Goal: Obtain resource: Download file/media

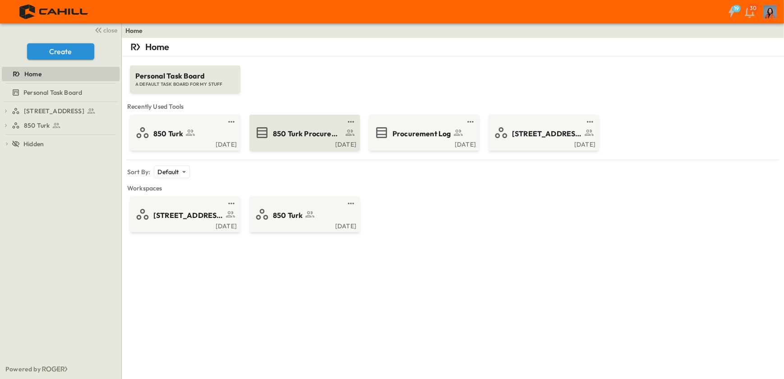
click at [306, 133] on span "850 Turk Procurement Log" at bounding box center [308, 134] width 70 height 10
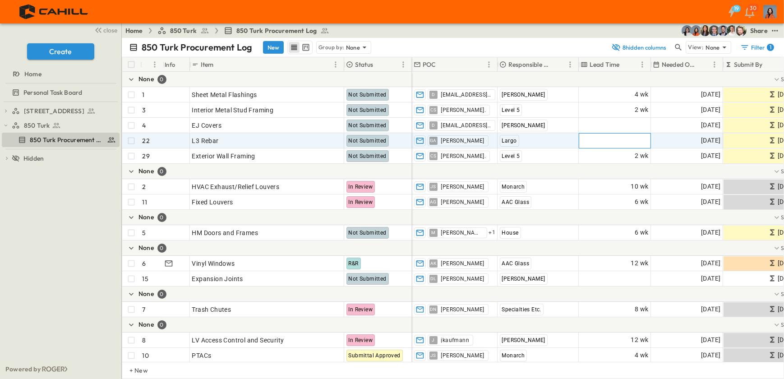
click at [633, 138] on span "Add Duration" at bounding box center [629, 140] width 39 height 9
type input "*"
click at [602, 174] on div at bounding box center [676, 171] width 528 height 15
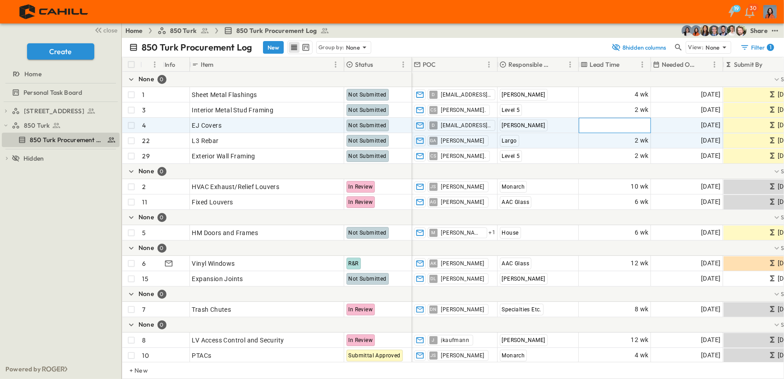
click at [632, 124] on span "Add Duration" at bounding box center [629, 125] width 39 height 9
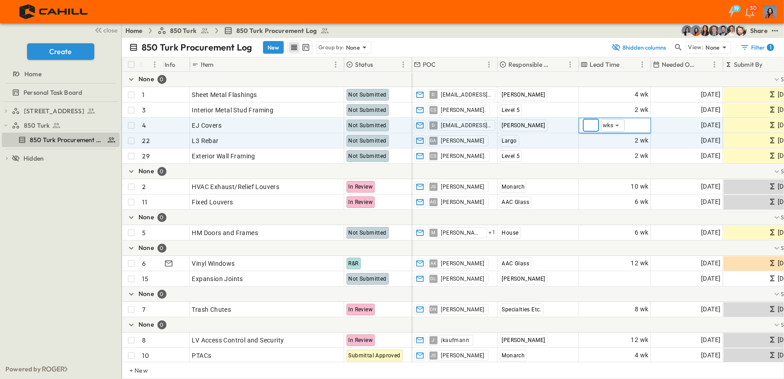
type input "*"
click at [571, 146] on div "Largo" at bounding box center [538, 141] width 80 height 14
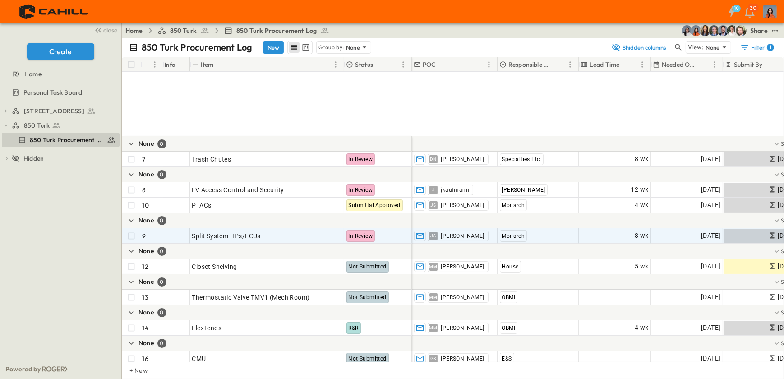
scroll to position [246, 0]
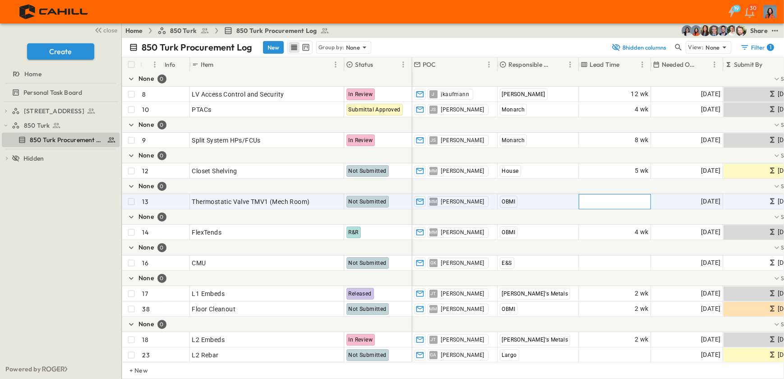
click at [642, 201] on span "Add Duration" at bounding box center [629, 201] width 39 height 9
click at [560, 62] on icon "Sort" at bounding box center [559, 64] width 5 height 5
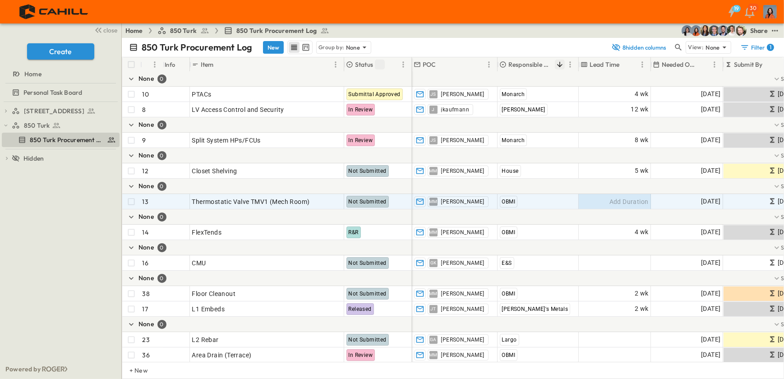
click at [379, 61] on icon "Sort" at bounding box center [380, 64] width 8 height 8
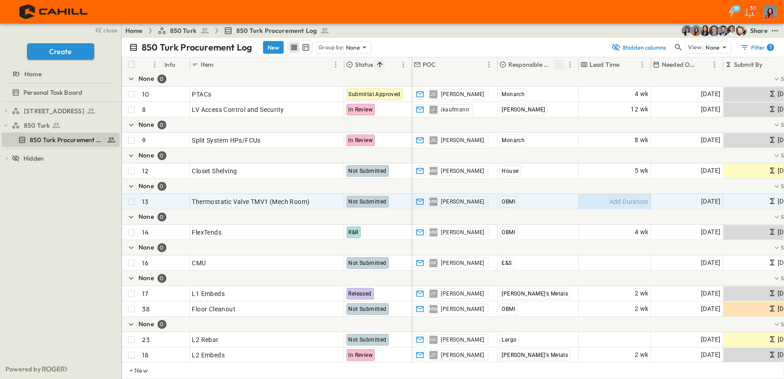
click at [353, 64] on icon at bounding box center [349, 64] width 7 height 7
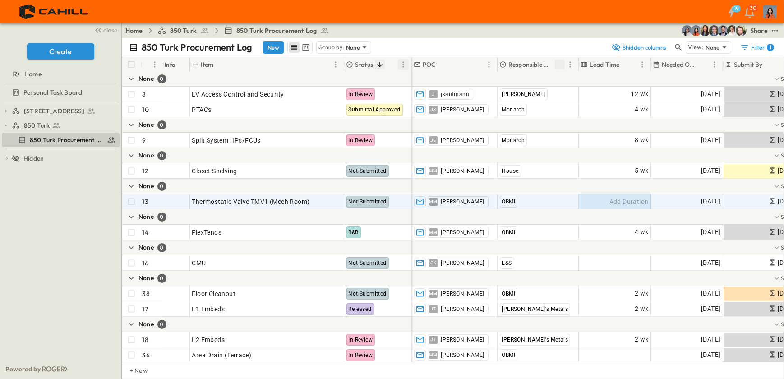
click at [404, 61] on icon "Menu" at bounding box center [403, 64] width 9 height 9
click at [489, 63] on icon "Menu" at bounding box center [489, 64] width 9 height 9
click at [571, 64] on icon "Menu" at bounding box center [570, 64] width 9 height 9
click at [523, 80] on span "Group by Responsible Contractor" at bounding box center [520, 80] width 97 height 9
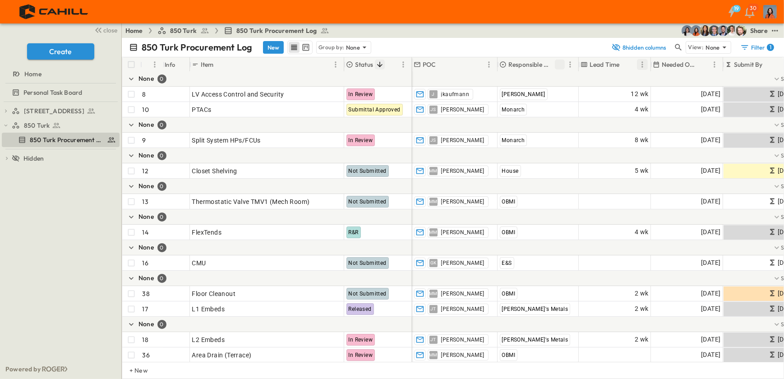
click at [642, 62] on icon "Menu" at bounding box center [642, 64] width 1 height 6
click at [714, 63] on icon "Menu" at bounding box center [714, 64] width 9 height 9
click at [697, 79] on span "Stop grouping by Needed Onsite" at bounding box center [666, 80] width 94 height 9
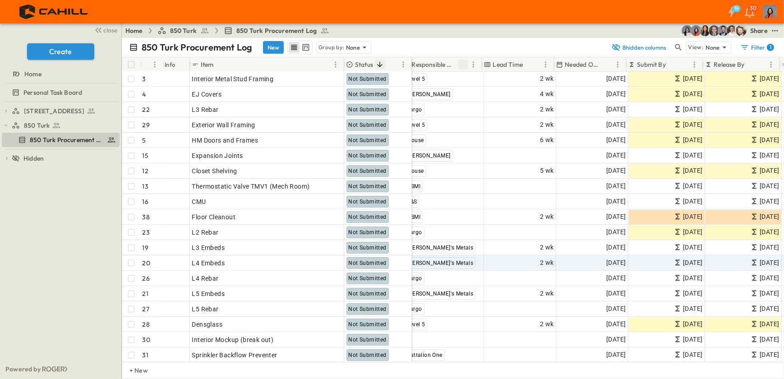
scroll to position [246, 97]
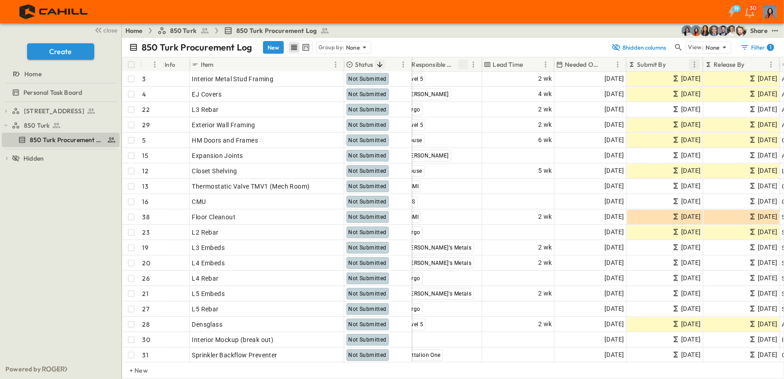
click at [695, 63] on icon "Menu" at bounding box center [694, 64] width 1 height 6
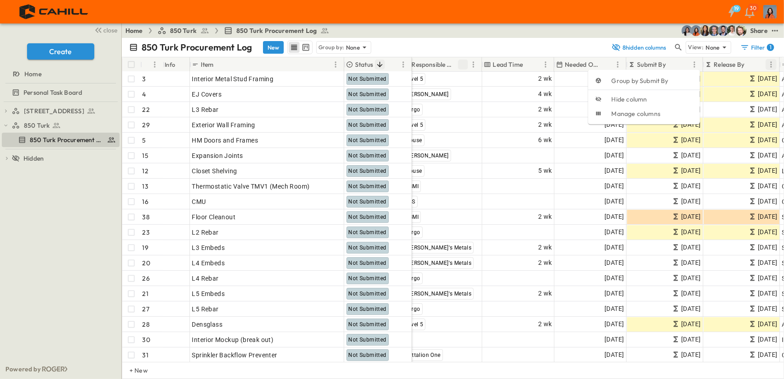
click at [769, 62] on icon "Menu" at bounding box center [771, 64] width 9 height 9
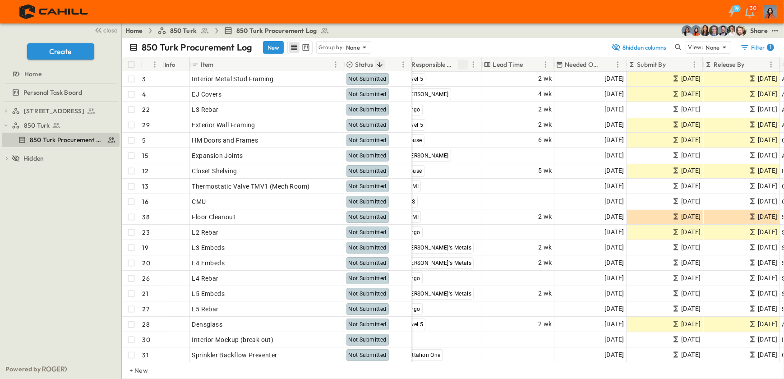
scroll to position [246, 0]
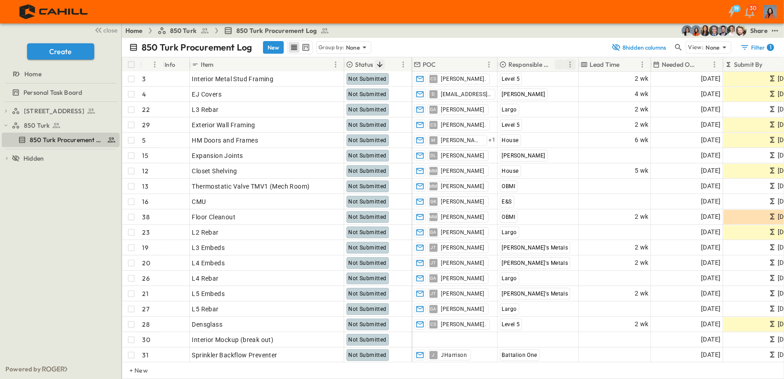
click at [569, 64] on icon "Menu" at bounding box center [570, 64] width 9 height 9
click at [537, 76] on span "Group by Responsible Contractor" at bounding box center [520, 80] width 97 height 9
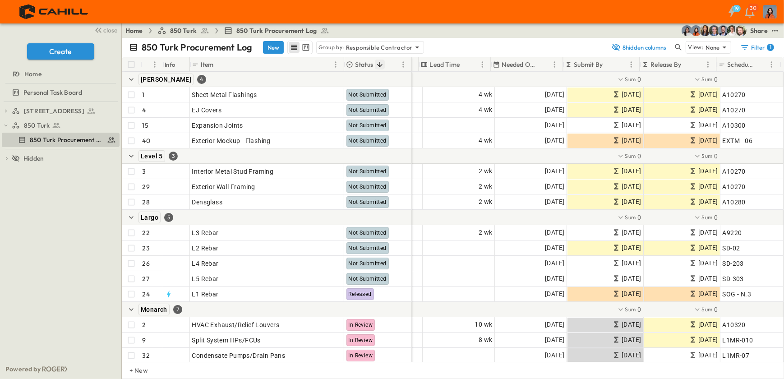
scroll to position [0, 162]
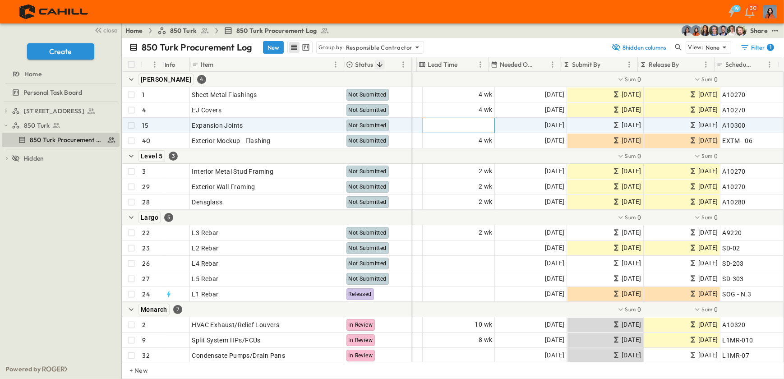
click at [474, 122] on span "Add Duration" at bounding box center [473, 125] width 39 height 9
type input "*"
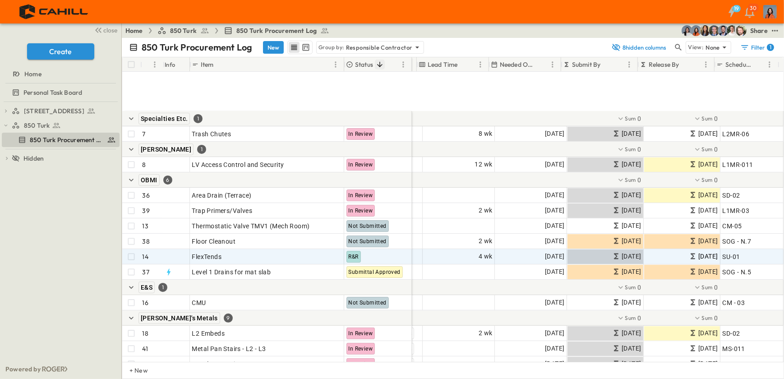
scroll to position [410, 162]
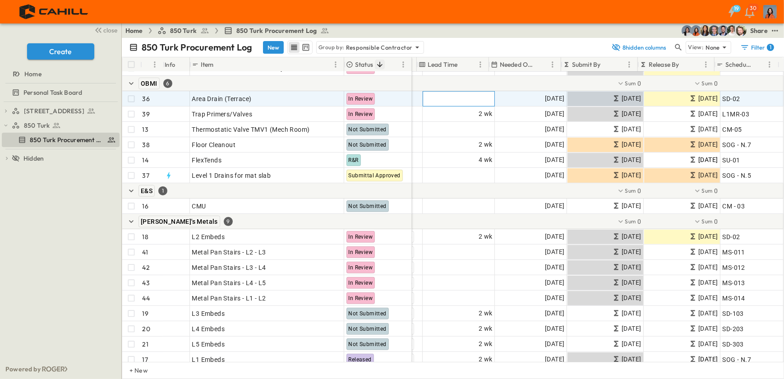
click at [481, 100] on span "Add Duration" at bounding box center [473, 98] width 39 height 9
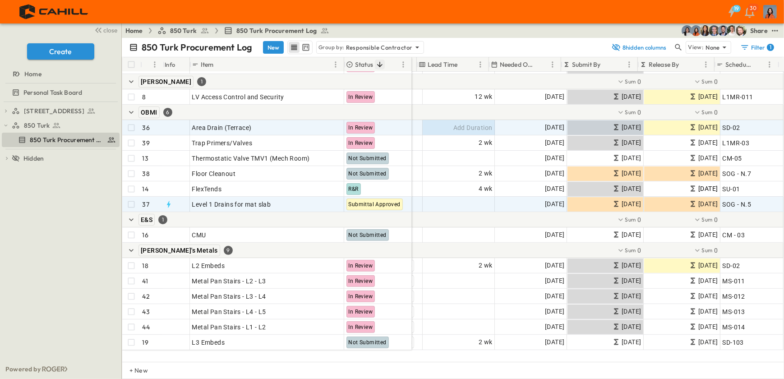
scroll to position [328, 162]
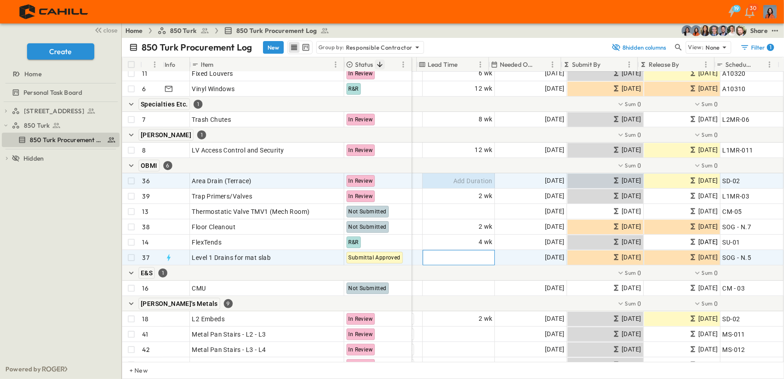
click at [474, 256] on span "Add Duration" at bounding box center [473, 257] width 39 height 9
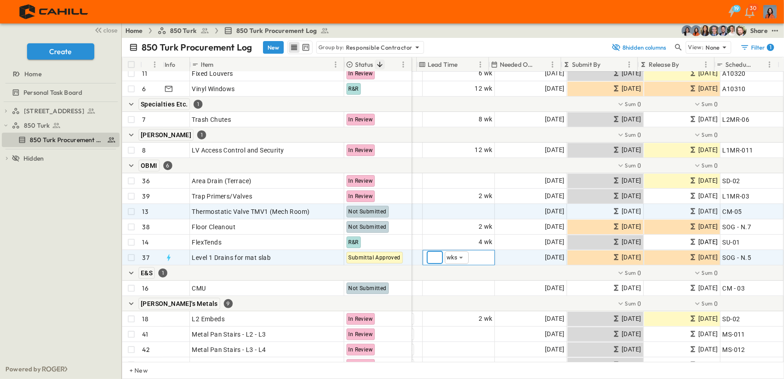
type input "*"
click at [469, 211] on span "Add Duration" at bounding box center [473, 211] width 39 height 9
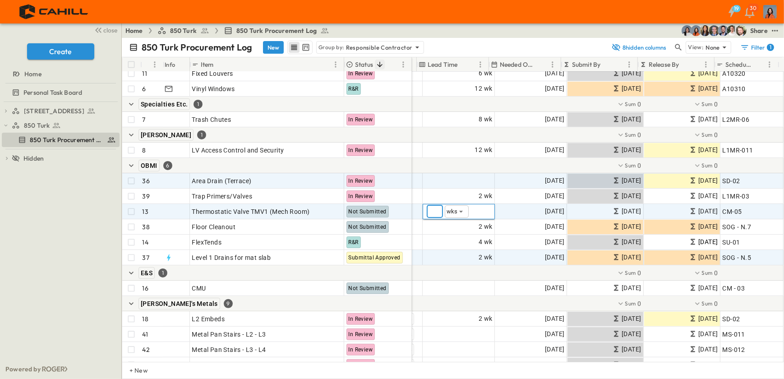
type input "*"
click at [472, 179] on span "Add Duration" at bounding box center [473, 180] width 39 height 9
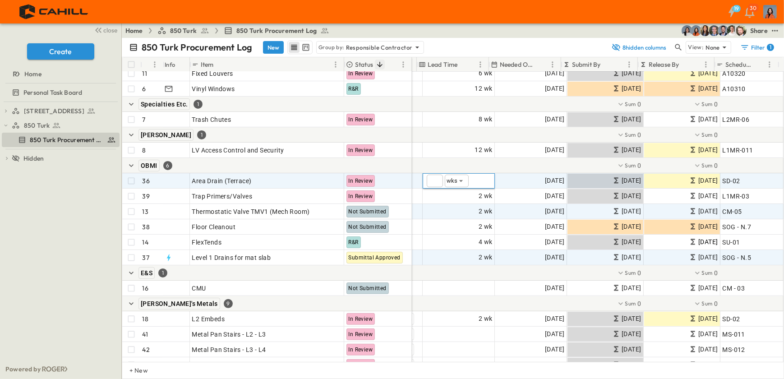
click at [465, 180] on div "​ wks ***** ​" at bounding box center [458, 181] width 71 height 20
click at [428, 181] on input "number" at bounding box center [435, 181] width 16 height 13
type input "*"
click at [48, 251] on div "750 Golden Gate Procurement Log 850 Turk 850 Turk Procurement Log To pick up a …" at bounding box center [60, 230] width 121 height 257
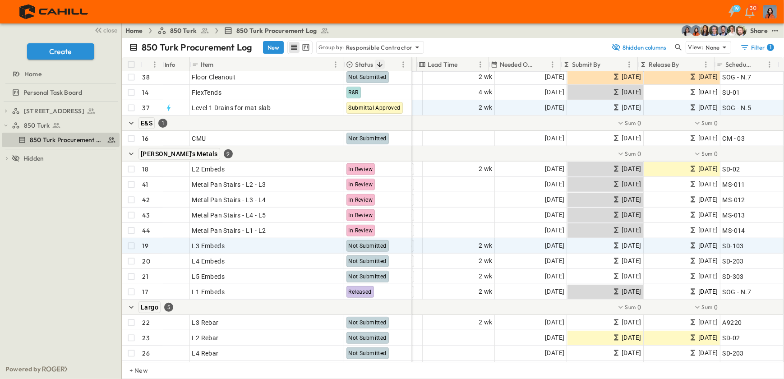
scroll to position [492, 162]
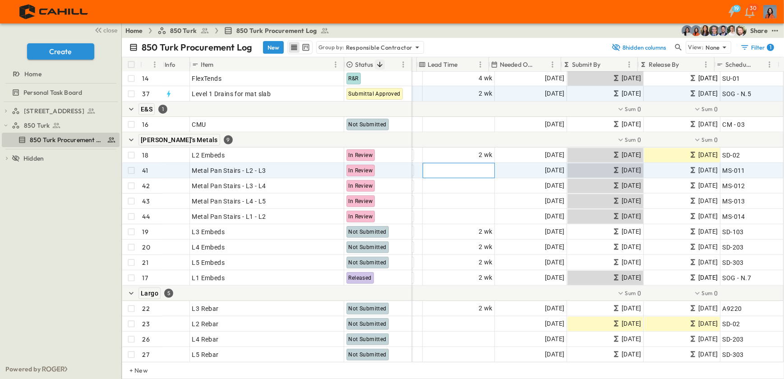
click at [473, 168] on span "Add Duration" at bounding box center [473, 170] width 39 height 9
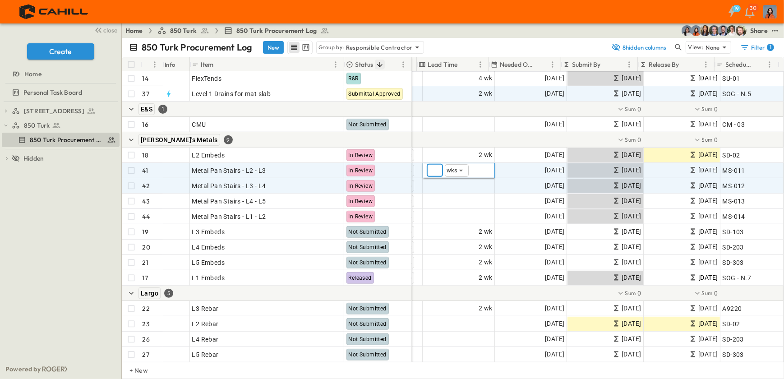
type input "*"
click at [475, 185] on span "Add Duration" at bounding box center [473, 185] width 39 height 9
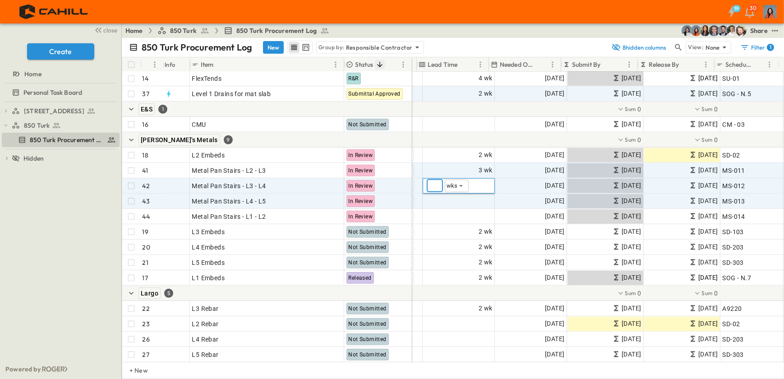
type input "*"
click at [473, 202] on span "Add Duration" at bounding box center [473, 201] width 39 height 9
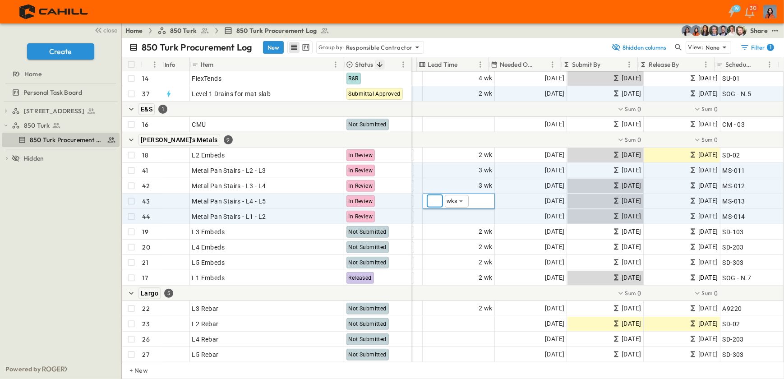
type input "*"
click at [478, 212] on span "Add Duration" at bounding box center [473, 216] width 39 height 9
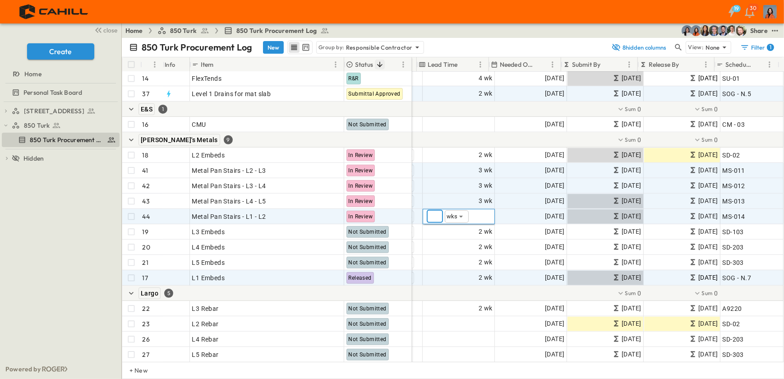
type input "*"
click at [445, 273] on div "2 wk" at bounding box center [458, 278] width 71 height 14
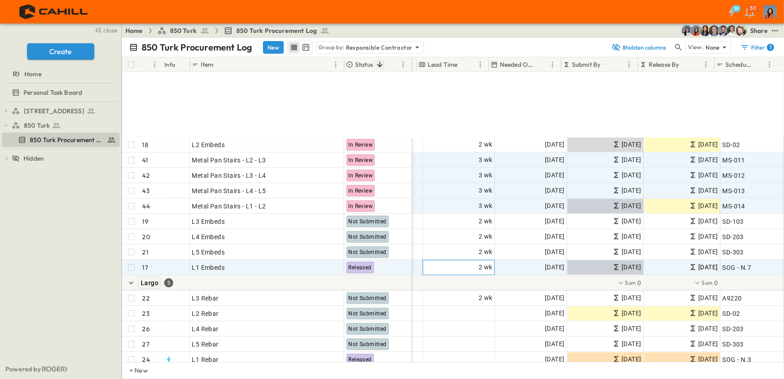
scroll to position [606, 162]
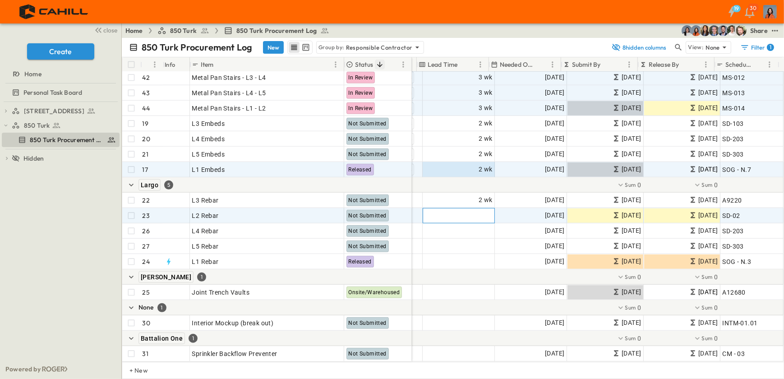
click at [471, 211] on span "Add Duration" at bounding box center [473, 215] width 39 height 9
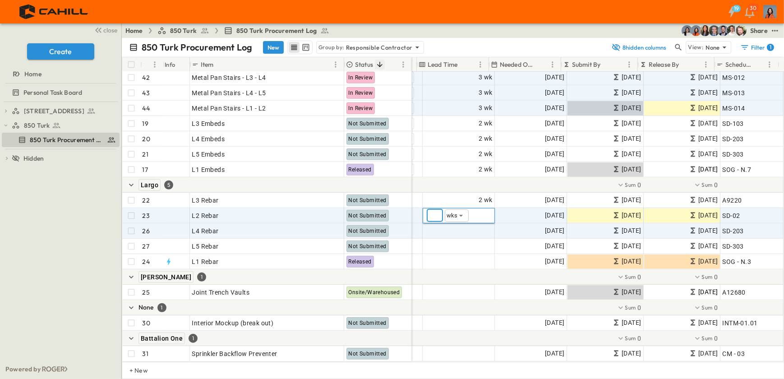
type input "*"
click at [474, 227] on span "Add Duration" at bounding box center [473, 231] width 39 height 9
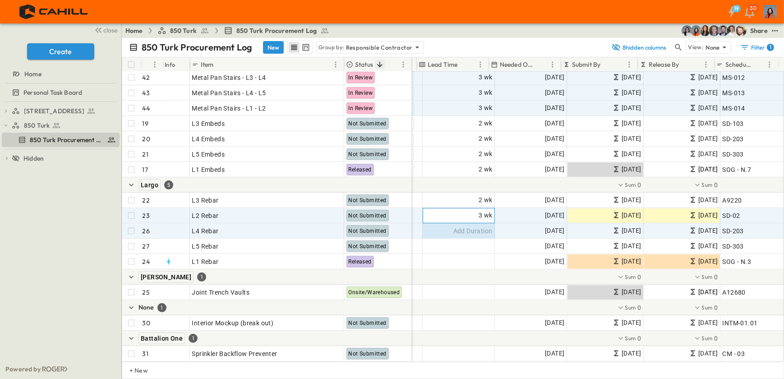
click at [431, 208] on div "3 wk" at bounding box center [458, 215] width 71 height 14
type input "*"
click at [462, 227] on span "Add Duration" at bounding box center [473, 231] width 39 height 9
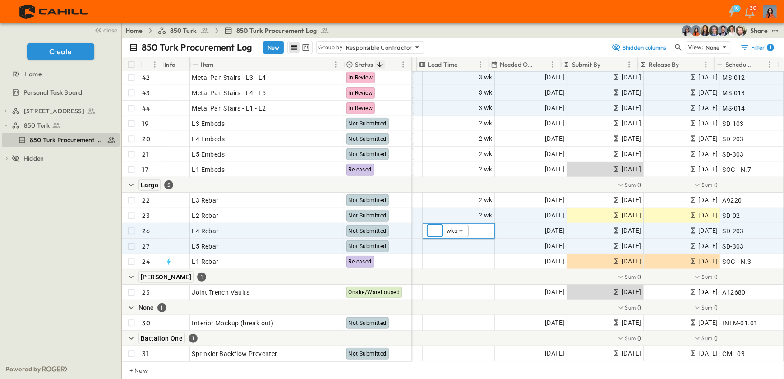
type input "*"
click at [458, 242] on span "Add Duration" at bounding box center [473, 246] width 39 height 9
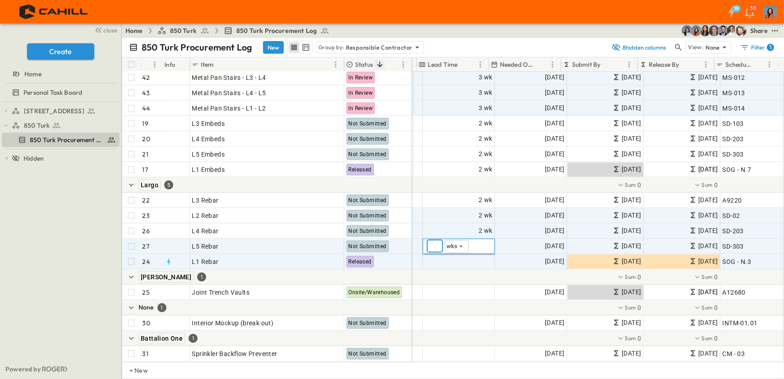
type input "*"
click at [470, 257] on span "Add Duration" at bounding box center [473, 261] width 39 height 9
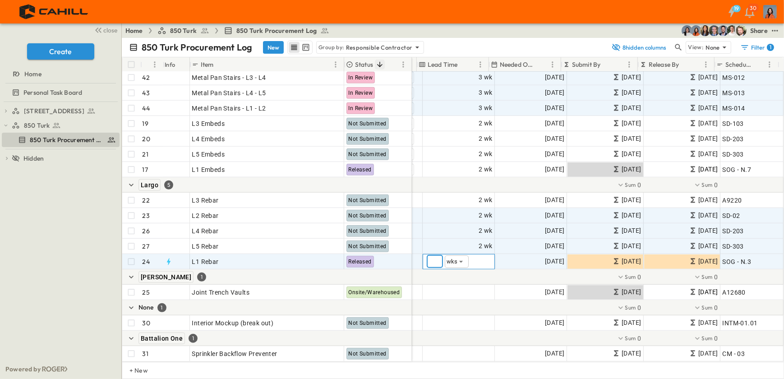
type input "*"
click at [466, 269] on div at bounding box center [520, 276] width 528 height 15
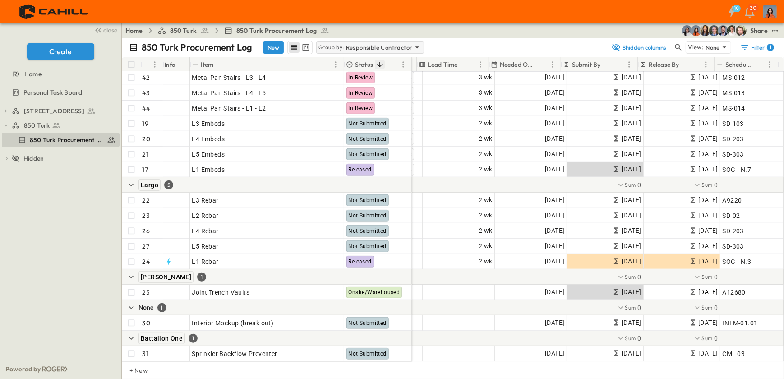
click at [413, 45] on icon at bounding box center [417, 47] width 9 height 9
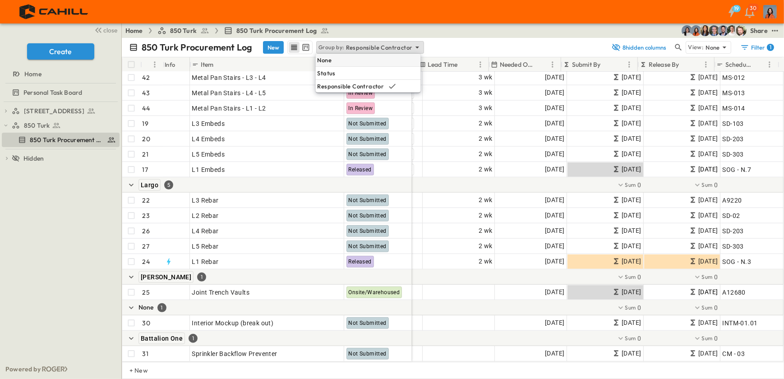
click at [328, 58] on p "None" at bounding box center [325, 60] width 14 height 9
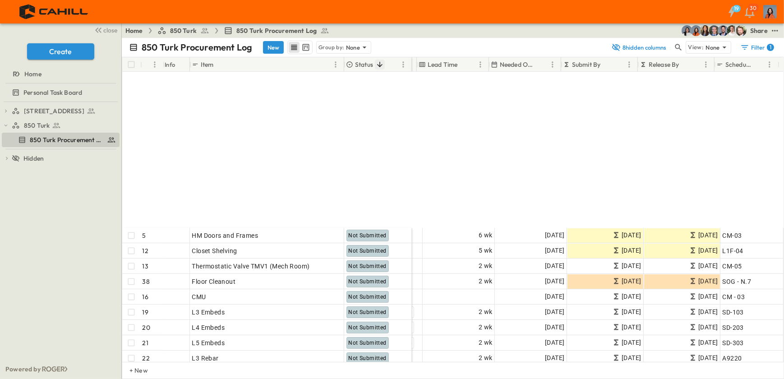
scroll to position [391, 162]
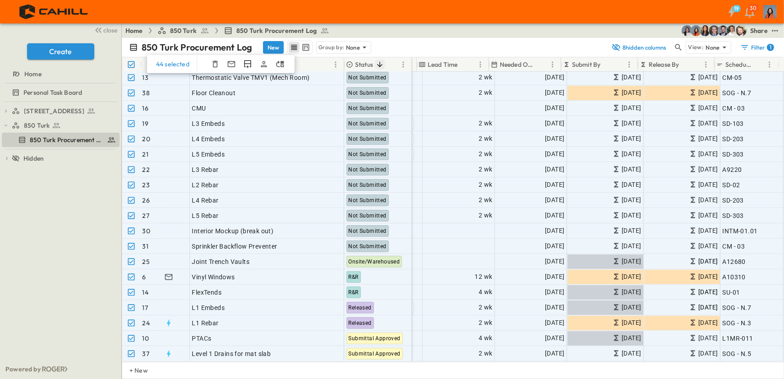
click at [100, 230] on div "750 Golden Gate Procurement Log 850 Turk 850 Turk Procurement Log To pick up a …" at bounding box center [60, 230] width 121 height 257
click at [133, 45] on icon at bounding box center [133, 47] width 9 height 9
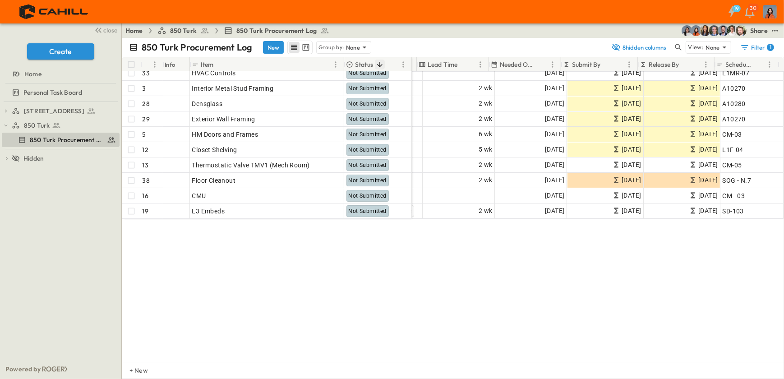
scroll to position [0, 162]
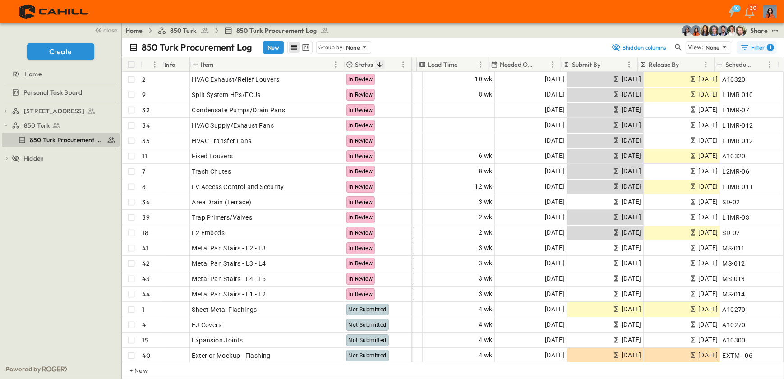
click at [748, 45] on icon "button" at bounding box center [745, 47] width 9 height 9
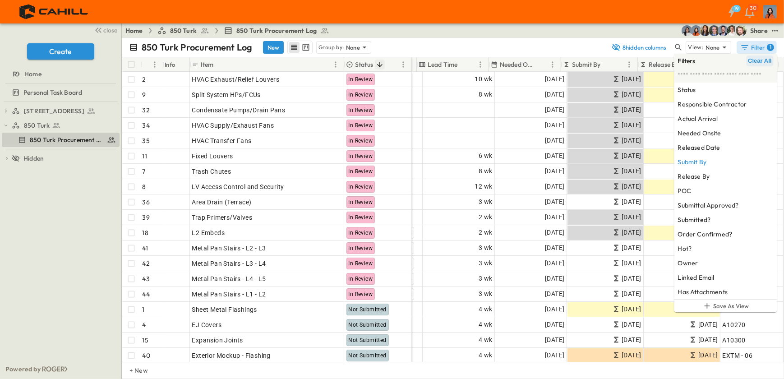
click at [755, 59] on span "Clear All" at bounding box center [759, 60] width 23 height 7
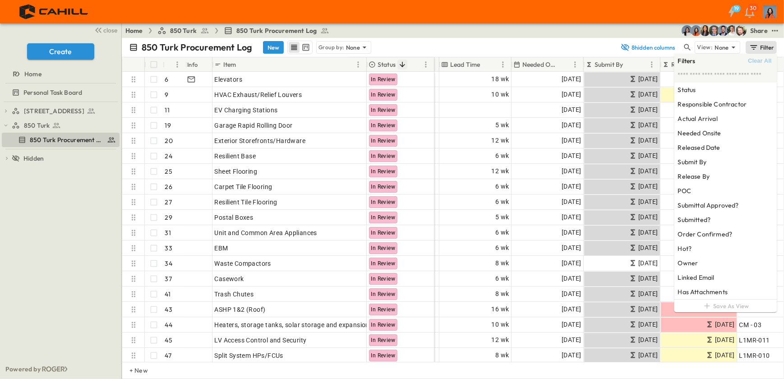
click at [454, 47] on div "850 Turk Procurement Log New Group by: None" at bounding box center [372, 48] width 486 height 14
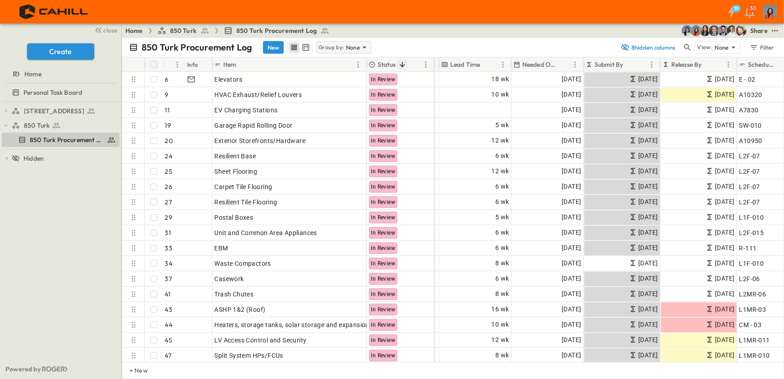
click at [364, 45] on icon at bounding box center [364, 47] width 9 height 9
click at [351, 89] on p "Responsible Contractor" at bounding box center [343, 91] width 51 height 18
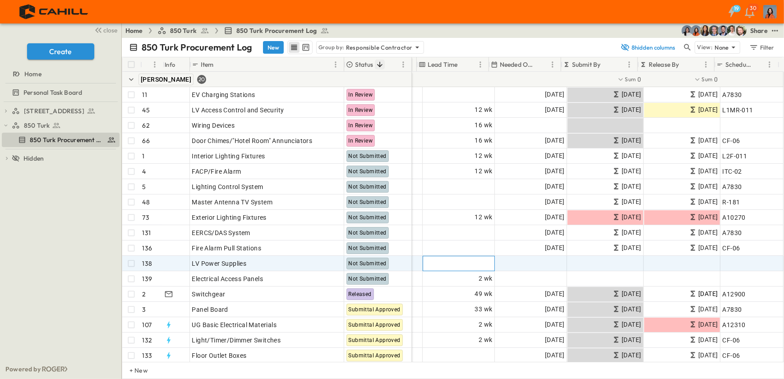
click at [470, 263] on span "Add Duration" at bounding box center [473, 263] width 39 height 9
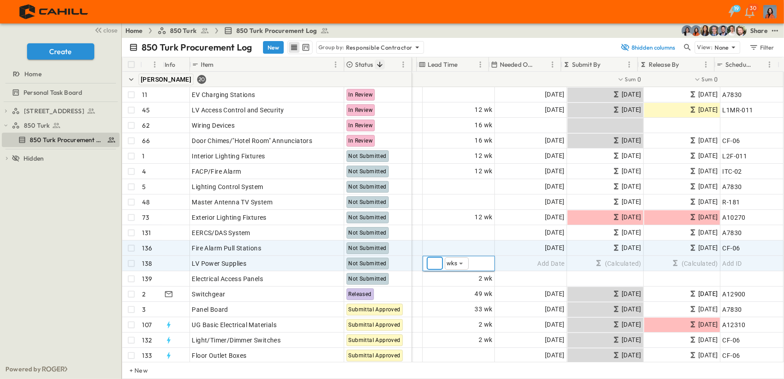
type input "*"
click at [472, 246] on span "Add Duration" at bounding box center [473, 248] width 39 height 9
click at [542, 262] on span "Add Date" at bounding box center [550, 263] width 27 height 9
click at [462, 241] on div "Add Duration" at bounding box center [458, 248] width 71 height 14
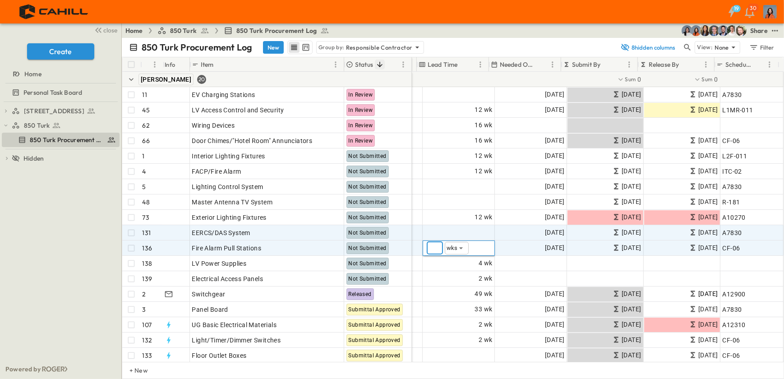
type input "*"
click at [470, 232] on span "Add Duration" at bounding box center [473, 232] width 39 height 9
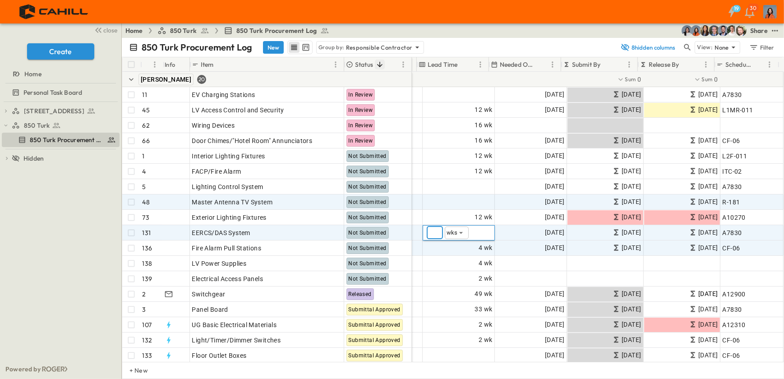
type input "**"
click at [467, 200] on span "Add Duration" at bounding box center [473, 202] width 39 height 9
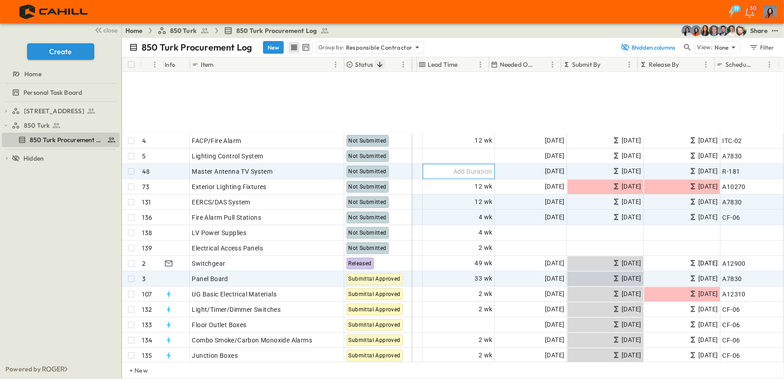
scroll to position [123, 162]
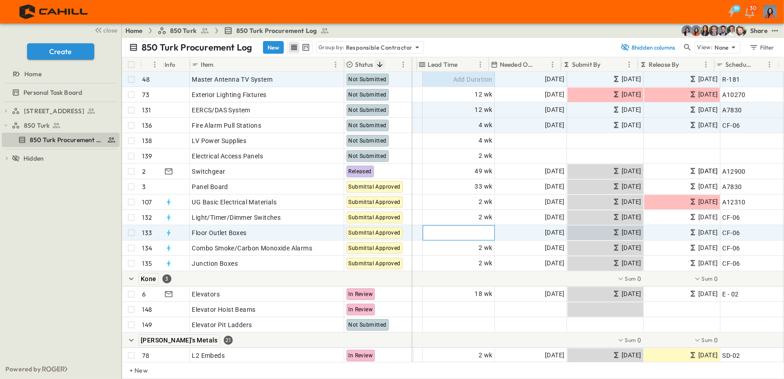
click at [475, 231] on span "Add Duration" at bounding box center [473, 232] width 39 height 9
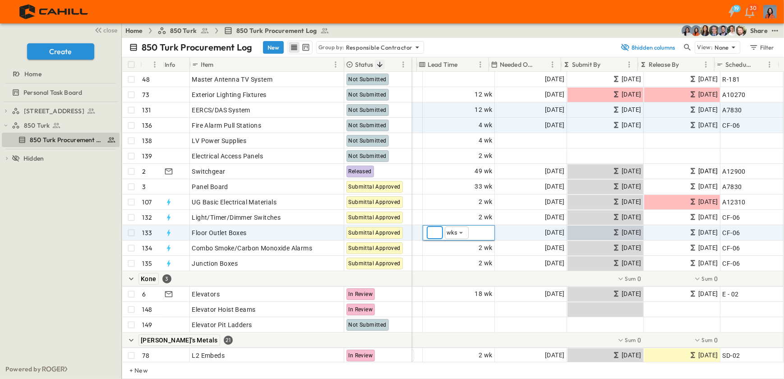
type input "*"
click at [452, 275] on div at bounding box center [520, 278] width 528 height 15
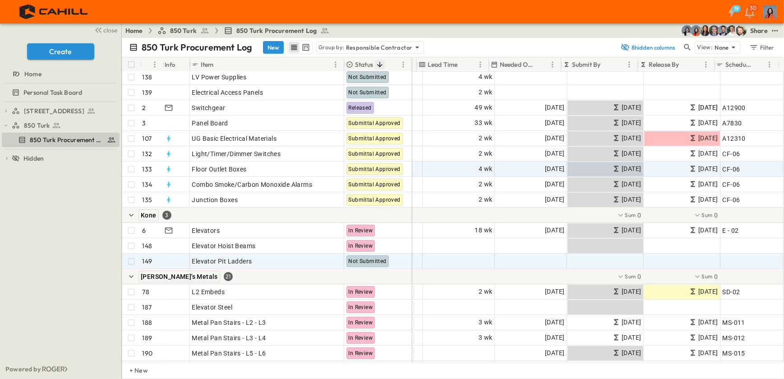
scroll to position [205, 162]
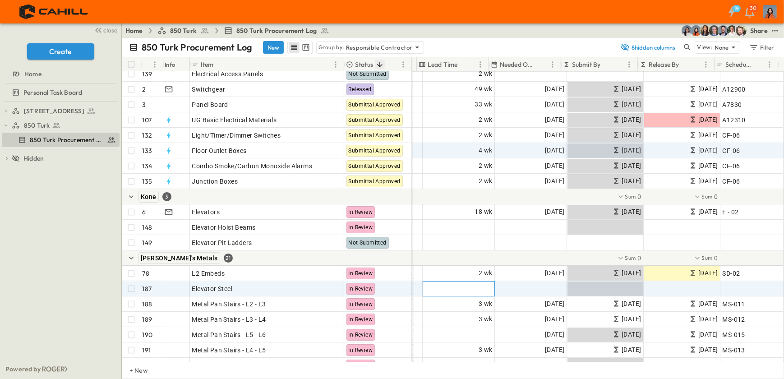
click at [479, 286] on span "Add Duration" at bounding box center [473, 288] width 39 height 9
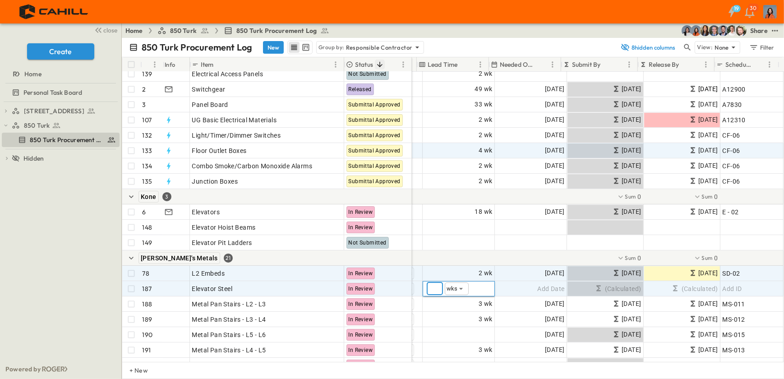
type input "*"
click at [442, 266] on div "2 wk" at bounding box center [458, 273] width 71 height 14
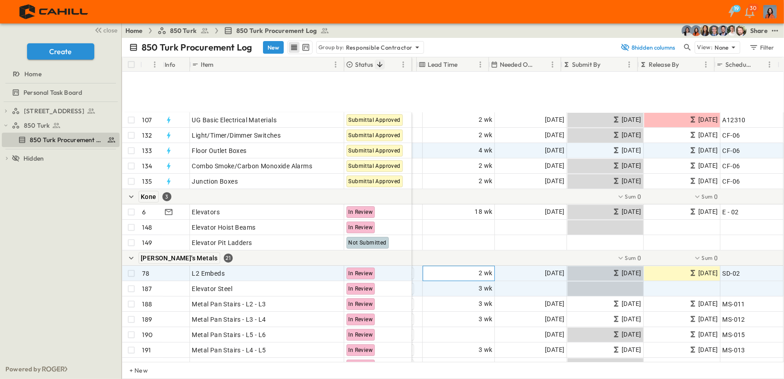
scroll to position [287, 162]
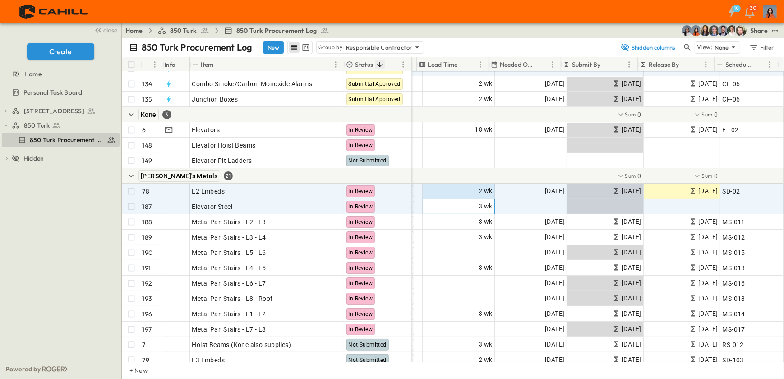
click at [479, 206] on span "3 wk" at bounding box center [486, 206] width 14 height 10
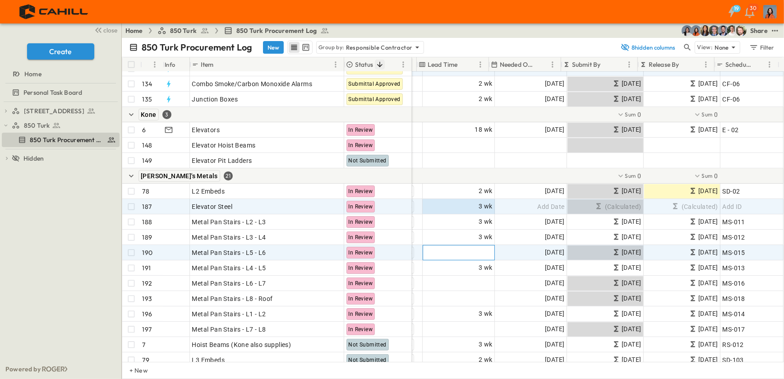
click at [477, 252] on span "Add Duration" at bounding box center [473, 252] width 39 height 9
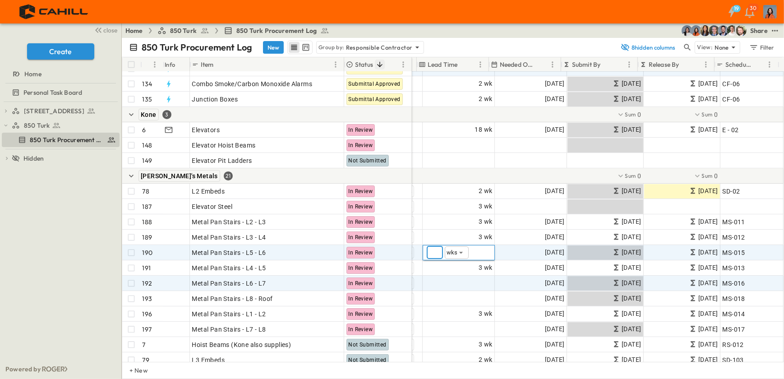
type input "*"
click at [479, 282] on span "Add Duration" at bounding box center [473, 283] width 39 height 9
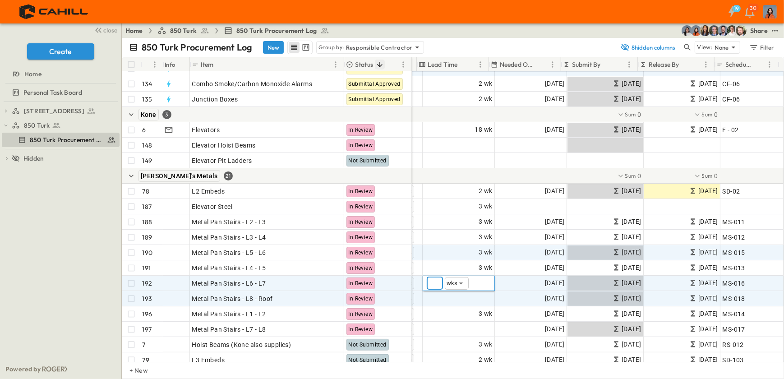
type input "*"
click at [477, 297] on span "Add Duration" at bounding box center [473, 298] width 39 height 9
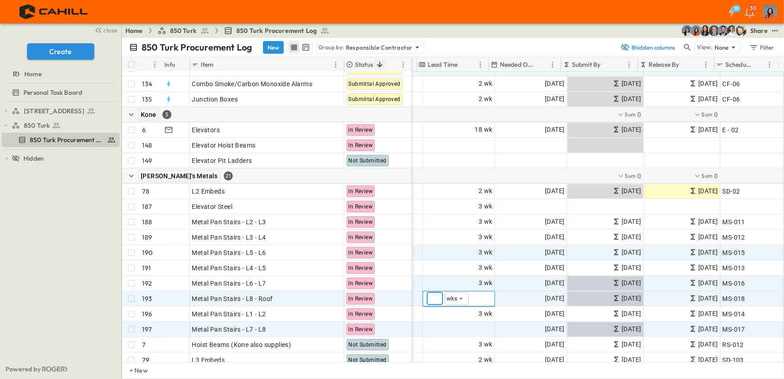
type input "*"
click at [475, 327] on span "Add Duration" at bounding box center [473, 329] width 39 height 9
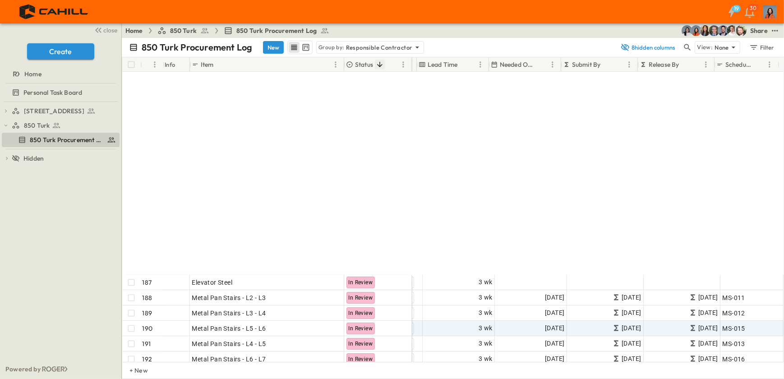
scroll to position [451, 162]
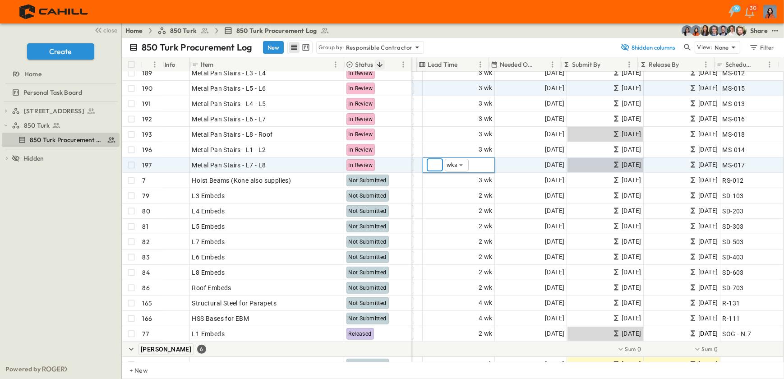
type input "*"
click at [435, 348] on div at bounding box center [520, 349] width 528 height 15
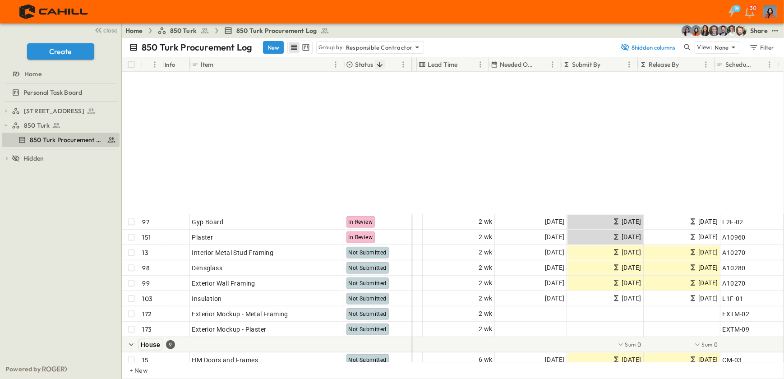
scroll to position [1272, 162]
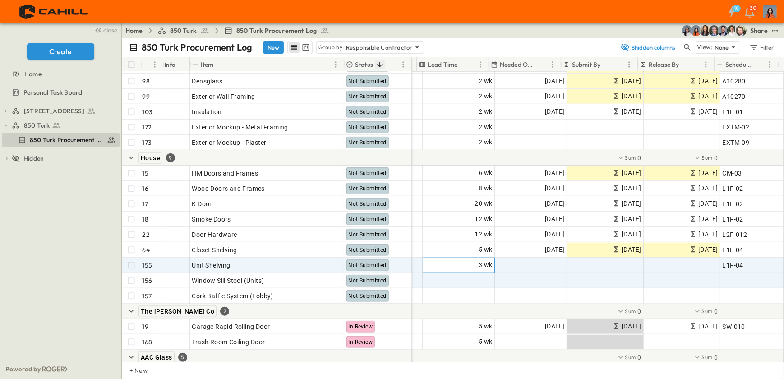
click at [438, 279] on div "CS Chris St. Level 5 2 wk 08/05/2026 07/22/2026 07/22/2026 L2F-02 F fabian Leve…" at bounding box center [520, 220] width 528 height 384
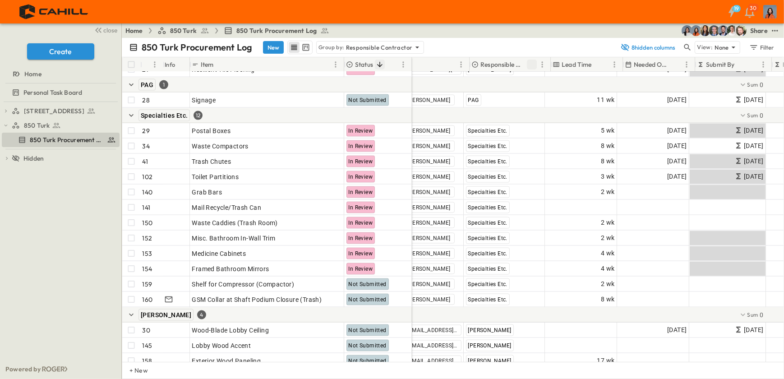
scroll to position [1805, 0]
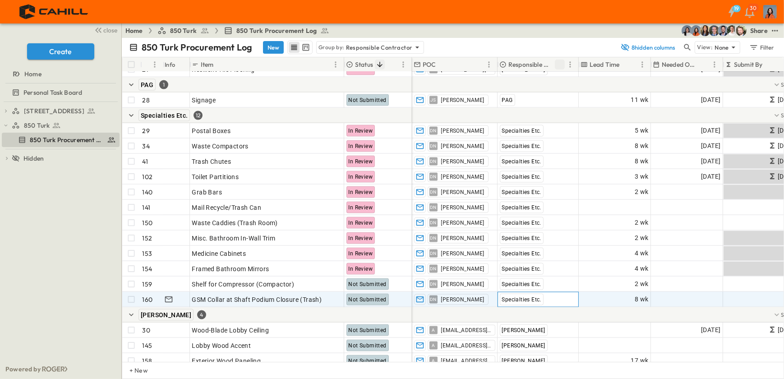
click at [511, 300] on span "Specialties Etc." at bounding box center [521, 299] width 39 height 6
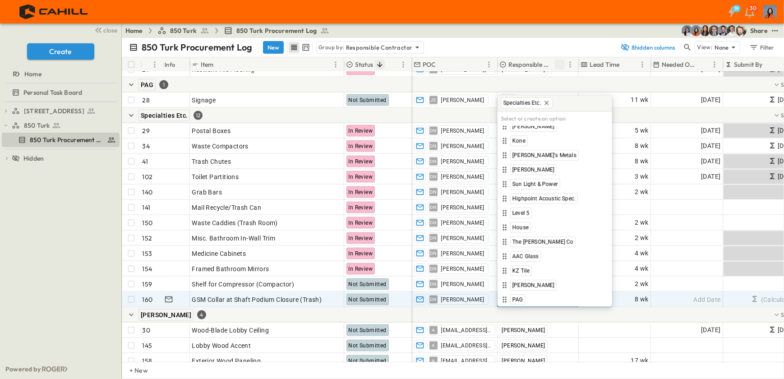
scroll to position [0, 0]
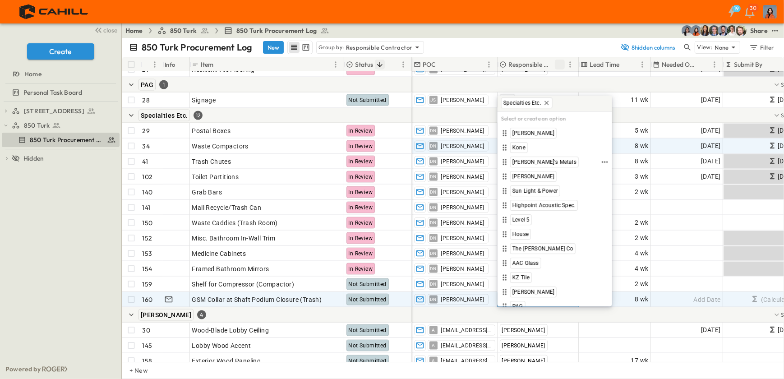
click at [528, 160] on span "[PERSON_NAME]'s Metals" at bounding box center [545, 161] width 64 height 7
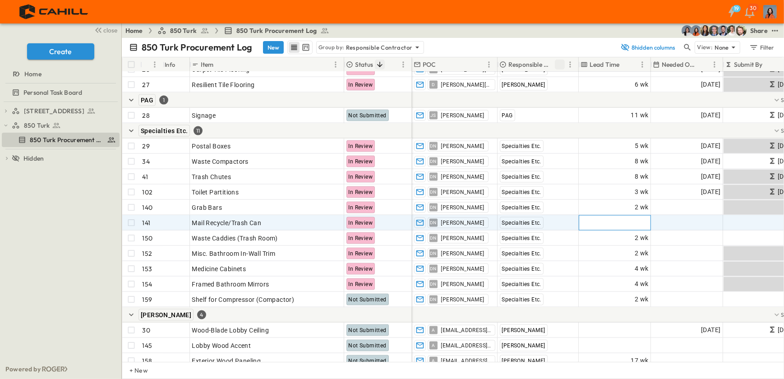
click at [634, 220] on span "Add Duration" at bounding box center [629, 222] width 39 height 9
type input "*"
click at [598, 313] on div at bounding box center [676, 314] width 528 height 15
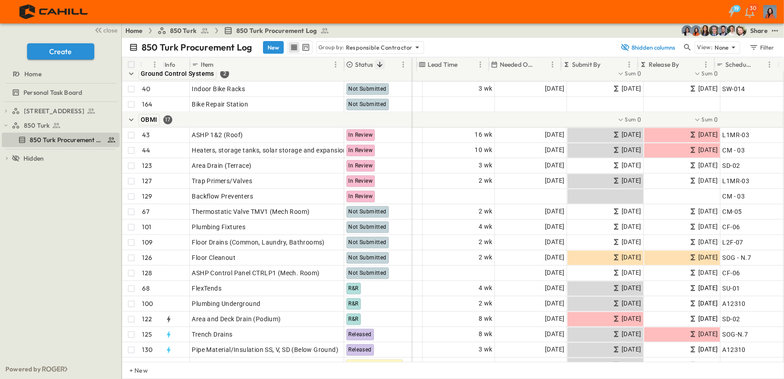
scroll to position [2338, 162]
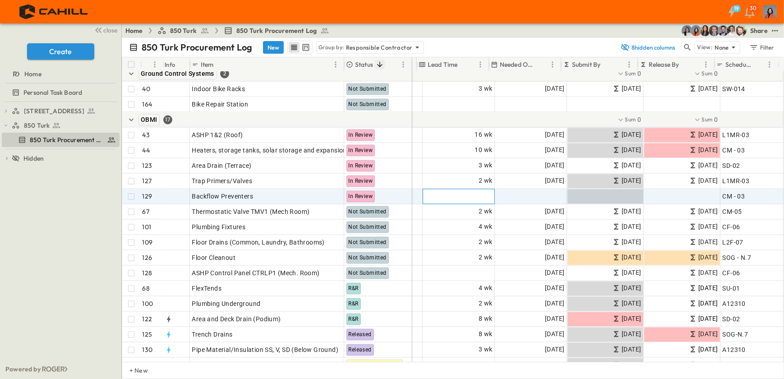
click at [477, 193] on span "Add Duration" at bounding box center [473, 196] width 39 height 9
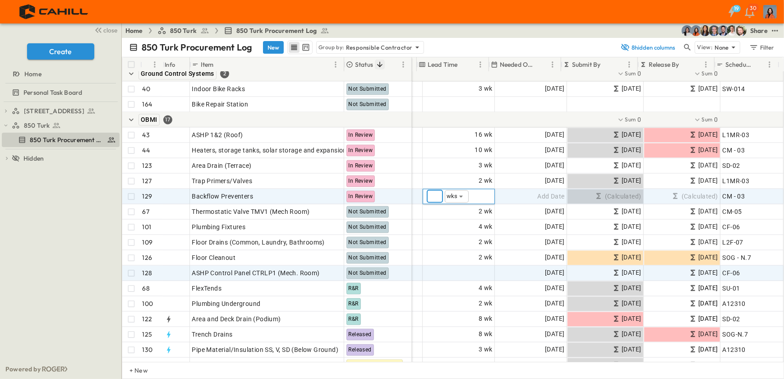
type input "*"
click at [454, 271] on span "Add Duration" at bounding box center [473, 273] width 39 height 9
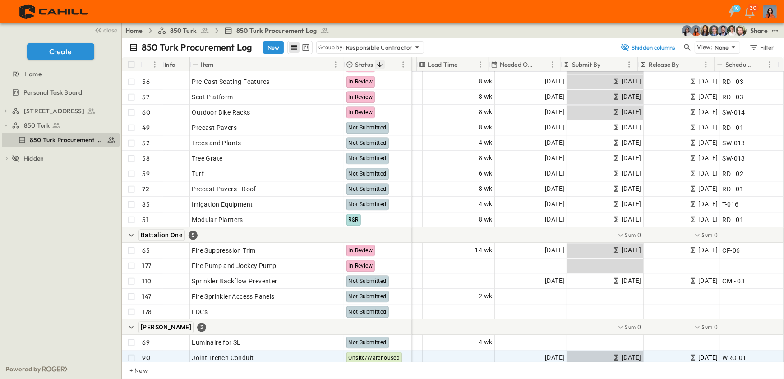
scroll to position [2748, 162]
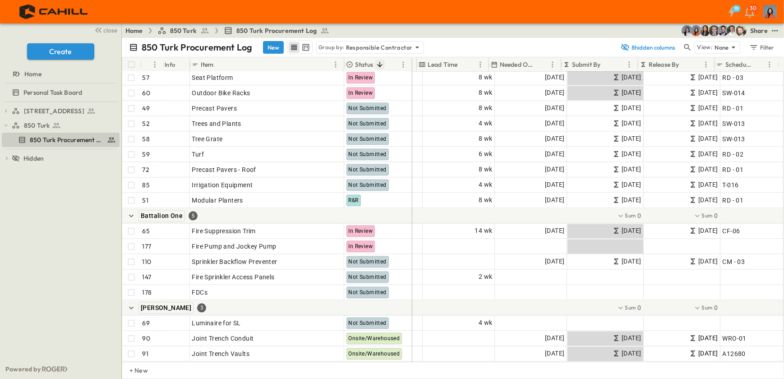
type input "*"
click at [435, 306] on div at bounding box center [520, 307] width 528 height 15
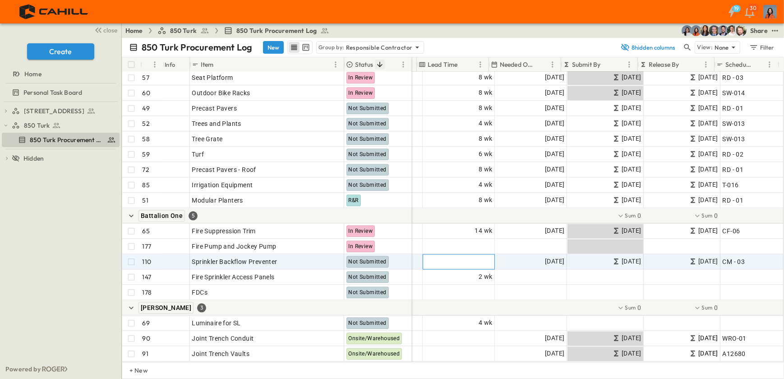
click at [469, 259] on span "Add Duration" at bounding box center [473, 261] width 39 height 9
type input "*"
click at [442, 310] on div at bounding box center [520, 307] width 528 height 15
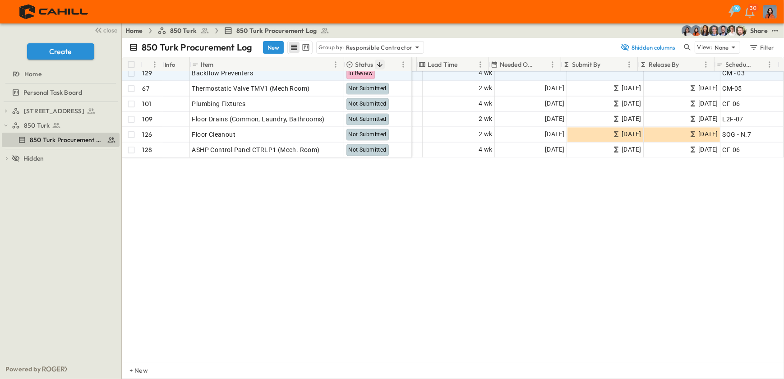
scroll to position [2215, 162]
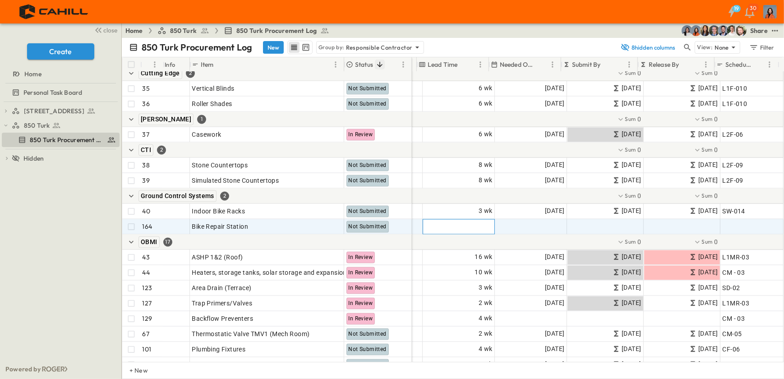
click at [478, 225] on span "Add Duration" at bounding box center [473, 226] width 39 height 9
type input "*"
click at [465, 239] on div at bounding box center [520, 242] width 528 height 15
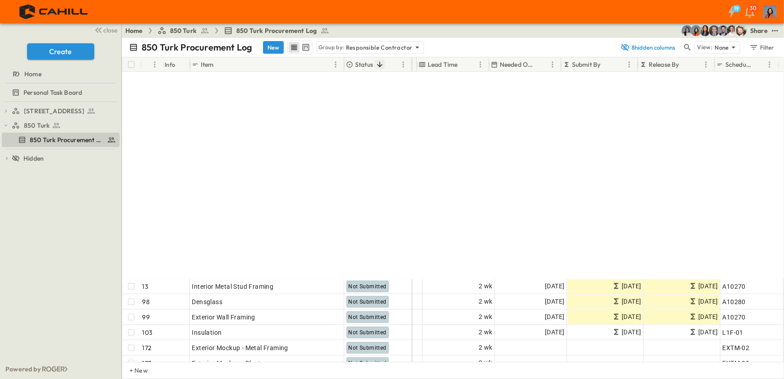
scroll to position [1313, 162]
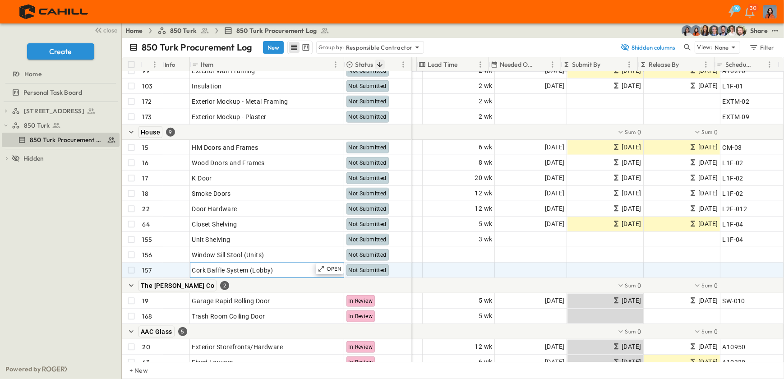
click at [263, 268] on span "Cork Baffle System (Lobby)" at bounding box center [232, 270] width 81 height 9
click at [269, 269] on input "**********" at bounding box center [266, 269] width 153 height 11
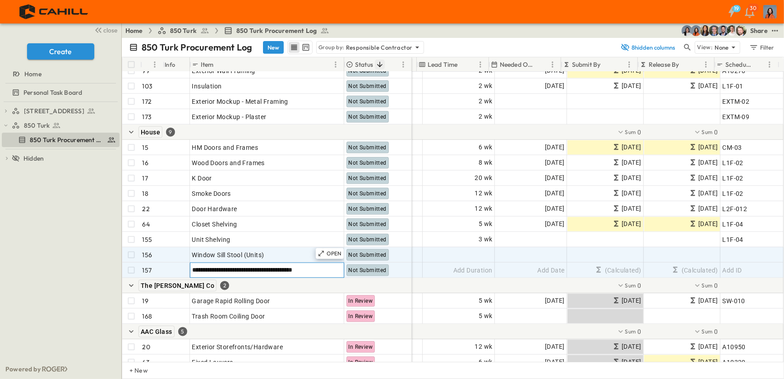
type input "**********"
click at [281, 253] on div "Window Sill Stool (Units)" at bounding box center [267, 255] width 150 height 13
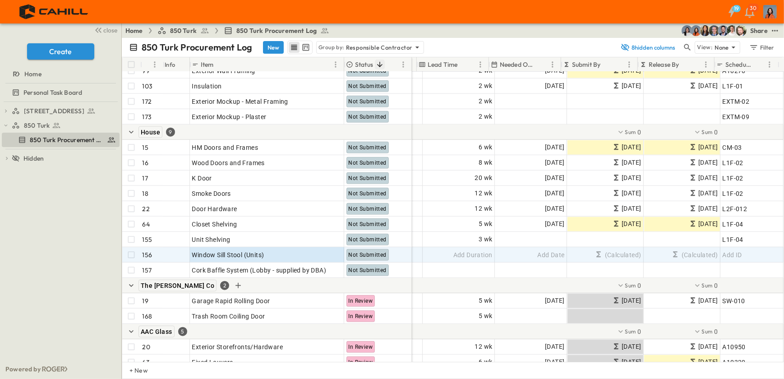
click at [296, 284] on div "The Smith Co 2" at bounding box center [267, 285] width 290 height 15
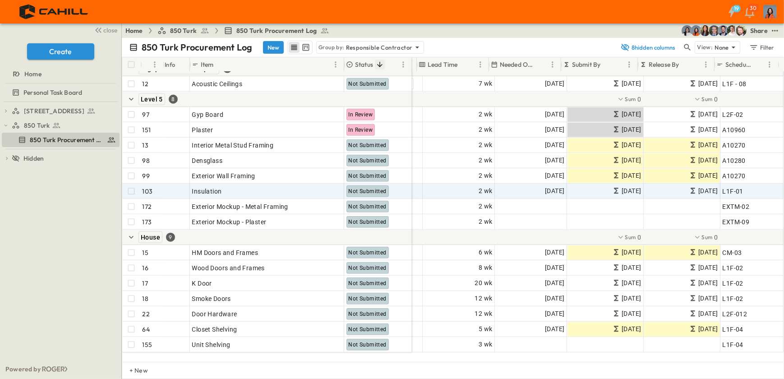
scroll to position [1149, 162]
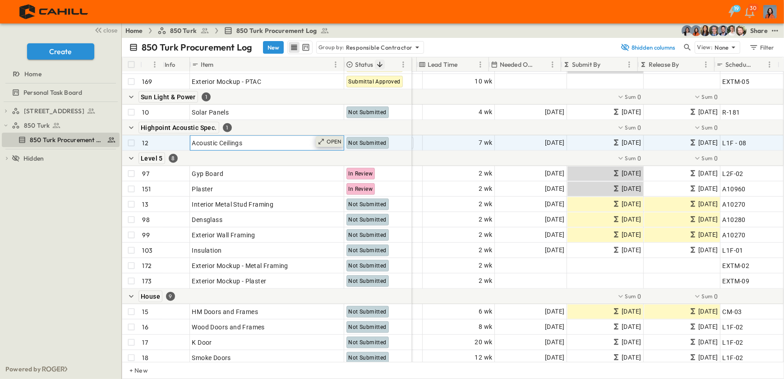
click at [340, 139] on p "OPEN" at bounding box center [334, 141] width 15 height 7
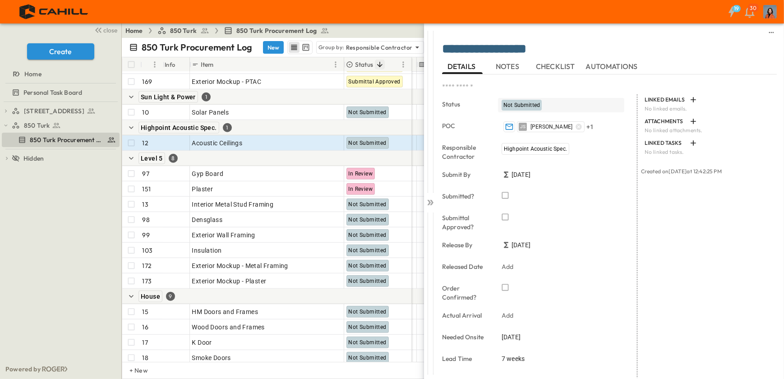
click at [513, 104] on span "Not Submitted" at bounding box center [522, 105] width 37 height 6
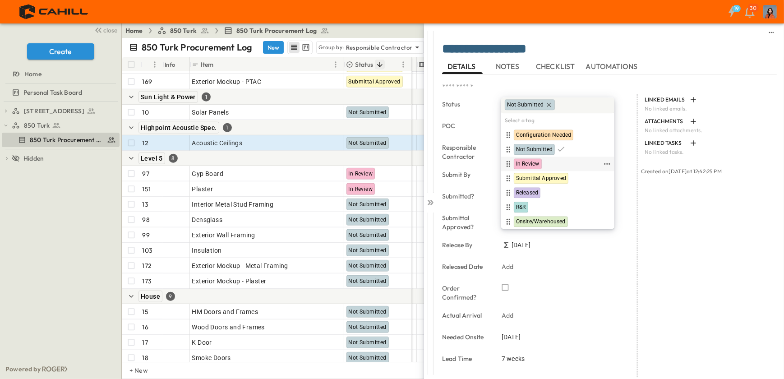
click at [528, 161] on span "In Review" at bounding box center [527, 164] width 23 height 7
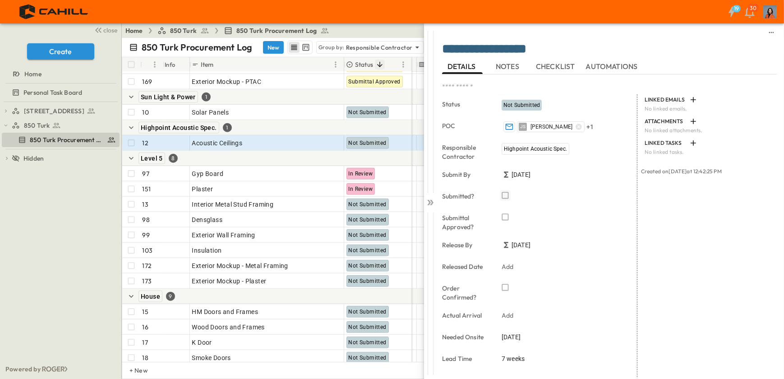
click at [506, 193] on icon "button" at bounding box center [505, 195] width 9 height 9
click at [428, 199] on icon at bounding box center [430, 202] width 9 height 9
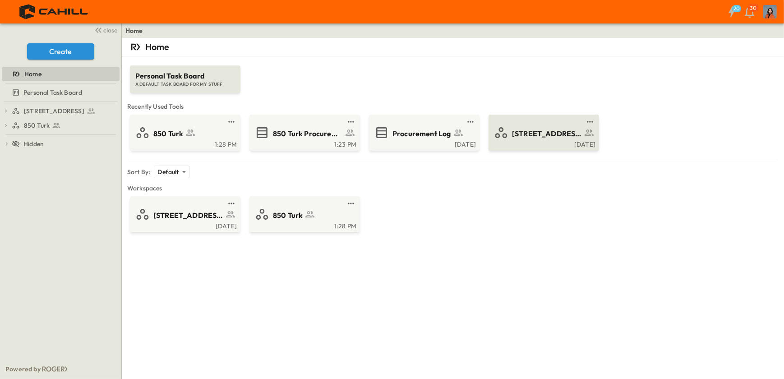
click at [517, 130] on span "[STREET_ADDRESS]" at bounding box center [547, 134] width 70 height 10
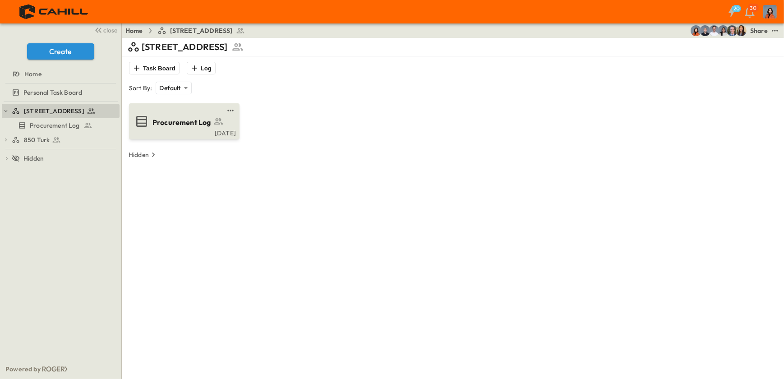
click at [202, 125] on span "Procurement Log" at bounding box center [182, 122] width 59 height 10
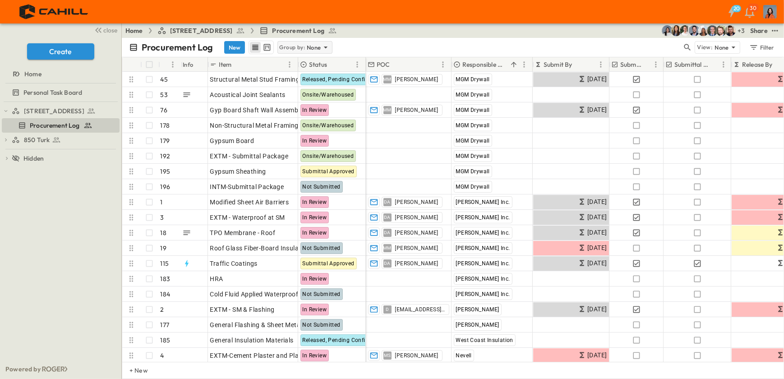
click at [328, 47] on icon at bounding box center [325, 47] width 9 height 9
click at [311, 86] on p "Responsible Contractor" at bounding box center [304, 91] width 51 height 18
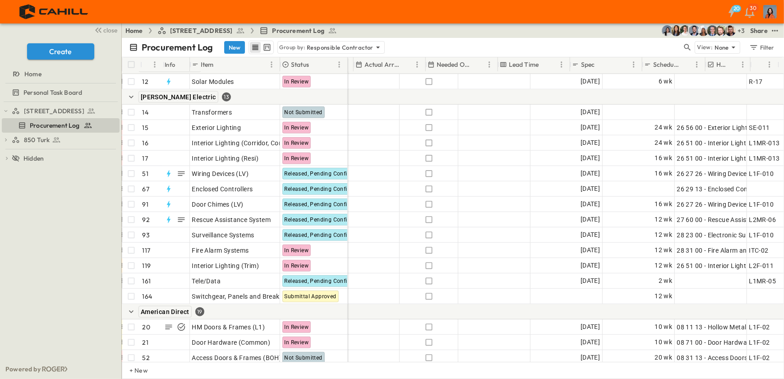
scroll to position [1149, 567]
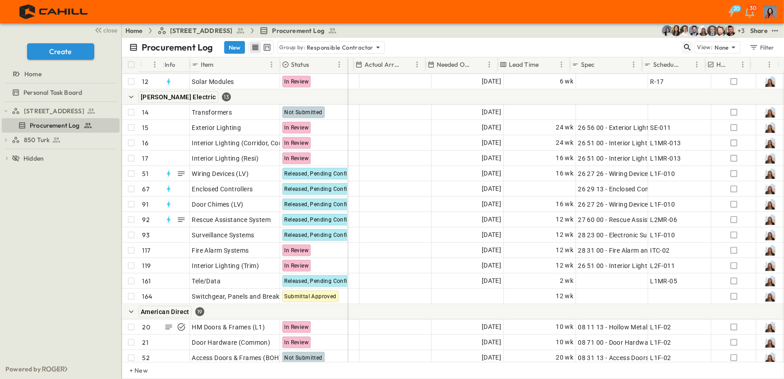
click at [687, 44] on icon "button" at bounding box center [687, 47] width 9 height 9
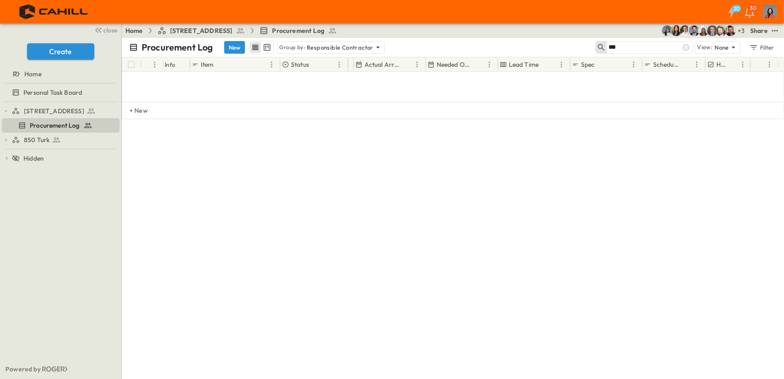
scroll to position [13, 567]
type input "***"
click at [686, 48] on icon at bounding box center [686, 47] width 9 height 9
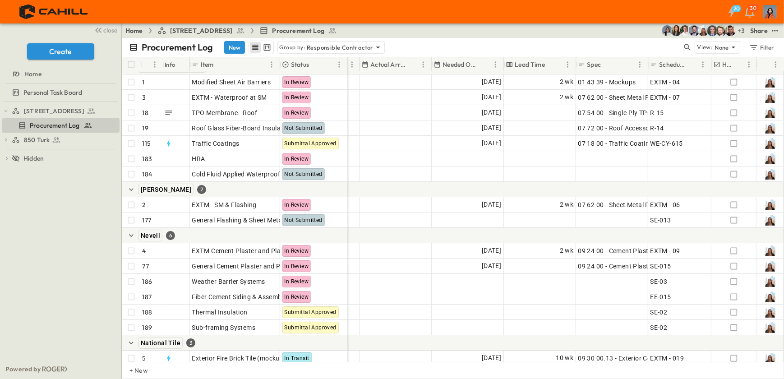
scroll to position [0, 561]
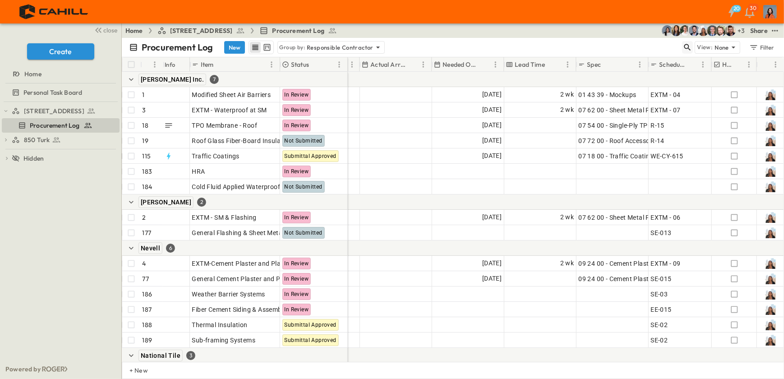
click at [689, 45] on icon "button" at bounding box center [687, 47] width 9 height 9
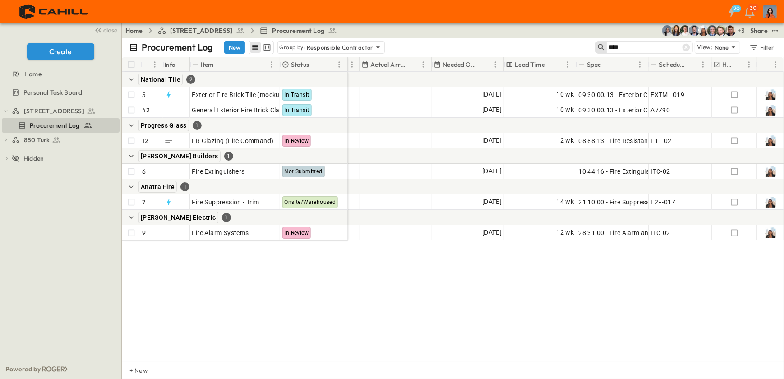
type input "****"
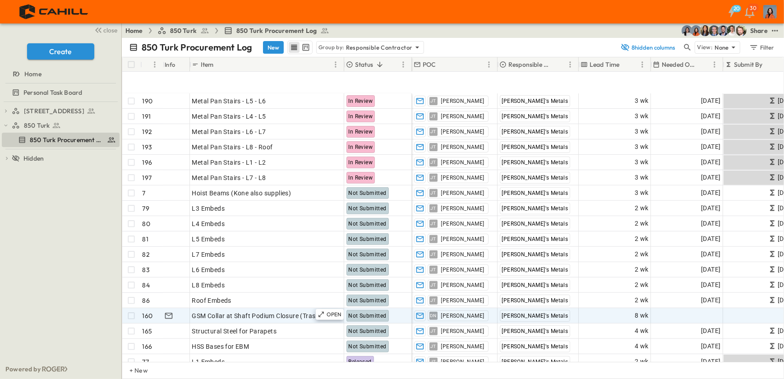
scroll to position [492, 0]
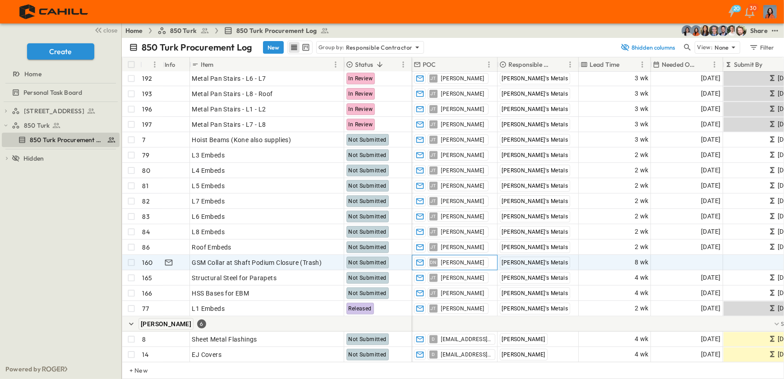
drag, startPoint x: 451, startPoint y: 263, endPoint x: 457, endPoint y: 262, distance: 5.4
click at [451, 263] on span "Dee Neves" at bounding box center [462, 262] width 43 height 7
click at [471, 261] on icon "button" at bounding box center [474, 262] width 6 height 6
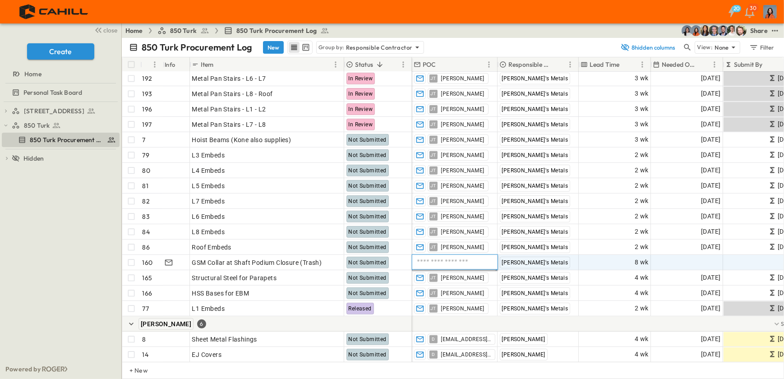
click at [463, 261] on input "text" at bounding box center [455, 262] width 78 height 11
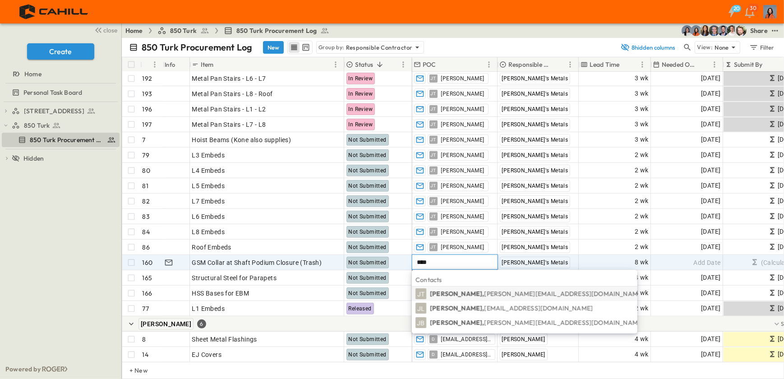
type input "****"
click at [484, 292] on span "jimmy@tomsmetalinc.com" at bounding box center [564, 294] width 160 height 8
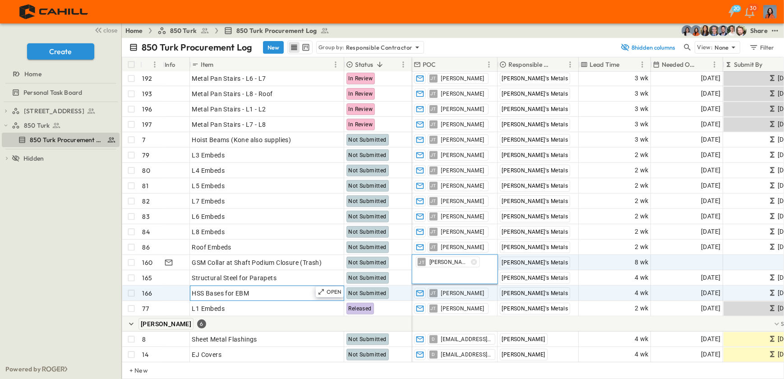
click at [291, 299] on div "OPEN HSS Bases for EBM" at bounding box center [266, 293] width 153 height 14
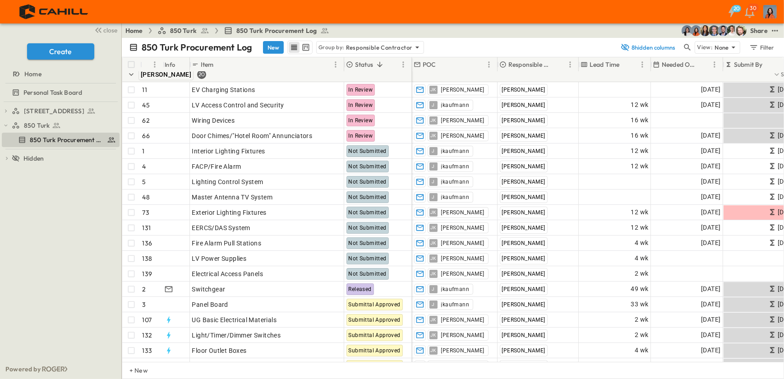
scroll to position [0, 0]
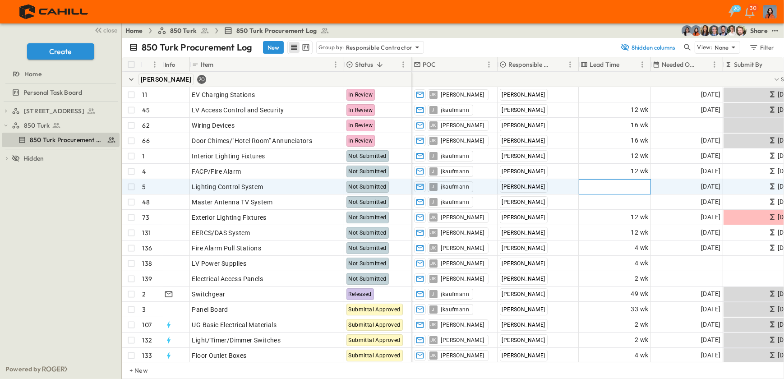
click at [628, 186] on span "Add Duration" at bounding box center [629, 186] width 39 height 9
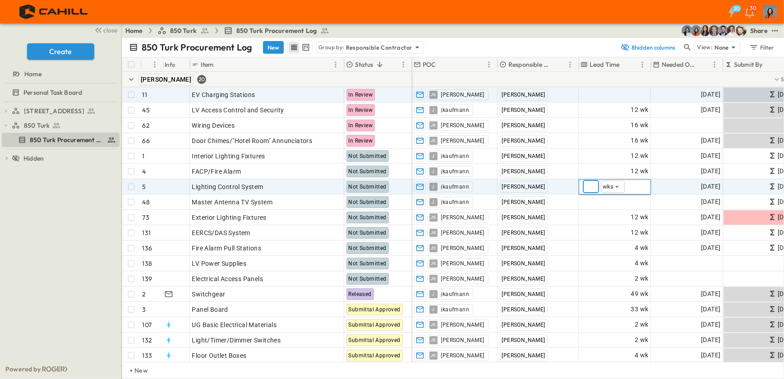
type input "*"
click at [630, 92] on span "Add Duration" at bounding box center [629, 94] width 39 height 9
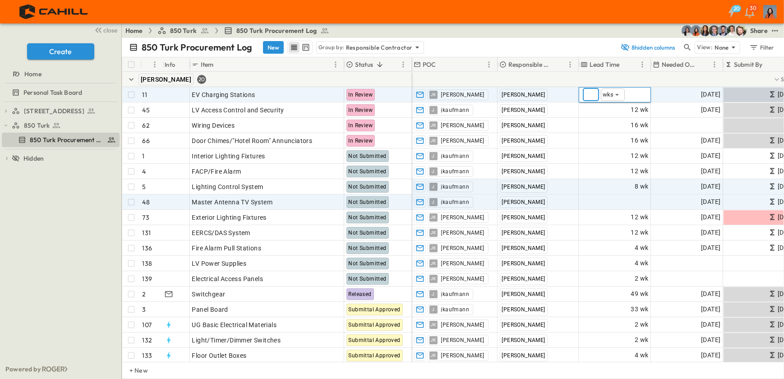
type input "*"
click at [601, 204] on div "Add Duration" at bounding box center [614, 202] width 71 height 14
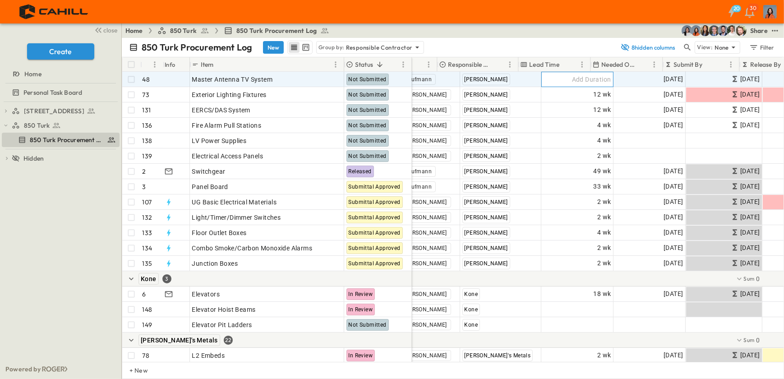
scroll to position [123, 0]
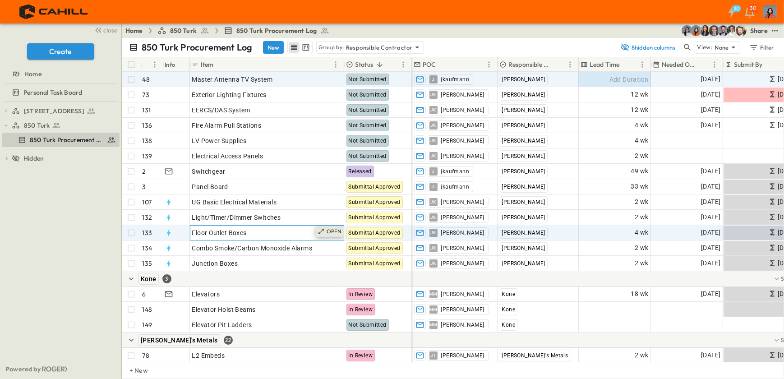
drag, startPoint x: 339, startPoint y: 229, endPoint x: 334, endPoint y: 228, distance: 5.4
click at [334, 228] on p "OPEN" at bounding box center [334, 231] width 15 height 7
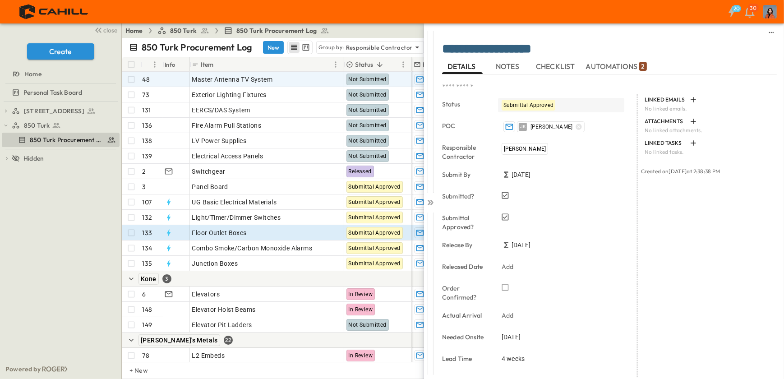
click at [534, 104] on span "Submittal Approved" at bounding box center [529, 105] width 50 height 6
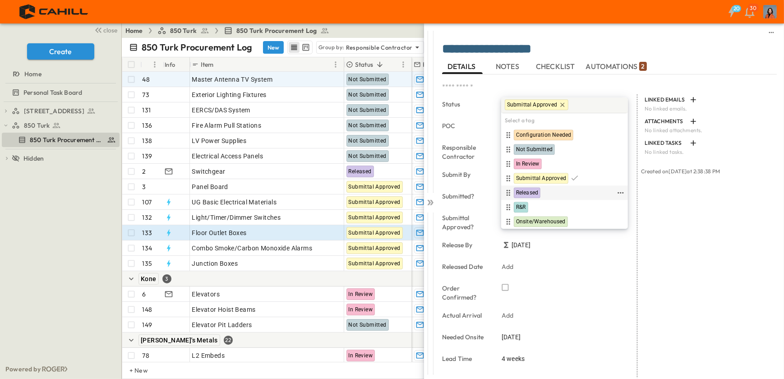
click at [529, 190] on span "Released" at bounding box center [527, 193] width 22 height 7
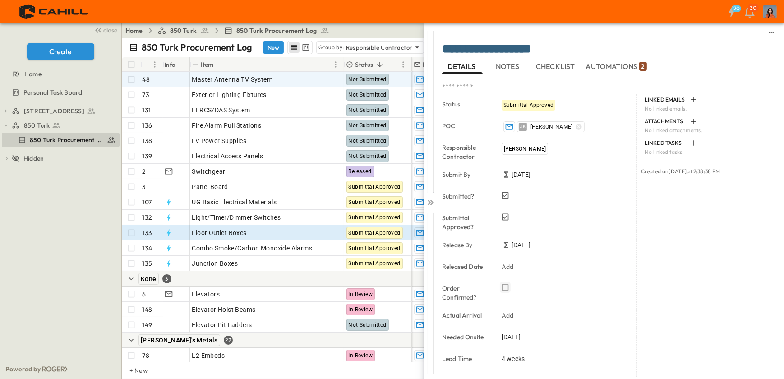
click at [505, 287] on icon "button" at bounding box center [505, 287] width 9 height 9
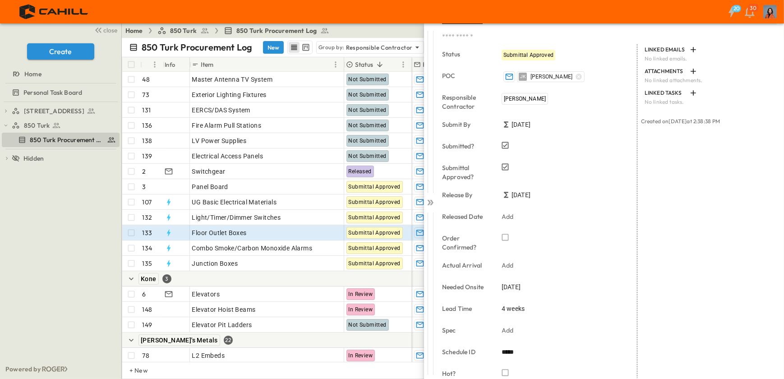
scroll to position [82, 0]
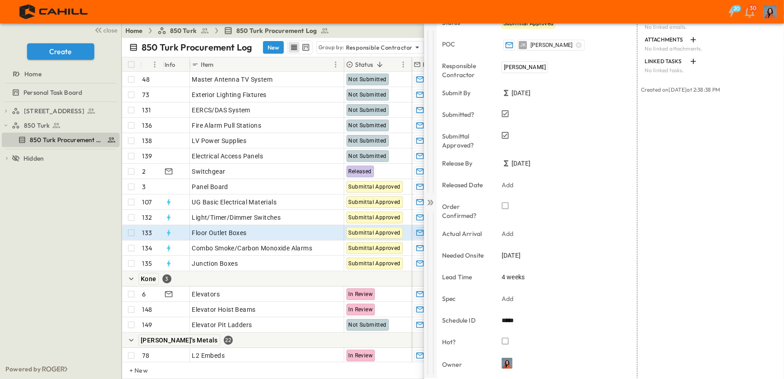
click at [431, 201] on icon at bounding box center [430, 202] width 9 height 9
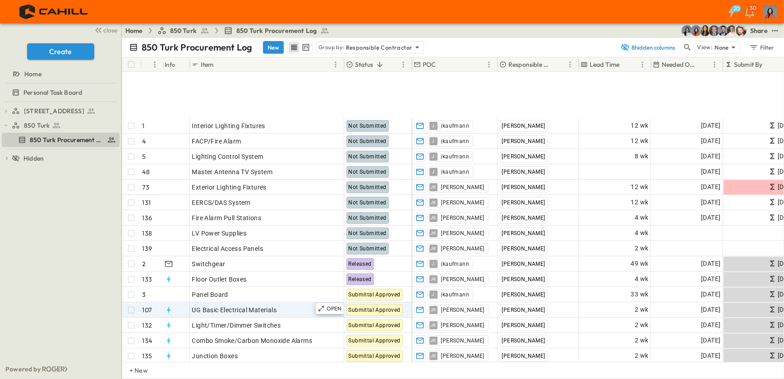
scroll to position [123, 0]
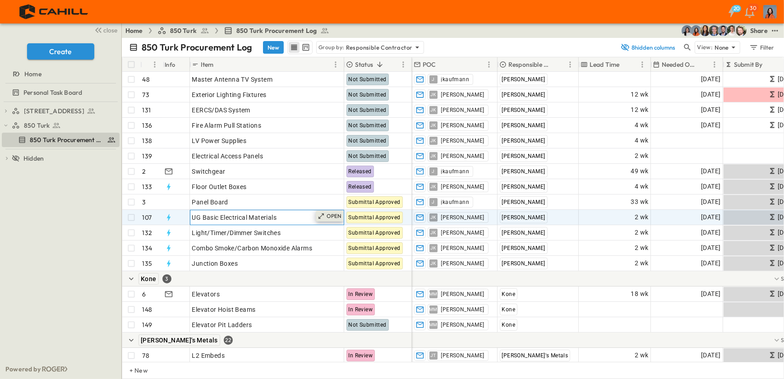
click at [338, 214] on p "OPEN" at bounding box center [334, 216] width 15 height 7
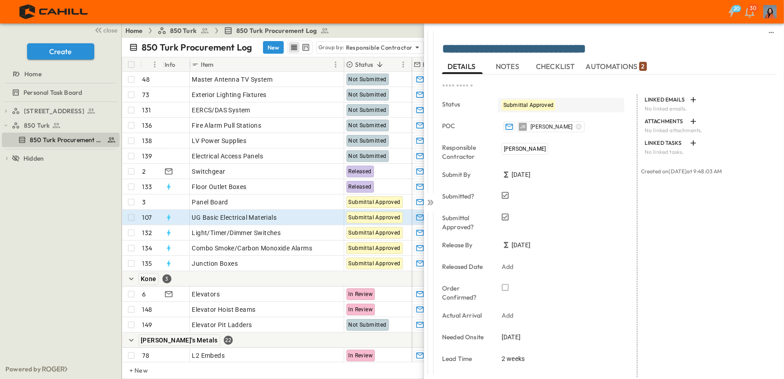
click at [511, 102] on span "Submittal Approved" at bounding box center [529, 105] width 50 height 6
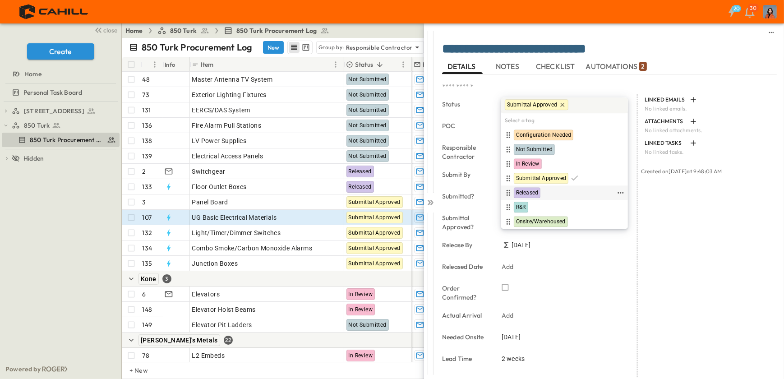
click at [524, 190] on span "Released" at bounding box center [527, 193] width 22 height 7
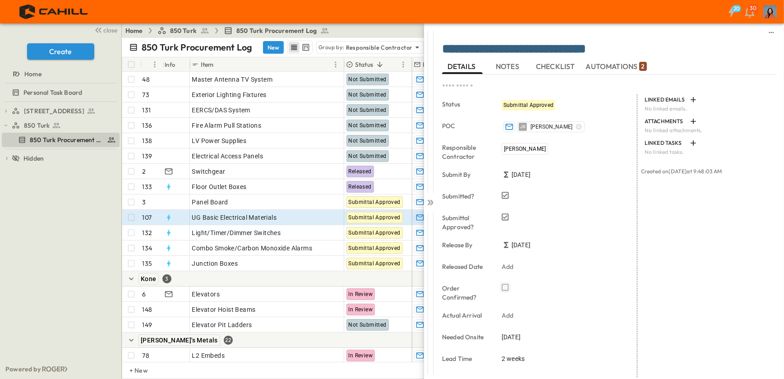
click at [505, 286] on icon "button" at bounding box center [505, 287] width 9 height 9
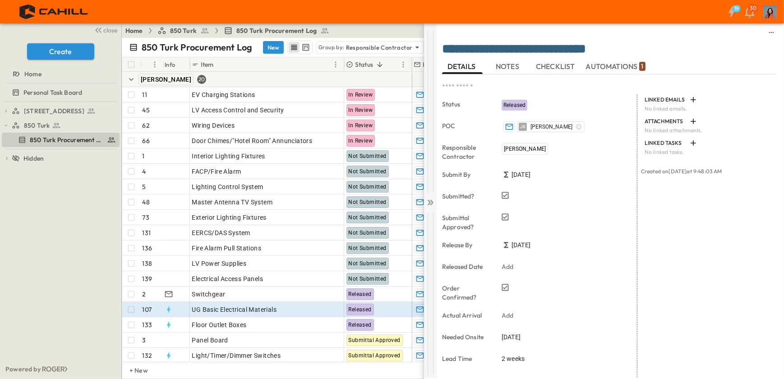
click at [432, 200] on icon at bounding box center [432, 202] width 4 height 5
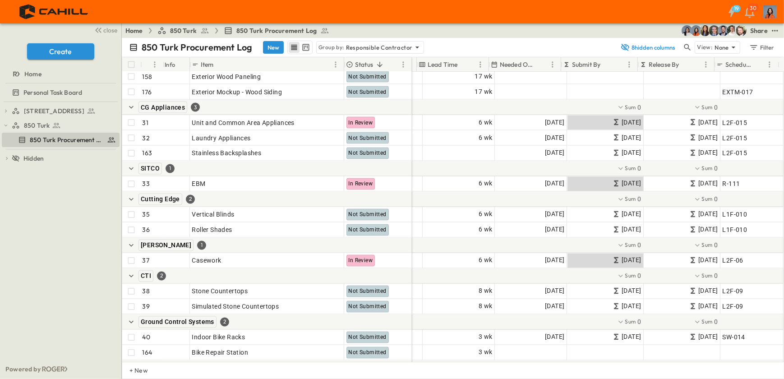
scroll to position [2051, 162]
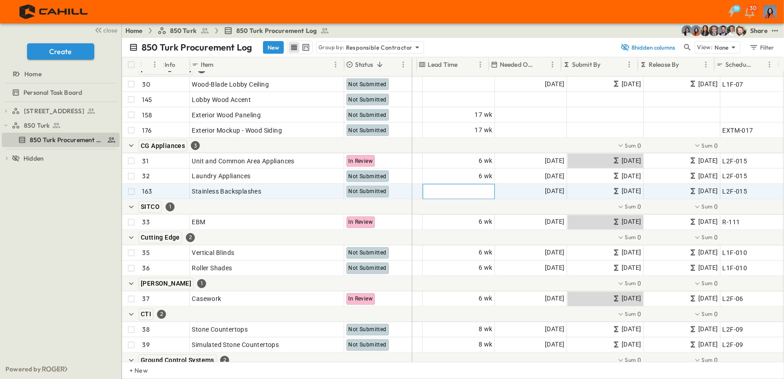
click at [481, 190] on span "Add Duration" at bounding box center [473, 191] width 39 height 9
type input "*"
click at [441, 207] on div at bounding box center [520, 206] width 528 height 15
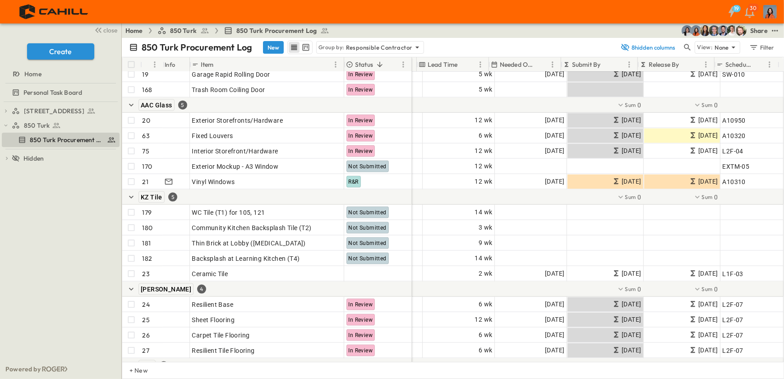
scroll to position [1529, 162]
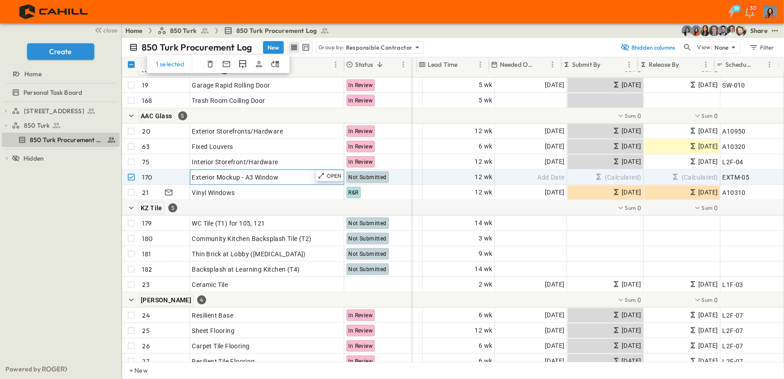
click at [246, 176] on span "Exterior Mockup - A3 Window" at bounding box center [235, 177] width 87 height 9
click at [251, 177] on span "Exterior Mockup - A3 Window" at bounding box center [235, 177] width 87 height 9
click at [251, 176] on input "**********" at bounding box center [268, 176] width 157 height 11
type input "**********"
click at [442, 207] on div at bounding box center [520, 207] width 528 height 15
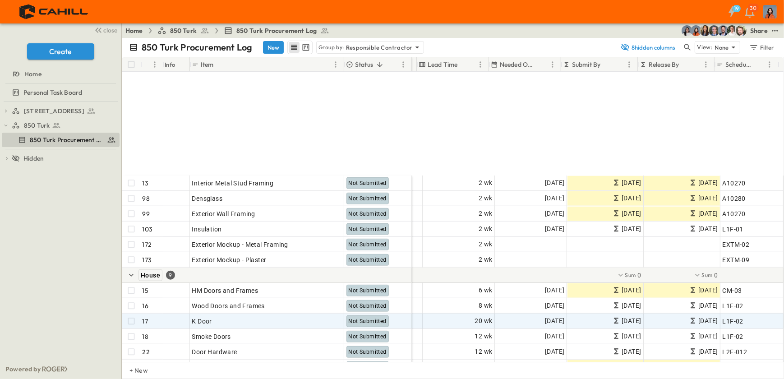
scroll to position [1313, 162]
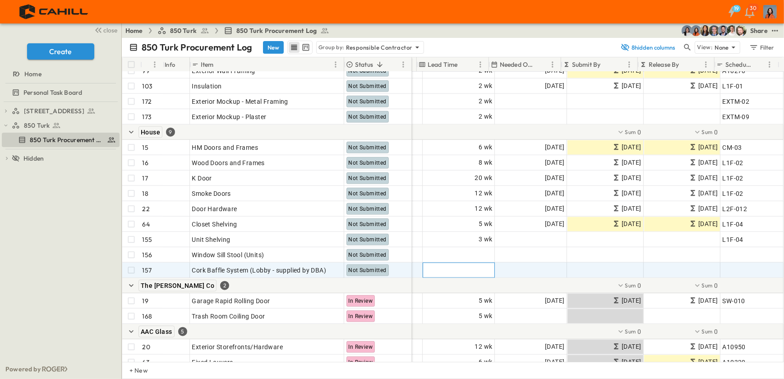
click at [474, 266] on span "Add Duration" at bounding box center [473, 270] width 39 height 9
type input "*"
type input "**"
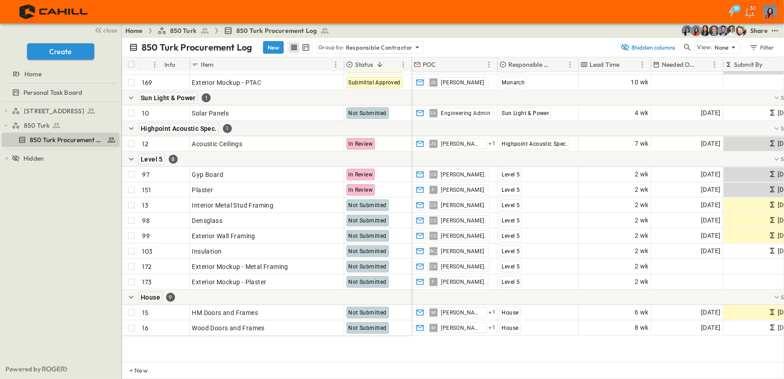
scroll to position [1066, 0]
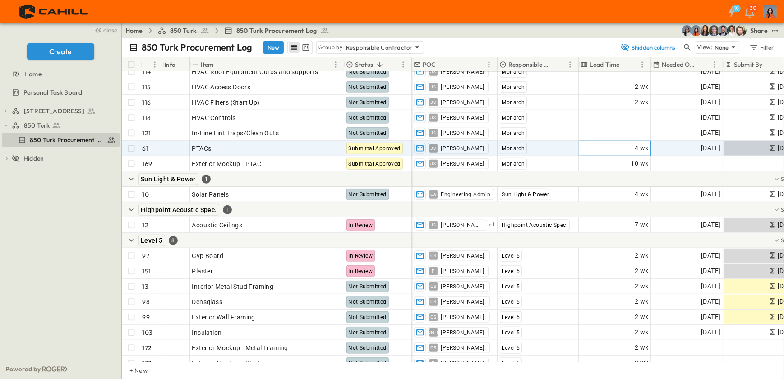
drag, startPoint x: 637, startPoint y: 147, endPoint x: 641, endPoint y: 149, distance: 4.9
click at [637, 147] on span "4 wk" at bounding box center [642, 148] width 14 height 10
type input "**"
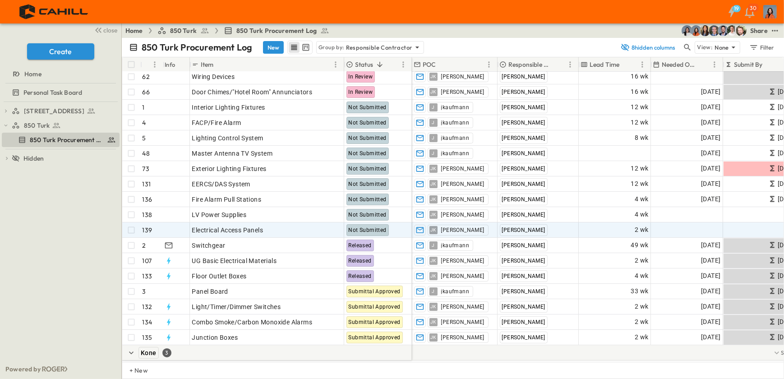
scroll to position [0, 0]
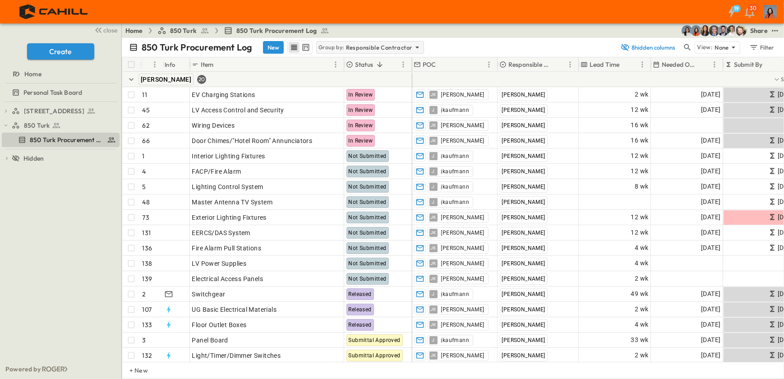
click at [415, 45] on icon at bounding box center [417, 47] width 9 height 9
click at [348, 73] on div "Status" at bounding box center [368, 73] width 105 height 13
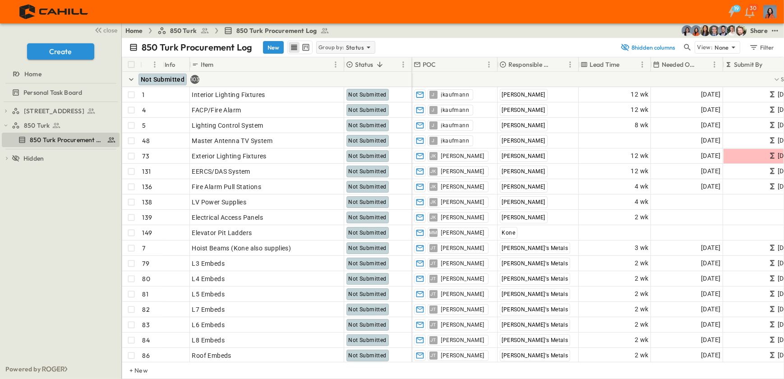
click at [369, 45] on icon at bounding box center [368, 47] width 9 height 9
click at [352, 59] on div "None" at bounding box center [311, 60] width 123 height 13
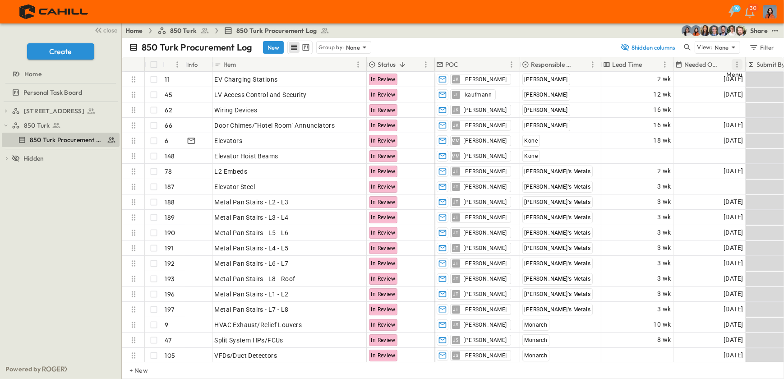
click at [735, 62] on icon "Menu" at bounding box center [737, 64] width 9 height 9
click at [683, 86] on span "Group by Needed Onsite" at bounding box center [707, 90] width 72 height 8
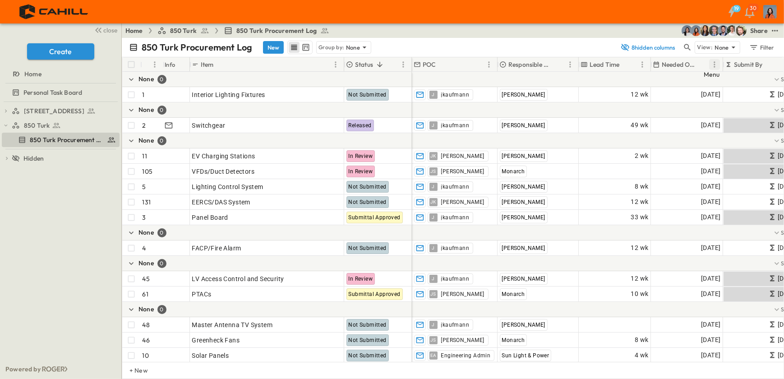
click at [713, 64] on icon "Menu" at bounding box center [714, 64] width 9 height 9
click at [684, 86] on span "Stop grouping by Needed Onsite" at bounding box center [673, 90] width 94 height 8
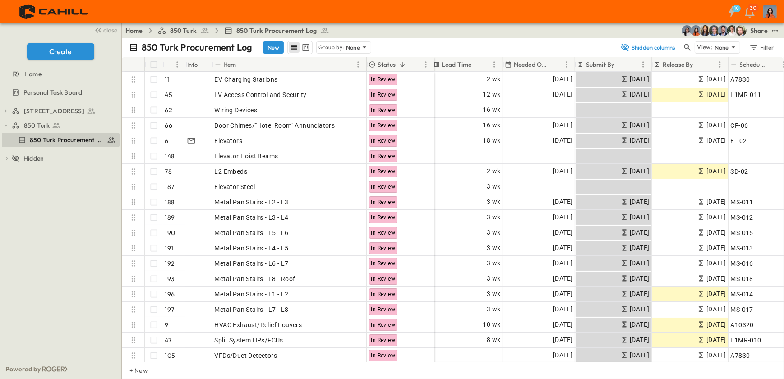
scroll to position [0, 185]
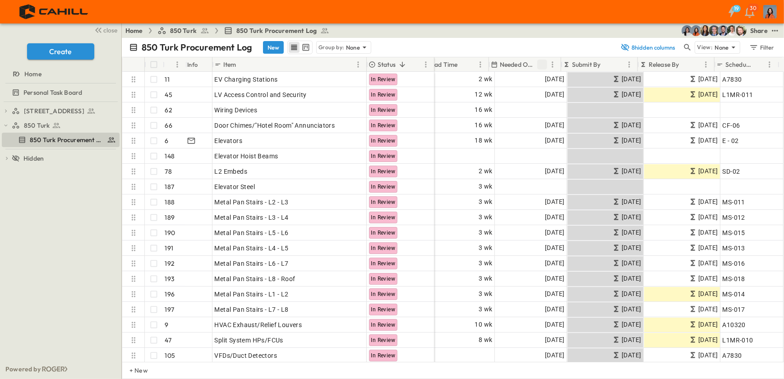
click at [542, 63] on icon "Sort" at bounding box center [542, 64] width 8 height 8
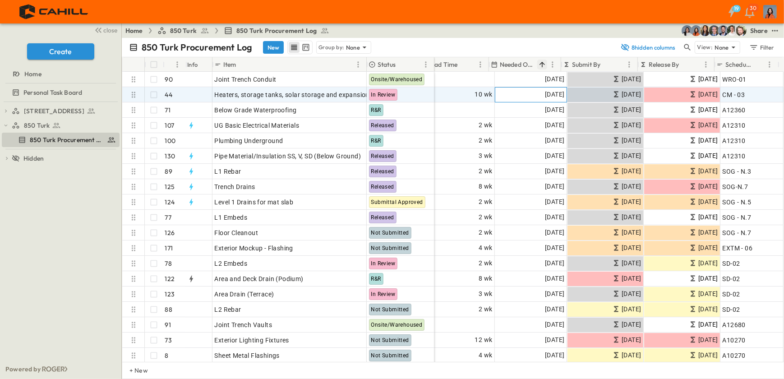
click at [545, 91] on span "[DATE]" at bounding box center [554, 94] width 19 height 10
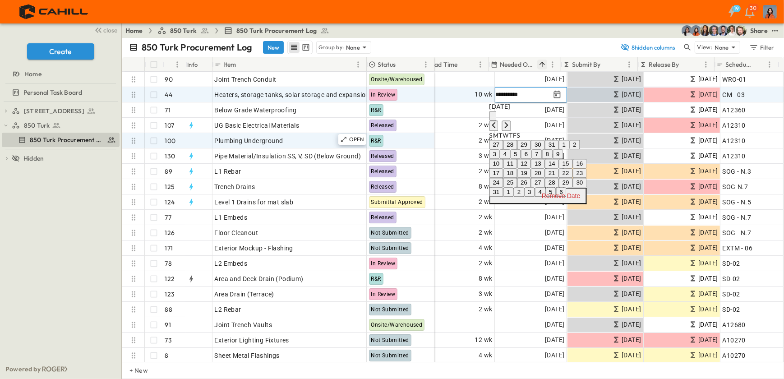
click at [77, 244] on div "750 Golden Gate Procurement Log 850 Turk 850 Turk Procurement Log To pick up a …" at bounding box center [60, 230] width 121 height 257
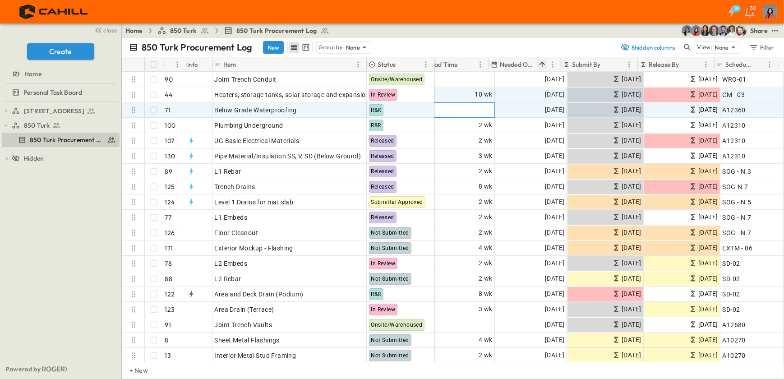
click at [454, 110] on span "Add Duration" at bounding box center [473, 110] width 39 height 9
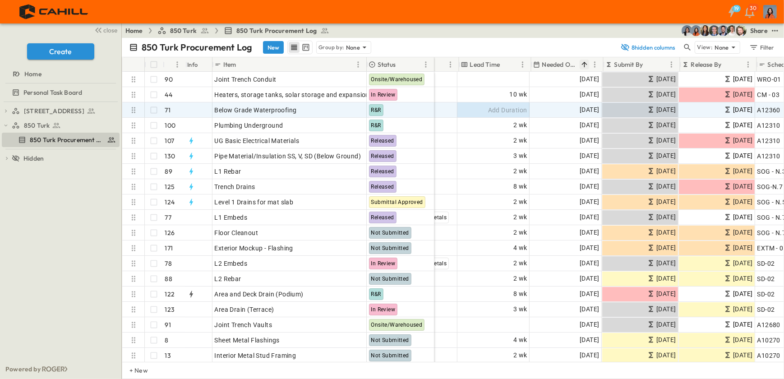
scroll to position [0, 170]
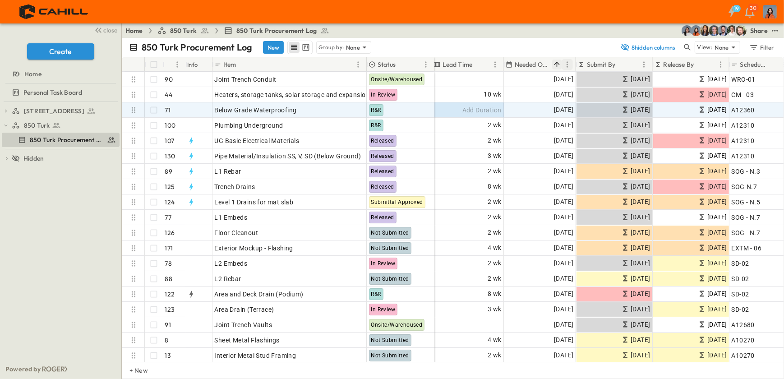
click at [565, 62] on icon "Menu" at bounding box center [567, 64] width 9 height 9
click at [643, 63] on icon "Menu" at bounding box center [644, 64] width 9 height 9
click at [720, 60] on icon "Menu" at bounding box center [721, 64] width 9 height 9
drag, startPoint x: 642, startPoint y: 66, endPoint x: 584, endPoint y: 67, distance: 58.7
click at [642, 65] on icon "Menu" at bounding box center [644, 64] width 9 height 9
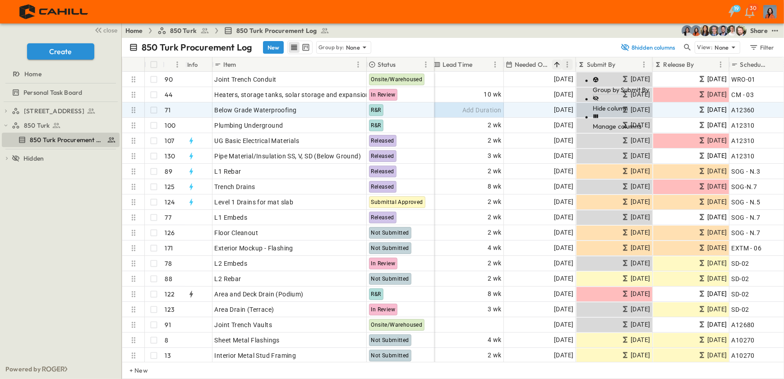
click at [567, 64] on icon "Menu" at bounding box center [567, 64] width 1 height 6
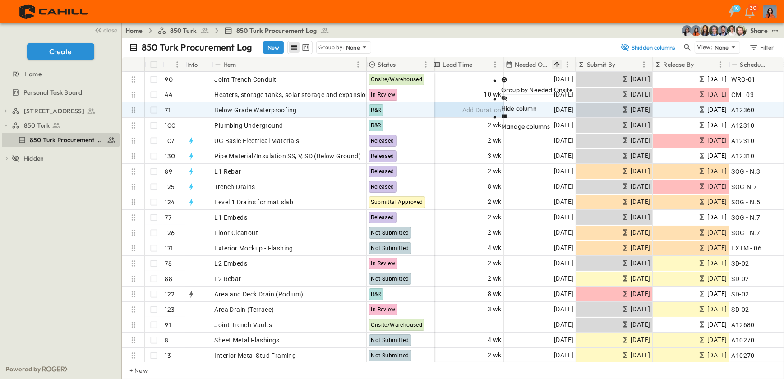
click at [524, 86] on span "Group by Needed Onsite" at bounding box center [537, 90] width 72 height 8
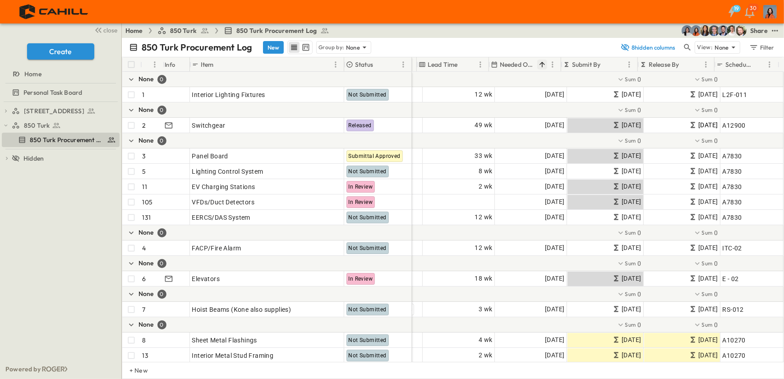
scroll to position [0, 162]
click at [552, 63] on icon "Menu" at bounding box center [552, 64] width 9 height 9
click at [522, 86] on span "Stop grouping by Needed Onsite" at bounding box center [511, 90] width 94 height 8
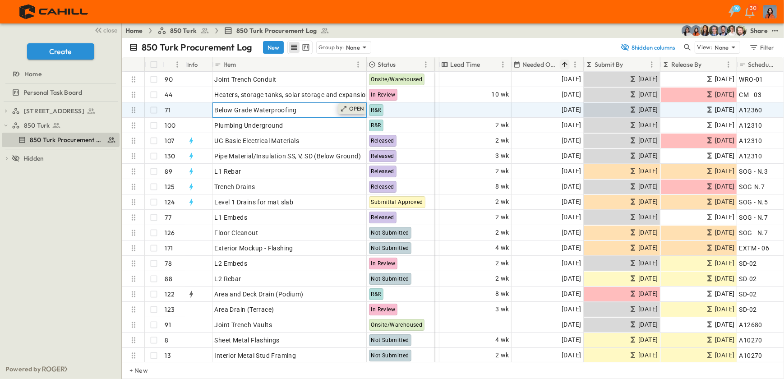
click at [359, 107] on p "OPEN" at bounding box center [356, 108] width 15 height 7
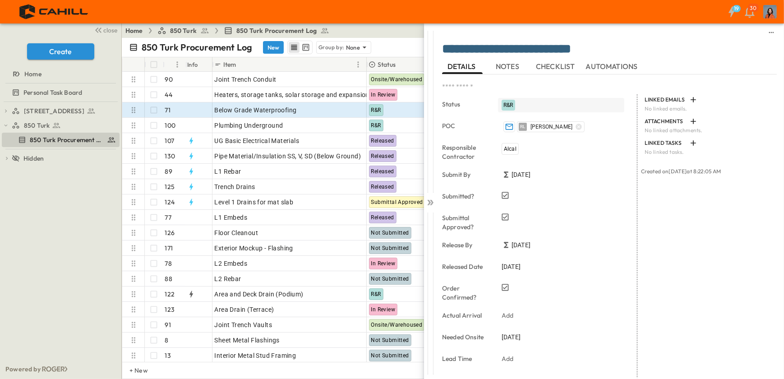
click at [510, 104] on span "R&R" at bounding box center [509, 105] width 10 height 6
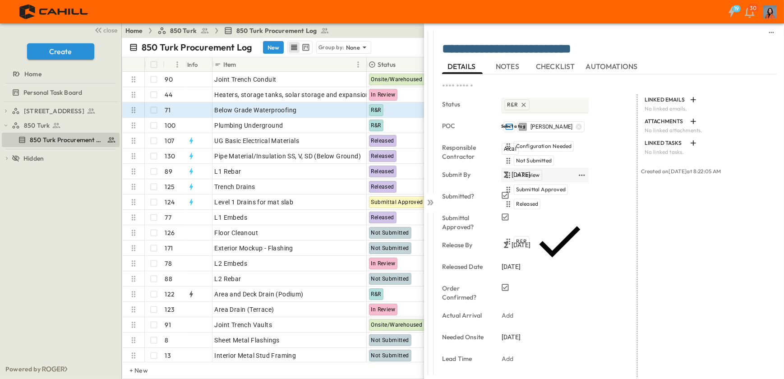
click at [537, 172] on span "In Review" at bounding box center [528, 175] width 24 height 7
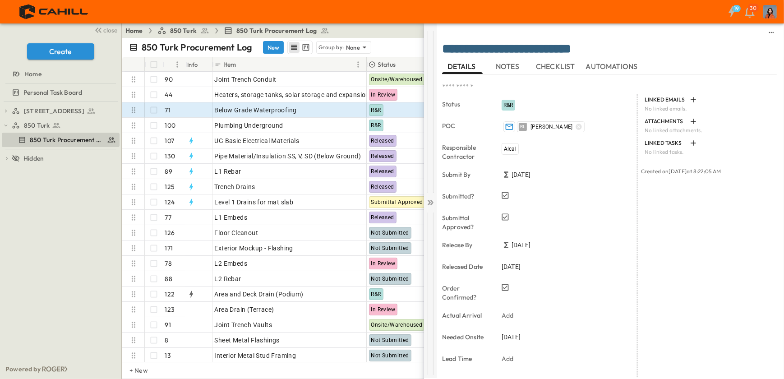
click at [432, 198] on icon at bounding box center [430, 202] width 9 height 9
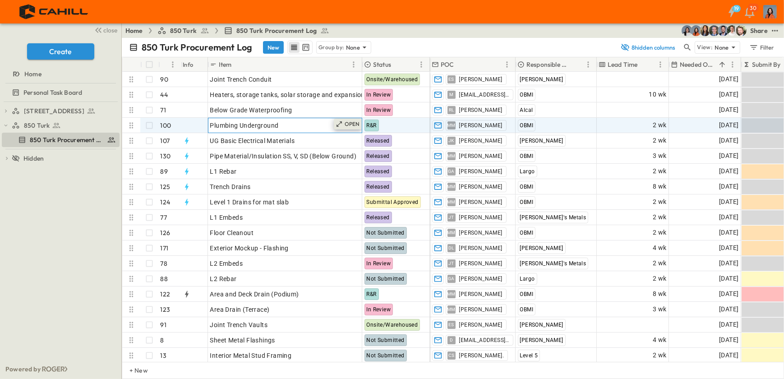
click at [354, 123] on p "OPEN" at bounding box center [352, 123] width 15 height 7
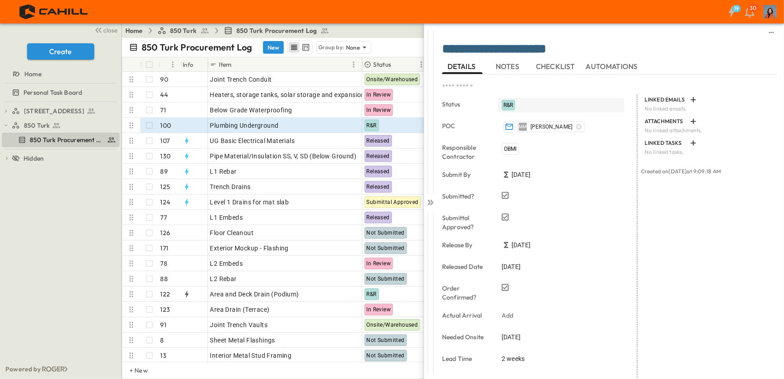
click at [509, 106] on span "R&R" at bounding box center [509, 105] width 10 height 6
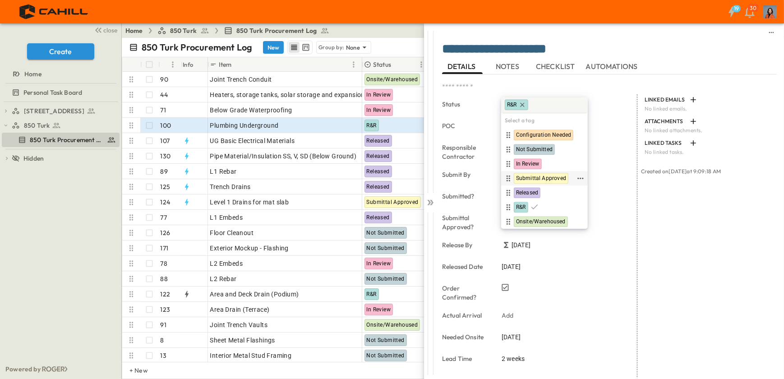
click at [523, 178] on span "Submittal Approved" at bounding box center [541, 178] width 50 height 7
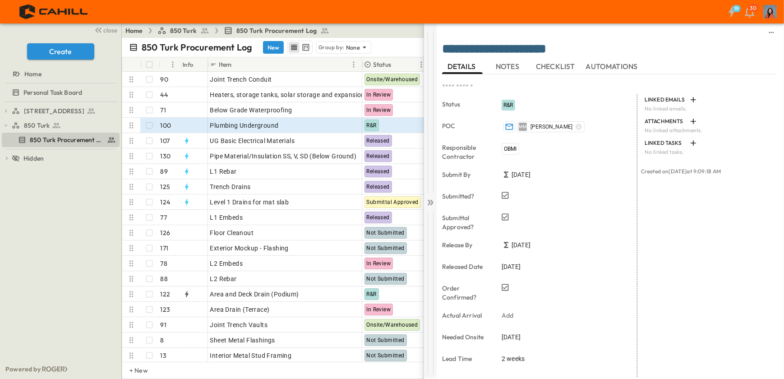
click at [430, 201] on icon at bounding box center [429, 202] width 4 height 5
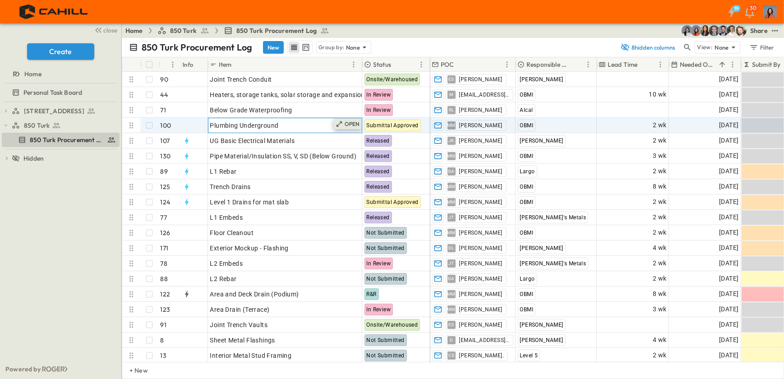
click at [359, 123] on p "OPEN" at bounding box center [352, 123] width 15 height 7
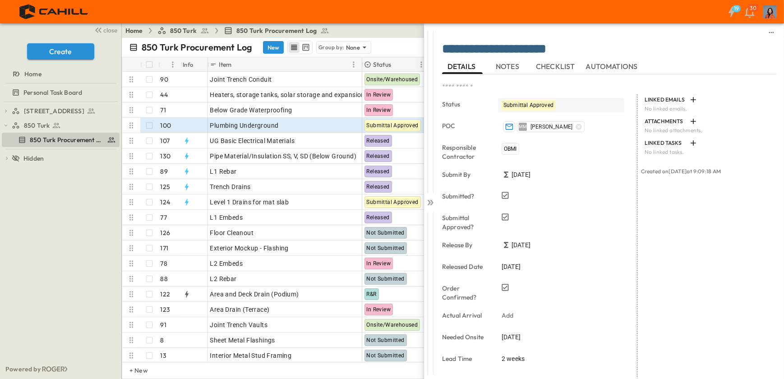
click at [516, 102] on span "Submittal Approved" at bounding box center [529, 105] width 50 height 6
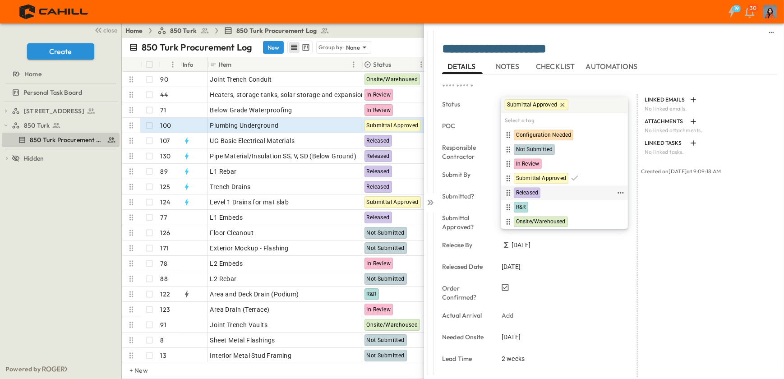
click at [531, 191] on span "Released" at bounding box center [527, 193] width 22 height 7
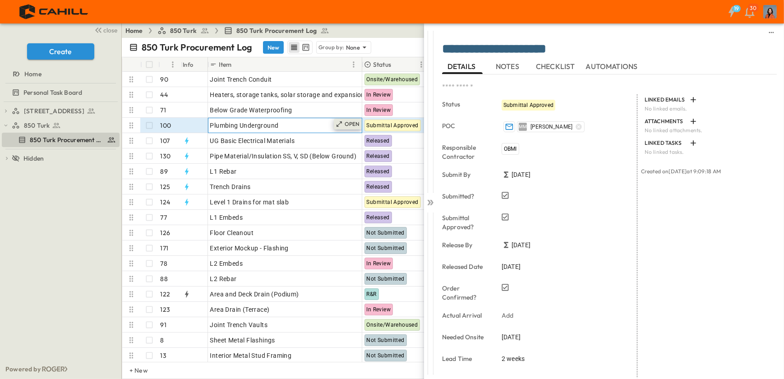
click at [342, 127] on div "OPEN" at bounding box center [348, 124] width 28 height 11
click at [433, 201] on icon at bounding box center [430, 202] width 9 height 9
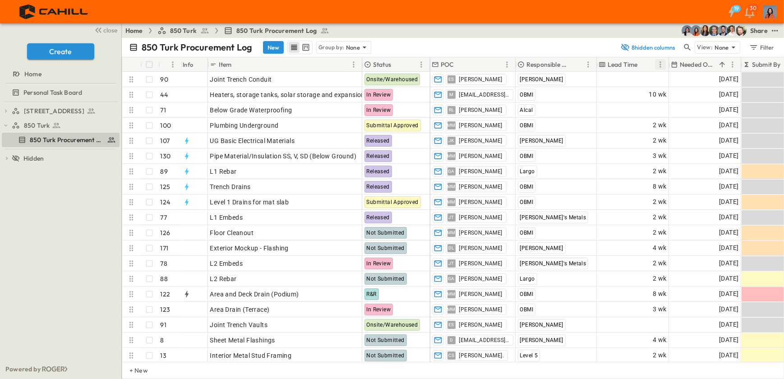
click at [659, 63] on icon "Menu" at bounding box center [660, 64] width 9 height 9
click at [532, 47] on div "850 Turk Procurement Log New Group by: None" at bounding box center [372, 48] width 486 height 14
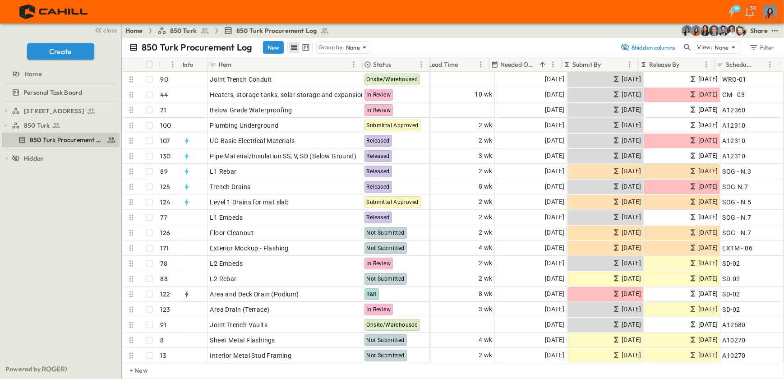
scroll to position [0, 180]
click at [629, 63] on icon "Menu" at bounding box center [629, 64] width 9 height 9
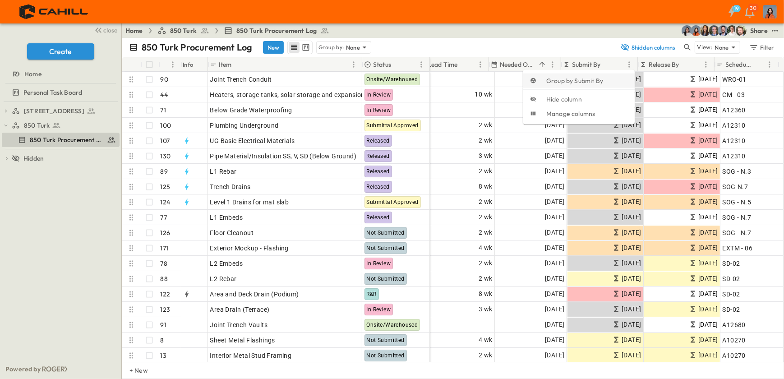
click at [584, 78] on span "Group by Submit By" at bounding box center [587, 80] width 81 height 9
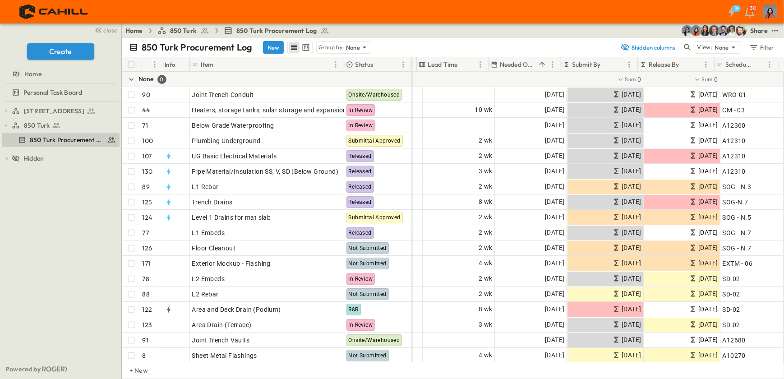
scroll to position [0, 162]
click at [628, 60] on icon "Menu" at bounding box center [629, 64] width 9 height 9
click at [591, 77] on span "Stop grouping by Submit By" at bounding box center [587, 80] width 81 height 9
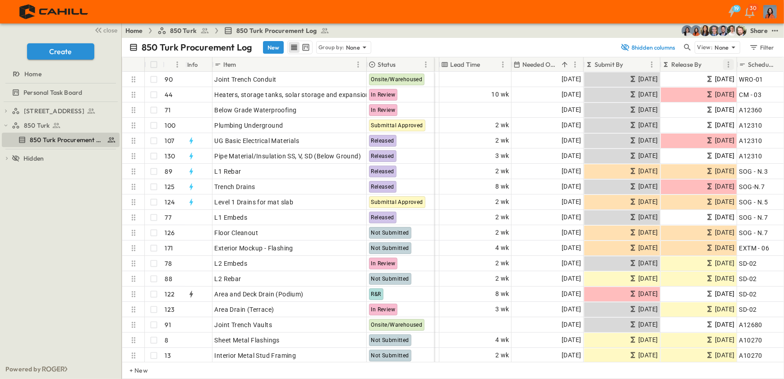
click at [730, 62] on icon "Menu" at bounding box center [728, 64] width 9 height 9
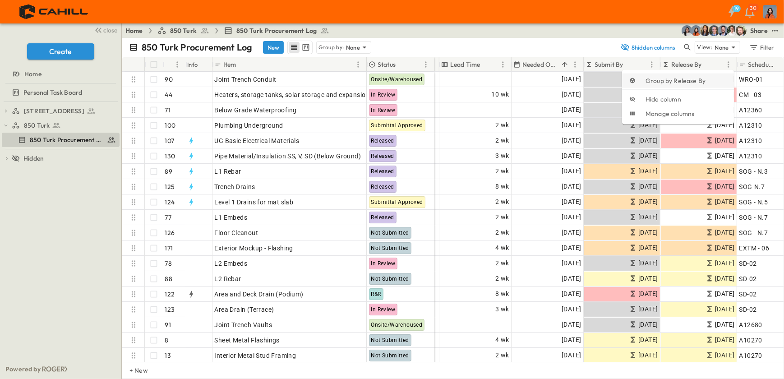
click at [672, 79] on span "Group by Release By" at bounding box center [686, 80] width 81 height 9
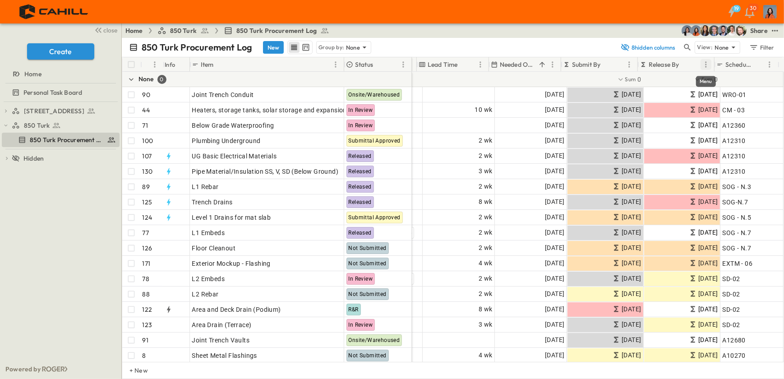
click at [706, 63] on icon "Menu" at bounding box center [705, 64] width 1 height 6
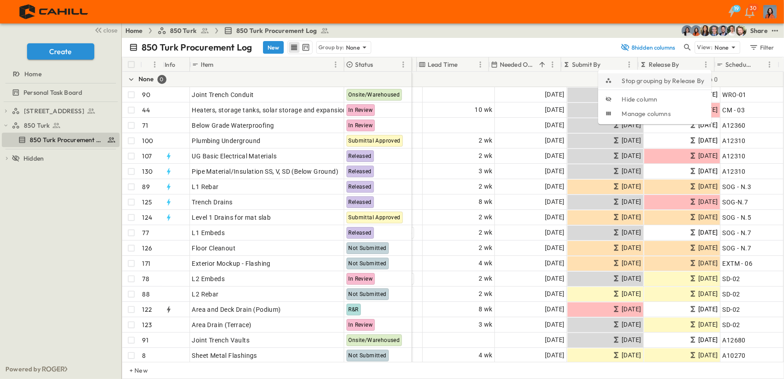
click at [686, 76] on span "Stop grouping by Release By" at bounding box center [663, 80] width 83 height 9
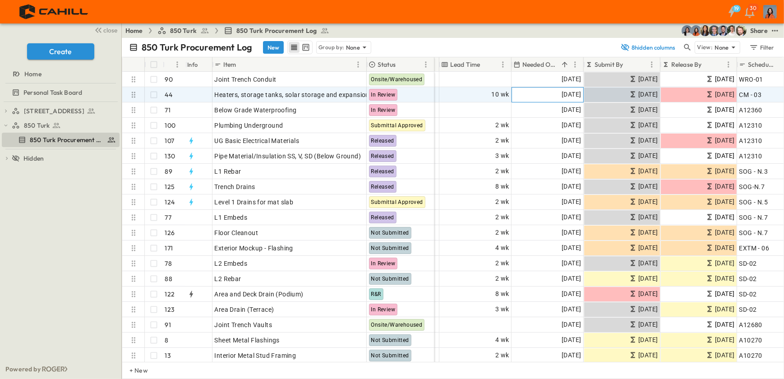
click at [562, 93] on span "[DATE]" at bounding box center [571, 94] width 19 height 10
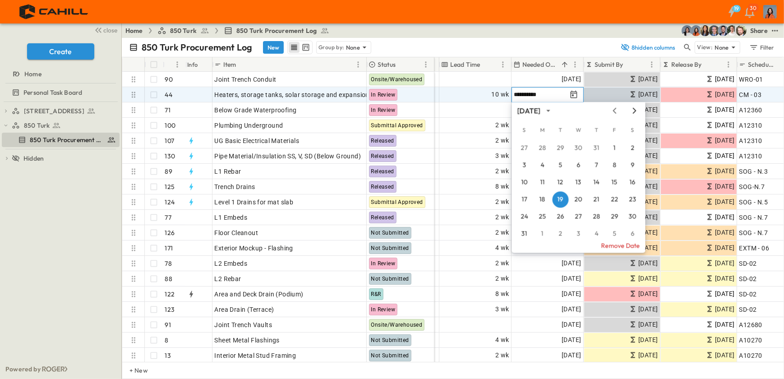
click at [635, 109] on icon "Next month" at bounding box center [635, 110] width 11 height 7
click at [542, 203] on button "20" at bounding box center [543, 199] width 16 height 16
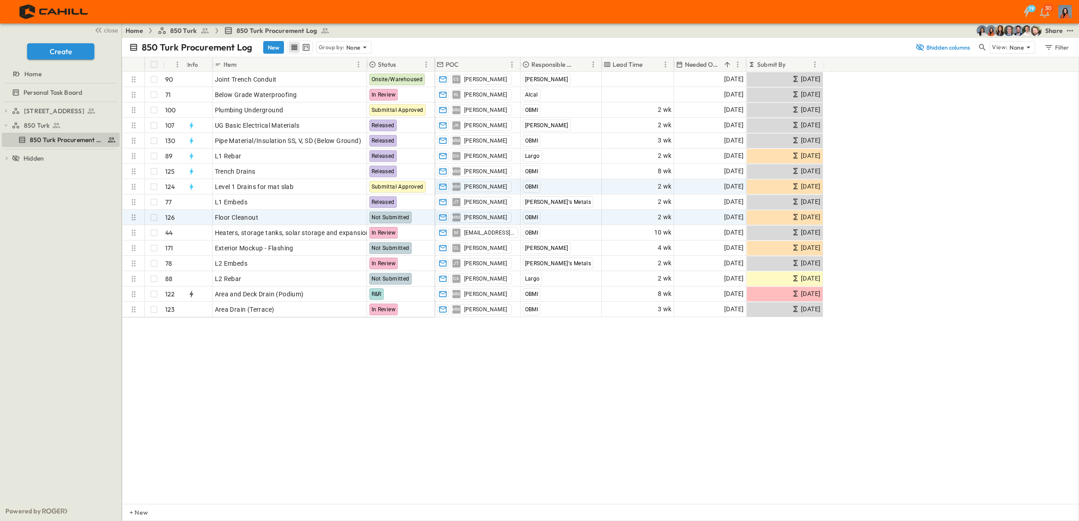
scroll to position [0, 0]
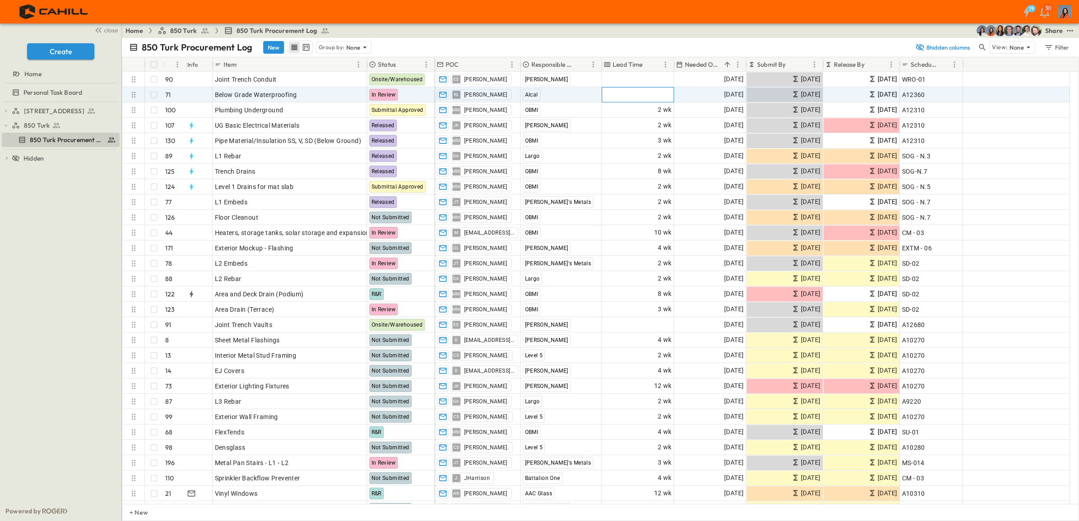
click at [659, 95] on span "Add Duration" at bounding box center [651, 94] width 39 height 9
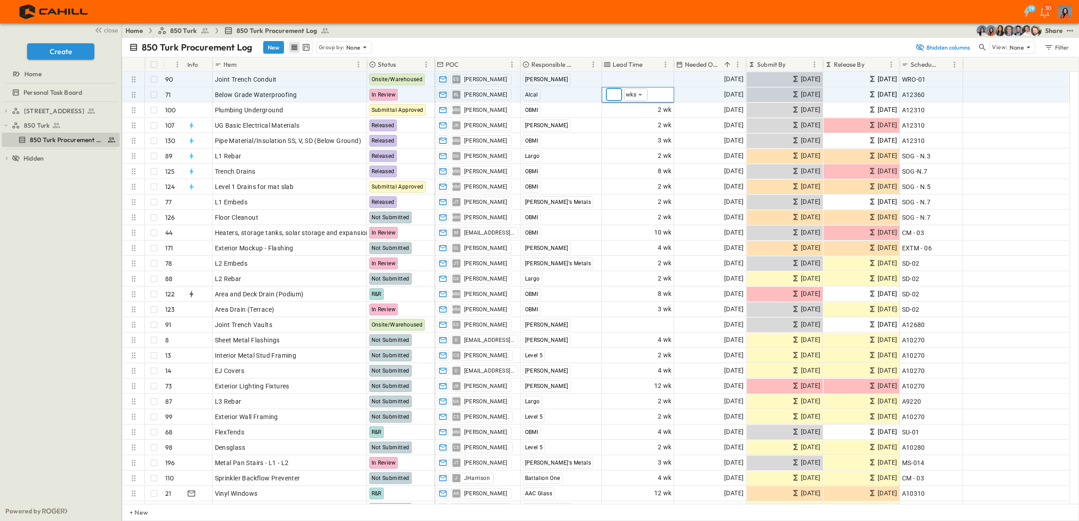
type input "*"
click at [623, 77] on div "Add Duration" at bounding box center [637, 79] width 71 height 14
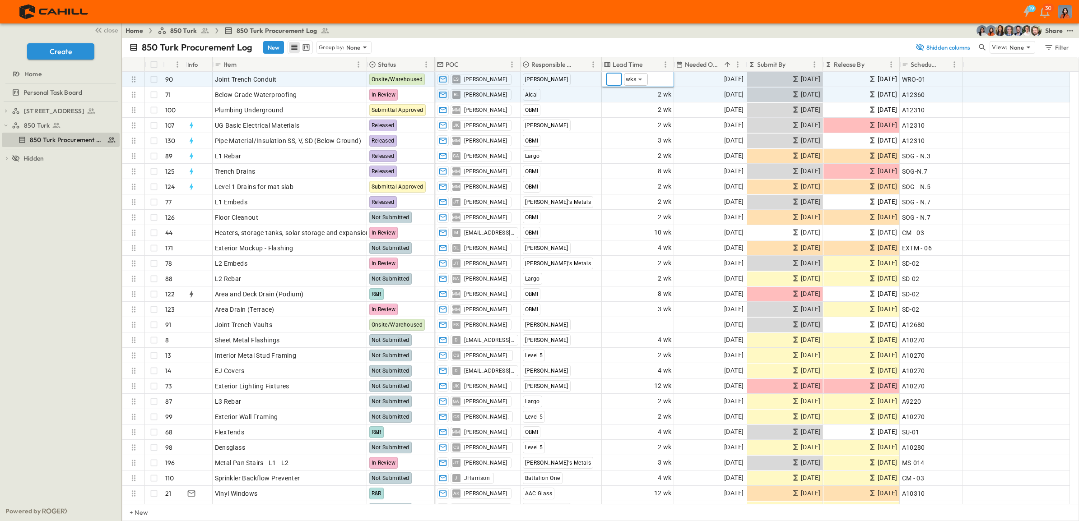
type input "*"
click at [660, 44] on div "850 Turk Procurement Log New Group by: None" at bounding box center [519, 48] width 781 height 14
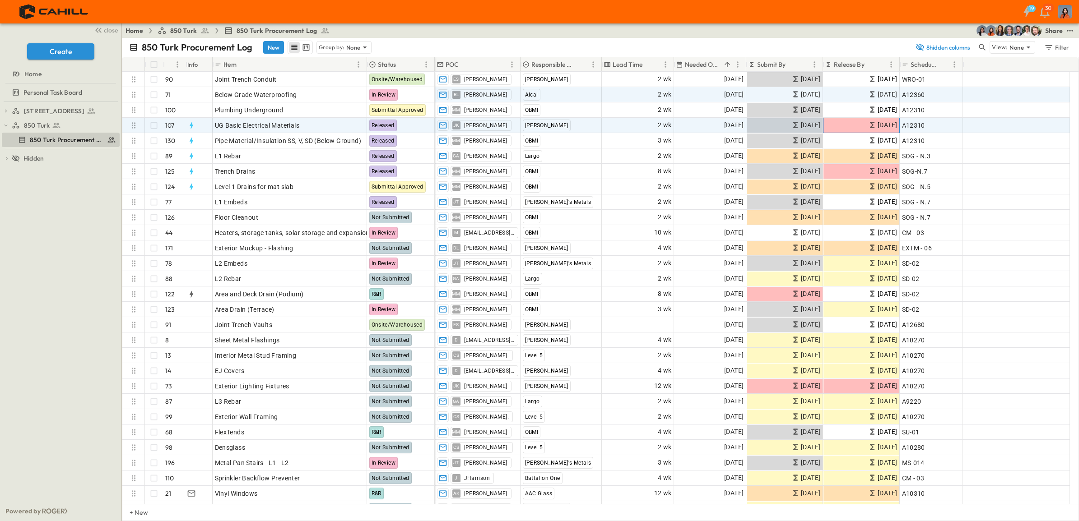
click at [784, 122] on span "08/26/2025" at bounding box center [886, 125] width 19 height 10
click at [357, 125] on p "OPEN" at bounding box center [356, 123] width 15 height 7
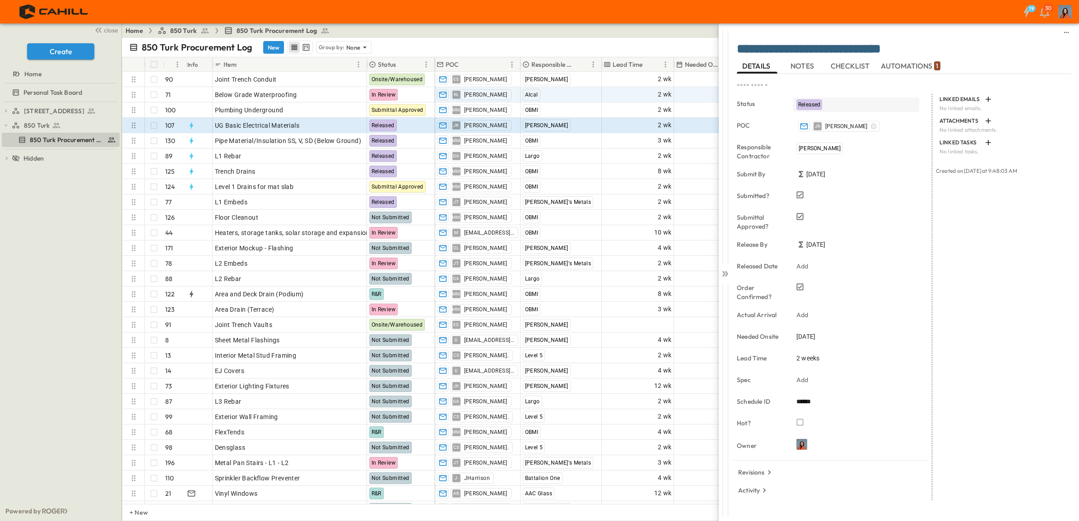
click at [784, 100] on div "Released" at bounding box center [809, 104] width 26 height 11
click at [784, 219] on span "Onsite/Warehoused" at bounding box center [836, 222] width 50 height 7
click at [726, 272] on icon at bounding box center [726, 273] width 4 height 5
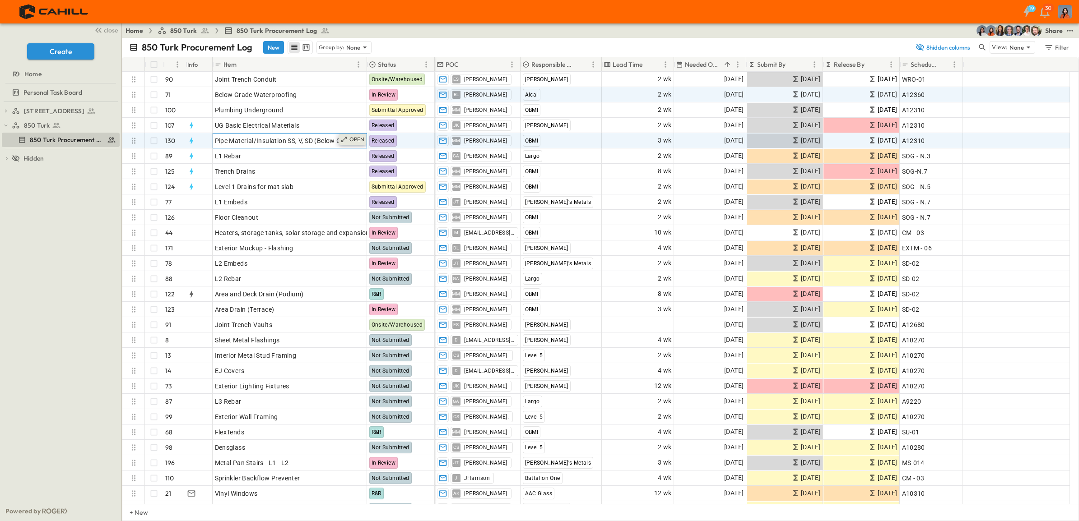
click at [352, 138] on p "OPEN" at bounding box center [356, 139] width 15 height 7
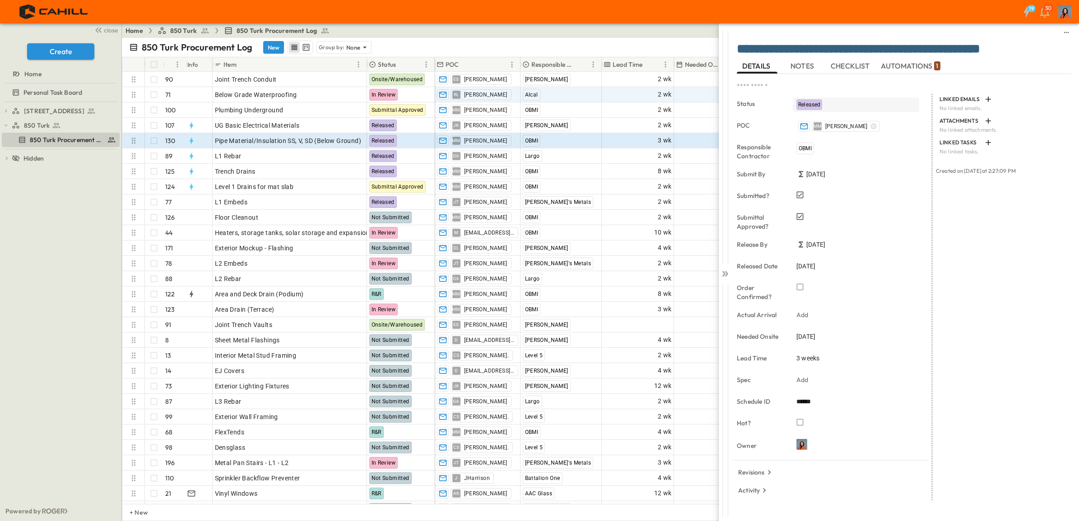
click at [784, 100] on div "Released" at bounding box center [809, 104] width 26 height 11
click at [784, 220] on span "Onsite/Warehoused" at bounding box center [836, 222] width 50 height 7
click at [356, 155] on p "OPEN" at bounding box center [356, 154] width 15 height 7
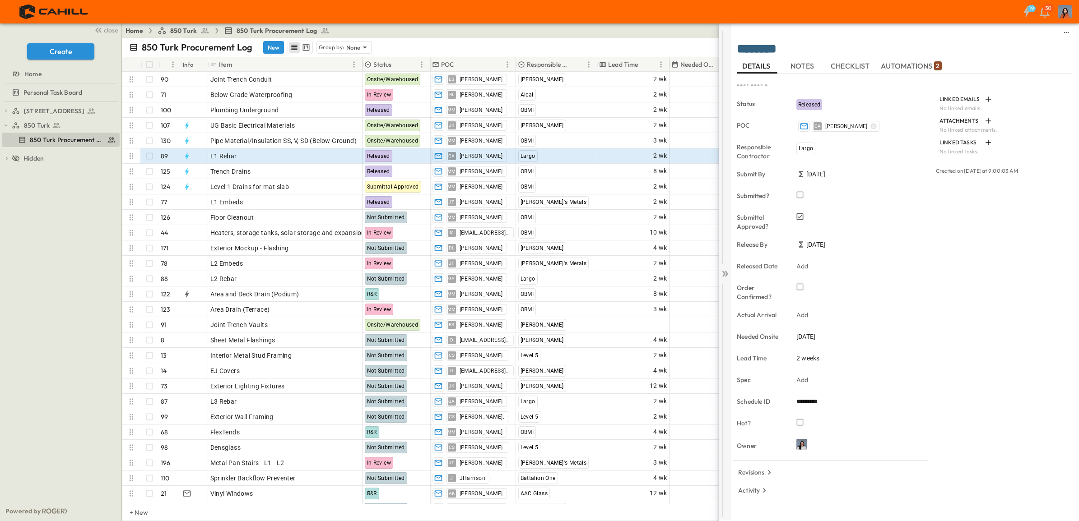
click at [725, 276] on icon at bounding box center [726, 273] width 4 height 5
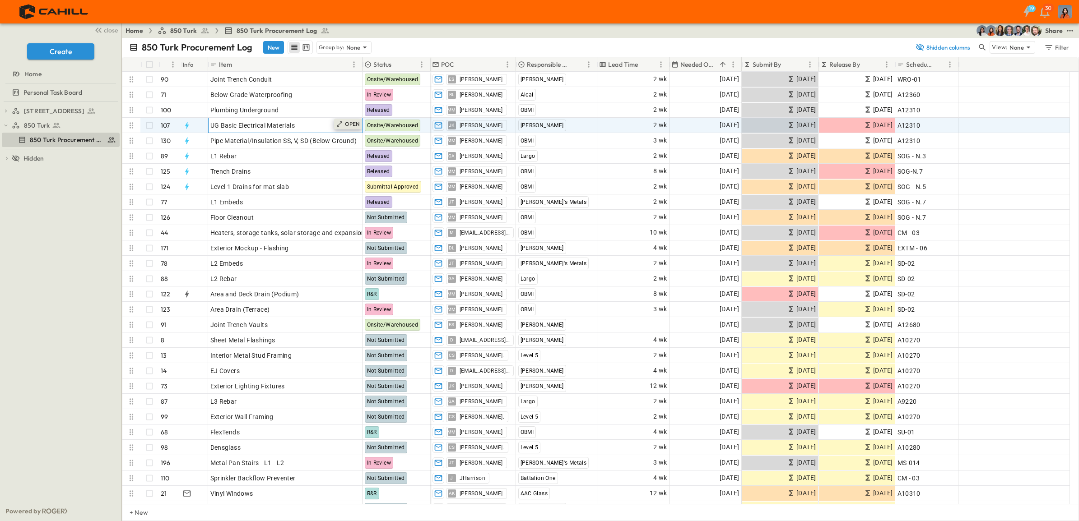
click at [358, 124] on p "OPEN" at bounding box center [352, 123] width 15 height 7
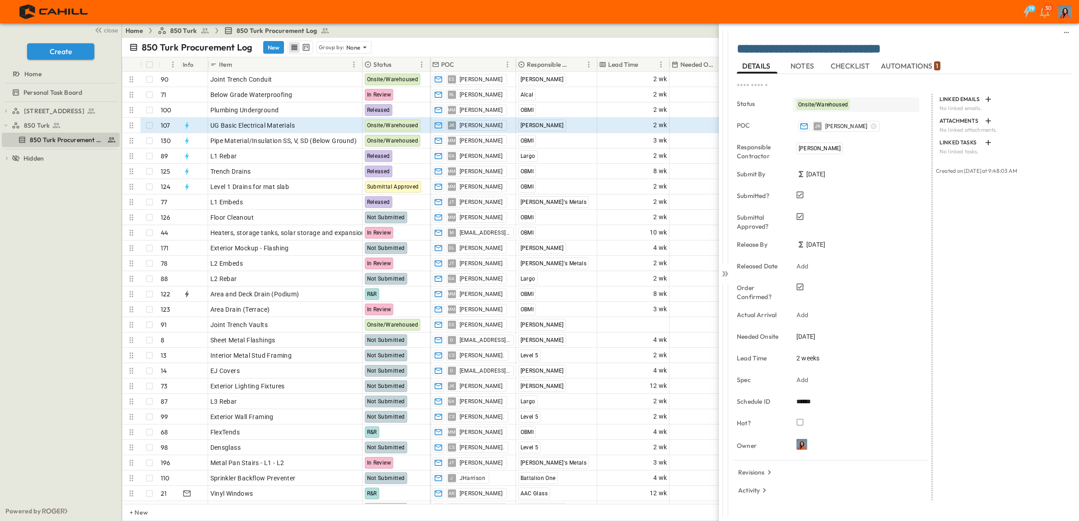
click at [838, 102] on span "Onsite/Warehoused" at bounding box center [823, 105] width 50 height 6
click at [827, 192] on span "Released" at bounding box center [822, 193] width 22 height 7
click at [724, 269] on icon at bounding box center [724, 273] width 9 height 9
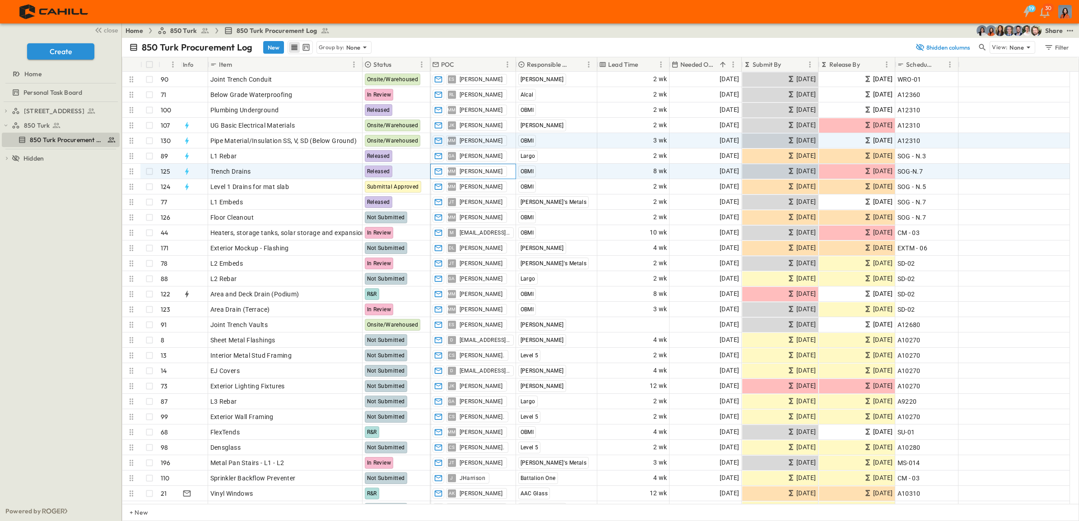
click at [446, 171] on div "MM Mario Mendoza" at bounding box center [476, 171] width 61 height 11
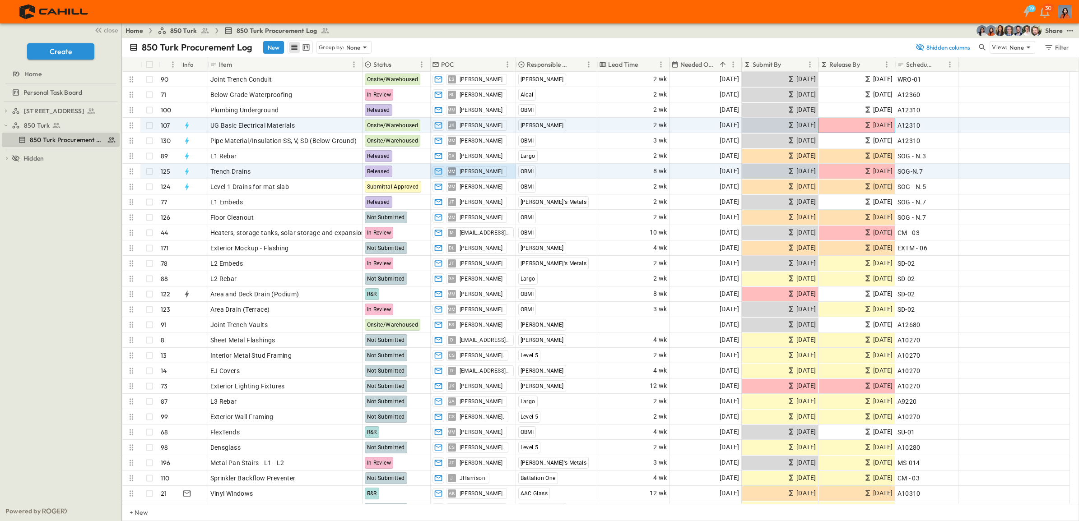
click at [873, 127] on span "08/26/2025" at bounding box center [882, 125] width 19 height 10
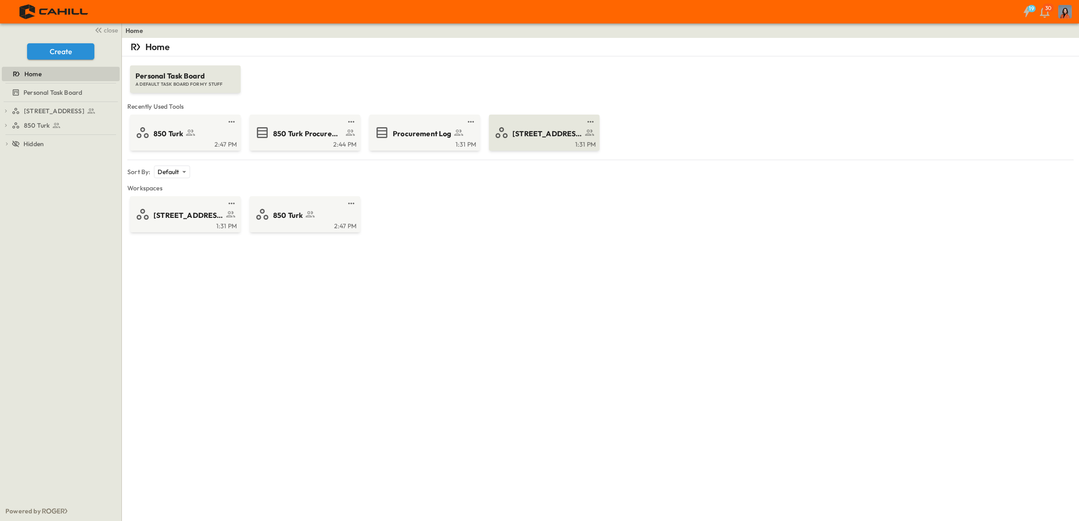
click at [536, 136] on span "[STREET_ADDRESS]" at bounding box center [547, 134] width 70 height 10
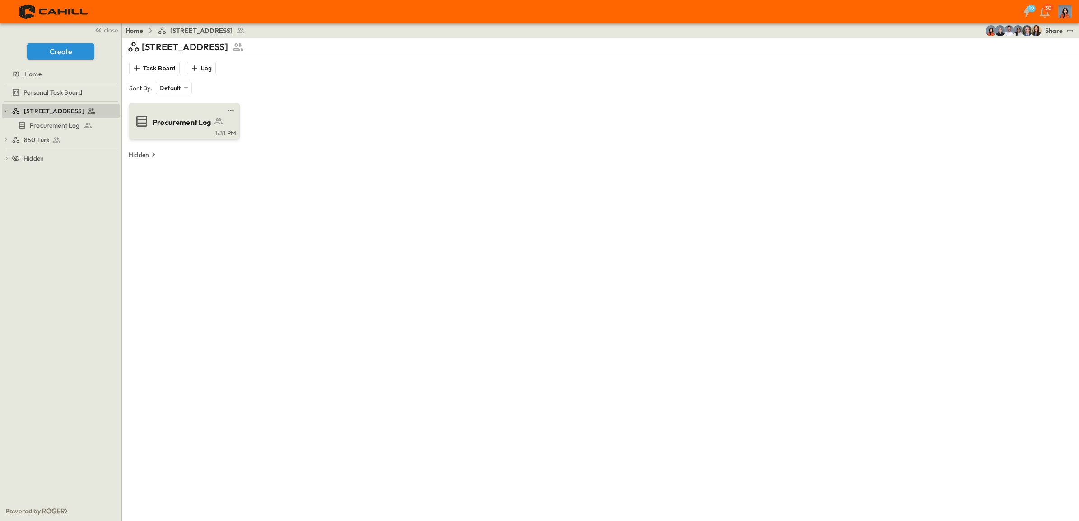
click at [183, 119] on span "Procurement Log" at bounding box center [182, 122] width 59 height 10
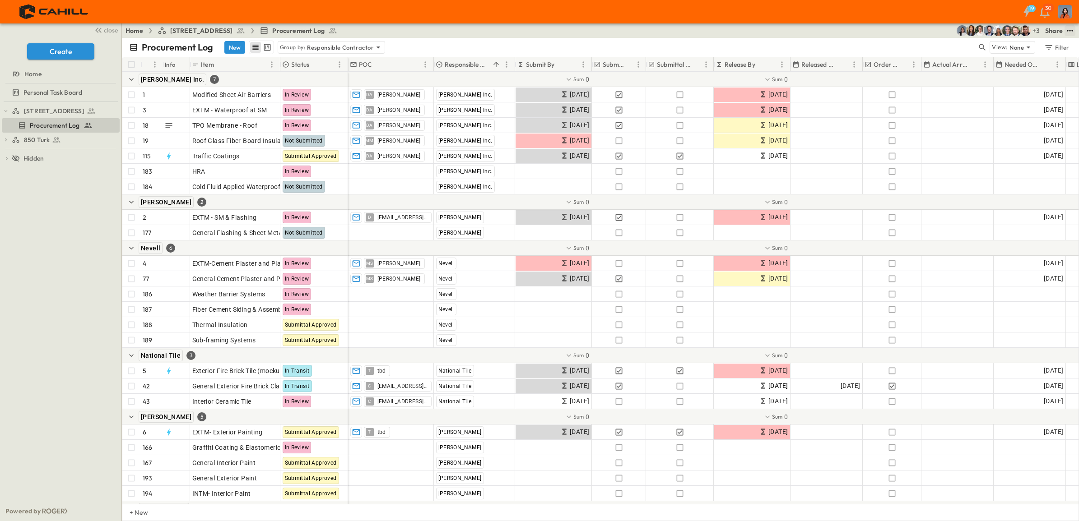
click at [1070, 28] on icon "test" at bounding box center [1069, 30] width 9 height 9
click at [1071, 28] on icon "test" at bounding box center [1069, 30] width 9 height 9
click at [1054, 57] on span "Define Variables" at bounding box center [1046, 59] width 50 height 9
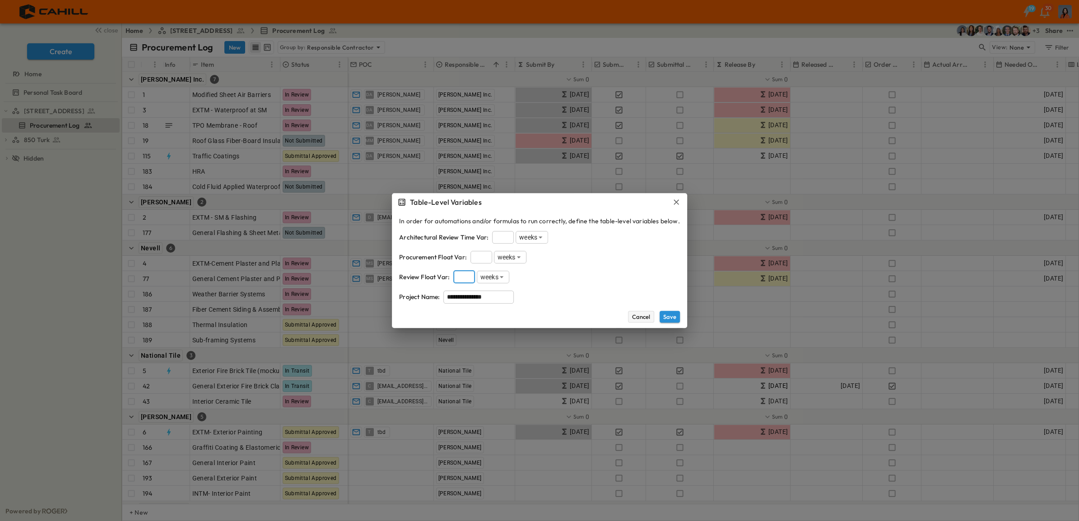
click at [639, 314] on button "Cancel" at bounding box center [641, 317] width 26 height 12
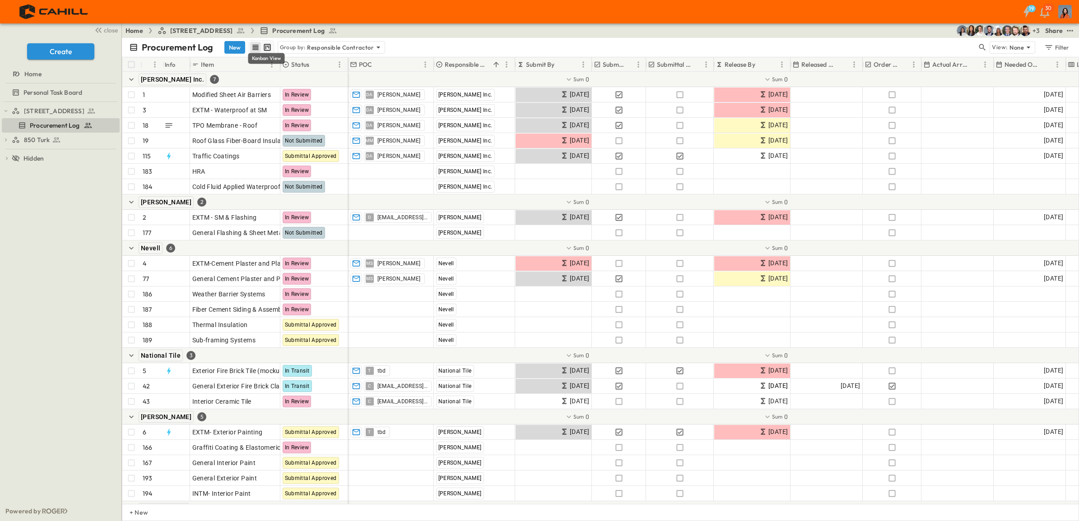
click at [265, 43] on icon "kanban view" at bounding box center [267, 47] width 9 height 9
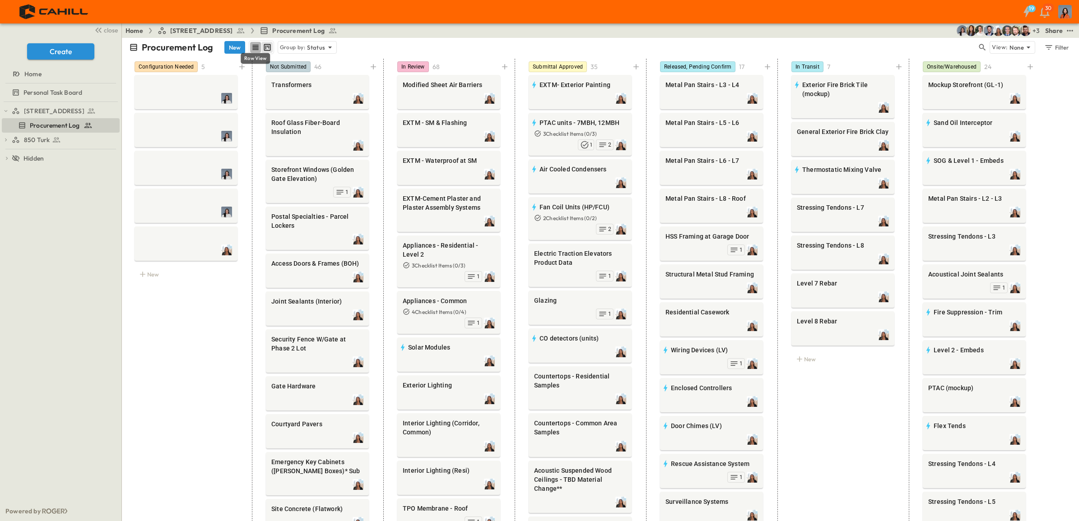
click at [256, 43] on icon "row view" at bounding box center [255, 47] width 9 height 9
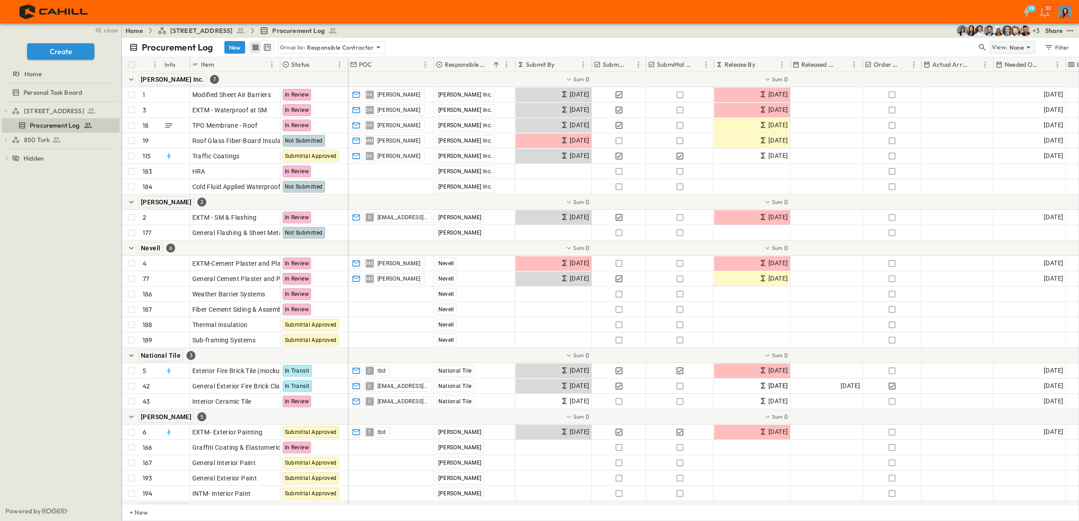
click at [1027, 46] on icon at bounding box center [1028, 47] width 9 height 9
click at [908, 45] on div "Procurement Log New Group by: Responsible Contractor" at bounding box center [553, 48] width 848 height 14
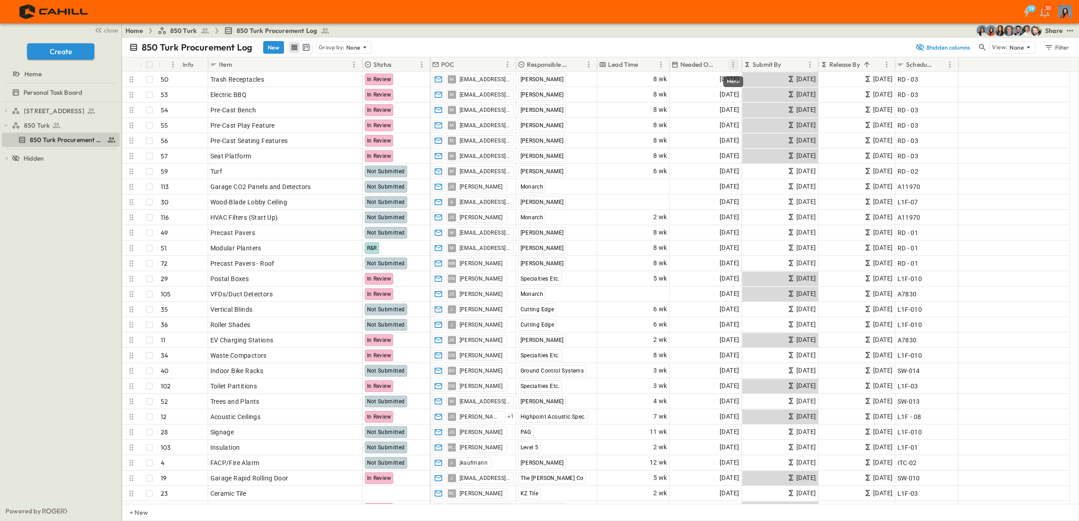
click at [733, 62] on icon "Menu" at bounding box center [732, 64] width 1 height 6
click at [815, 41] on div "850 Turk Procurement Log New Group by: None" at bounding box center [519, 48] width 781 height 14
click at [888, 65] on icon "Menu" at bounding box center [886, 64] width 9 height 9
click at [851, 83] on span "Group by Release By" at bounding box center [843, 80] width 81 height 9
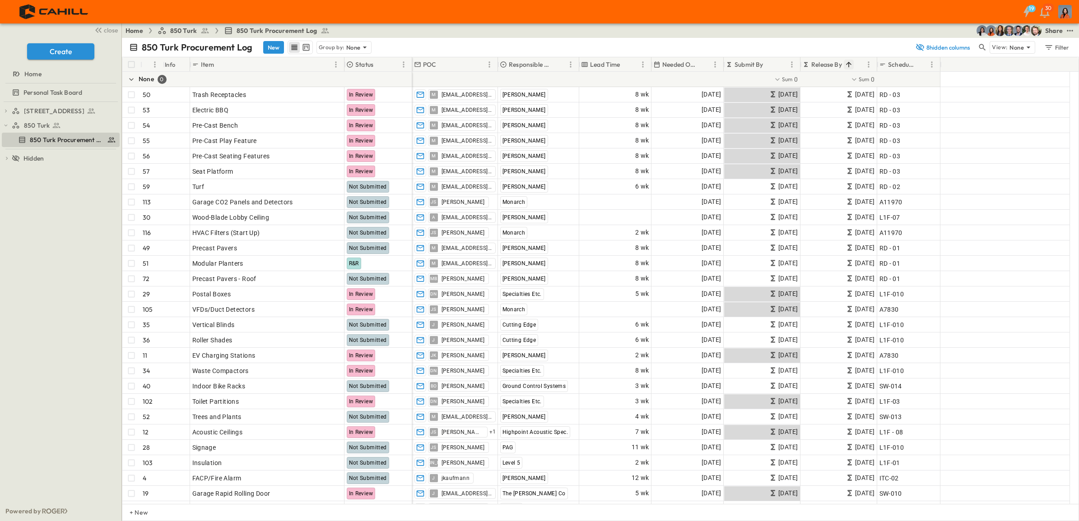
click at [849, 62] on icon "Sort" at bounding box center [848, 64] width 5 height 5
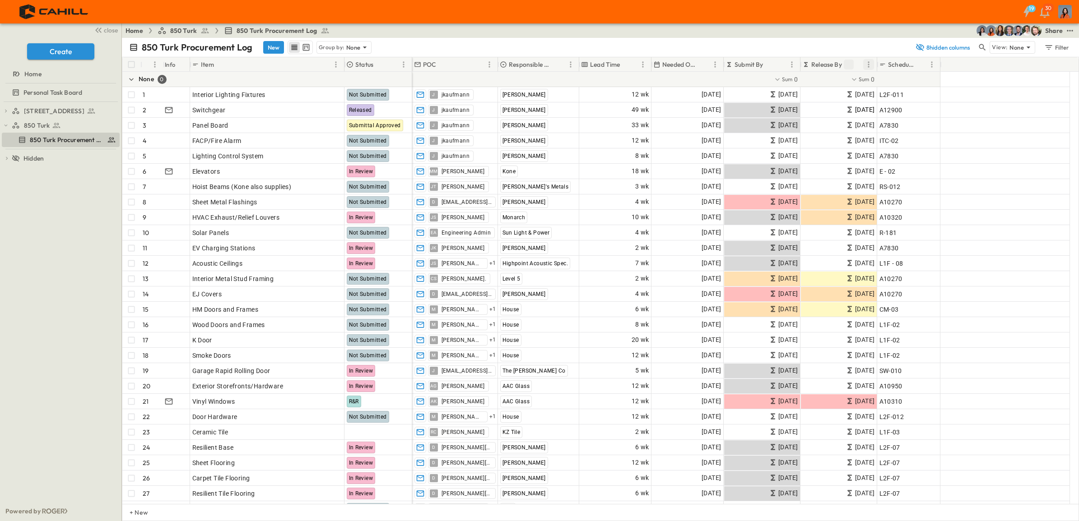
click at [868, 62] on icon "Menu" at bounding box center [867, 64] width 1 height 6
click at [840, 78] on span "Stop grouping by Release By" at bounding box center [825, 80] width 83 height 9
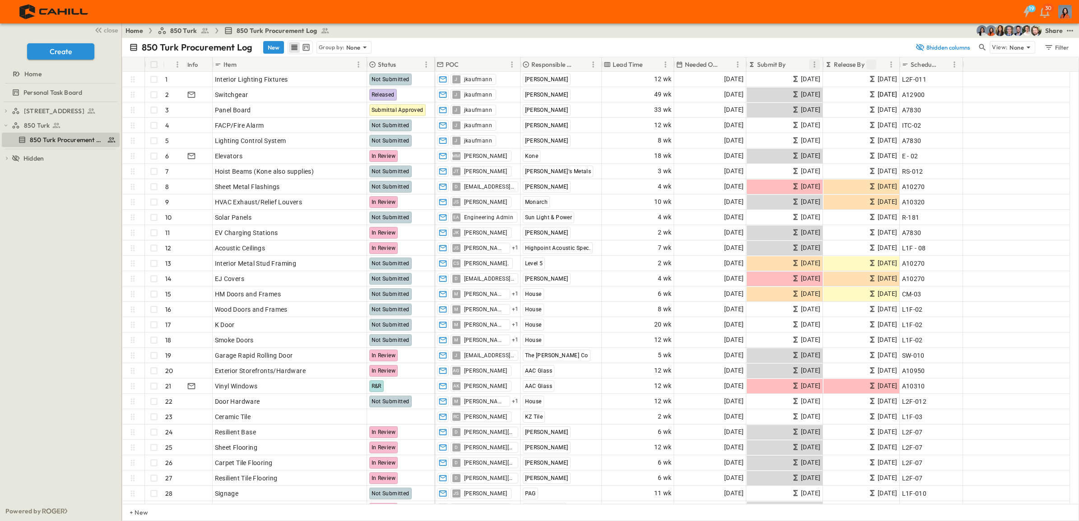
click at [814, 62] on icon "Menu" at bounding box center [813, 64] width 1 height 6
click at [772, 77] on span "Group by Submit By" at bounding box center [771, 80] width 81 height 9
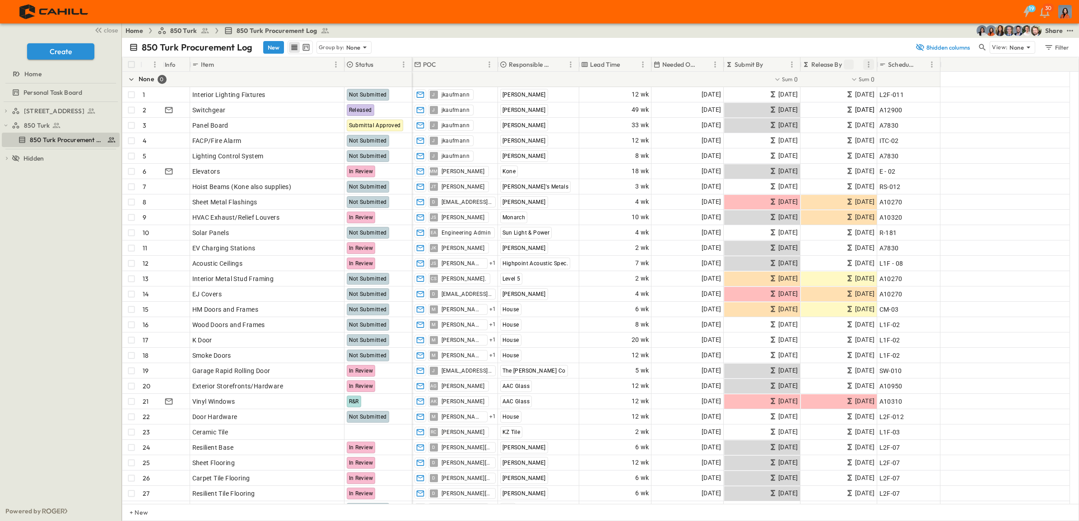
click at [866, 61] on icon "Menu" at bounding box center [868, 64] width 9 height 9
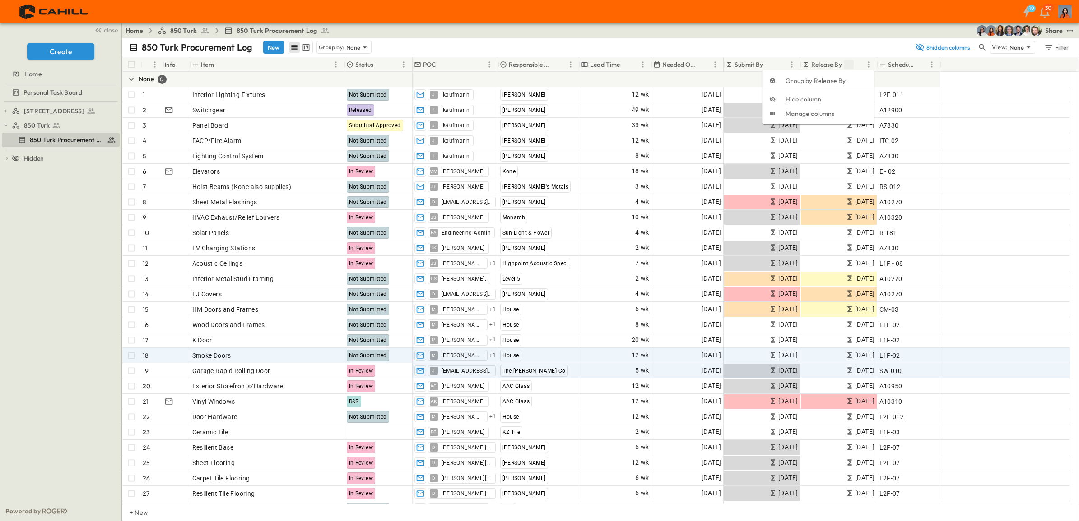
click at [1018, 366] on div at bounding box center [1005, 370] width 130 height 15
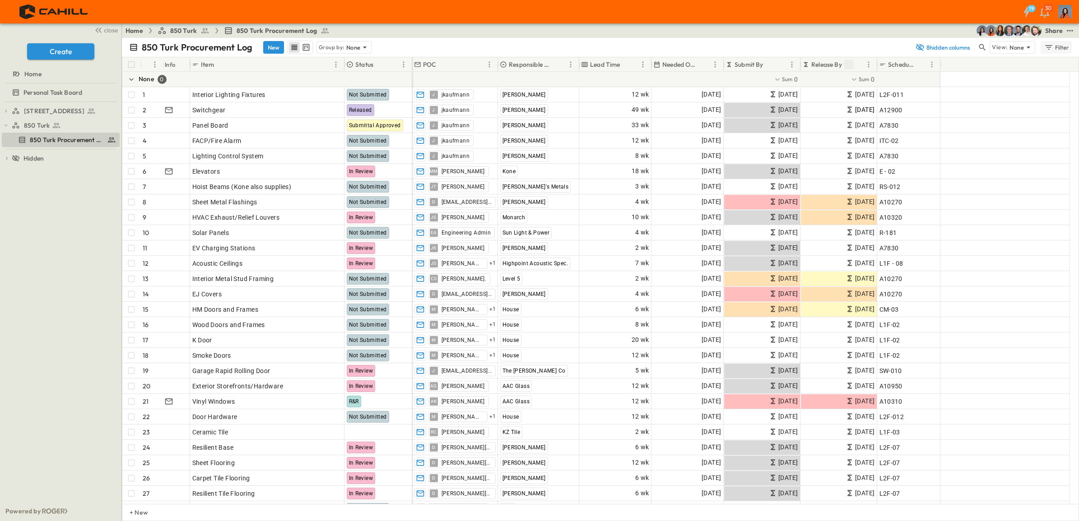
click at [1053, 47] on div "Filter" at bounding box center [1056, 47] width 26 height 10
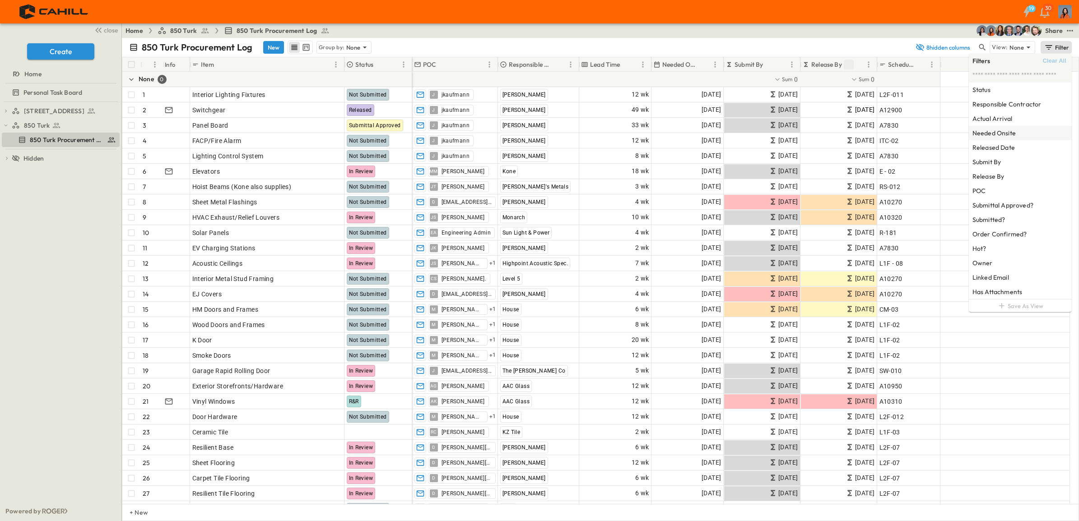
click at [989, 133] on h6 "Needed Onsite" at bounding box center [993, 133] width 43 height 9
click at [879, 216] on span "Custom Date Range" at bounding box center [909, 216] width 112 height 10
click at [889, 165] on icon "Choose date" at bounding box center [889, 166] width 9 height 9
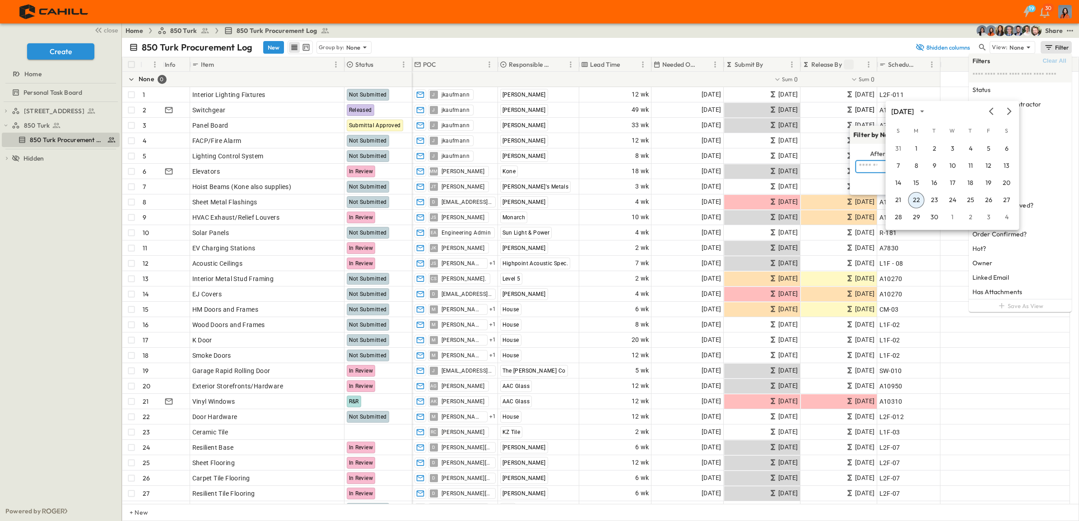
click at [915, 196] on button "22" at bounding box center [916, 200] width 16 height 16
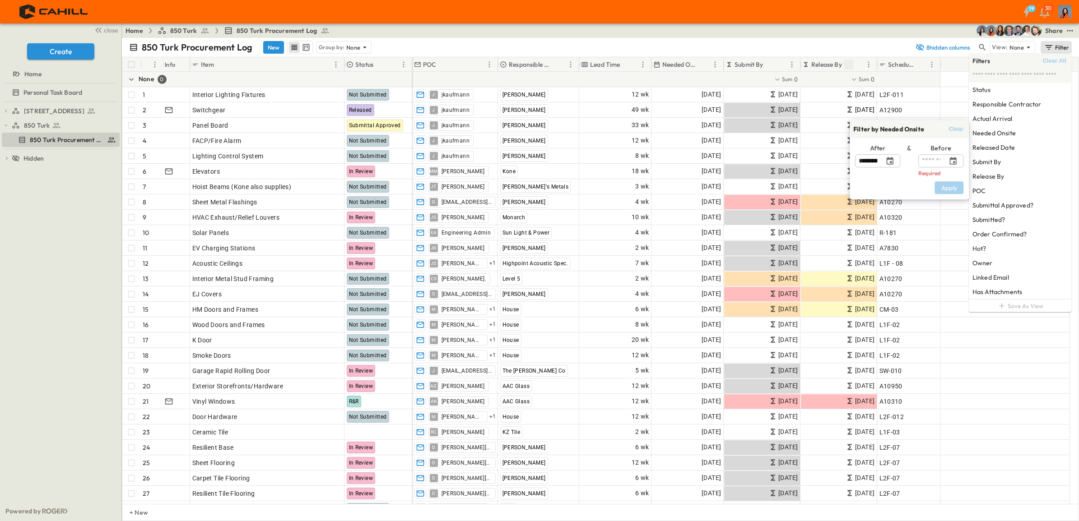
type input "**********"
click at [954, 157] on icon "Choose date" at bounding box center [952, 161] width 9 height 9
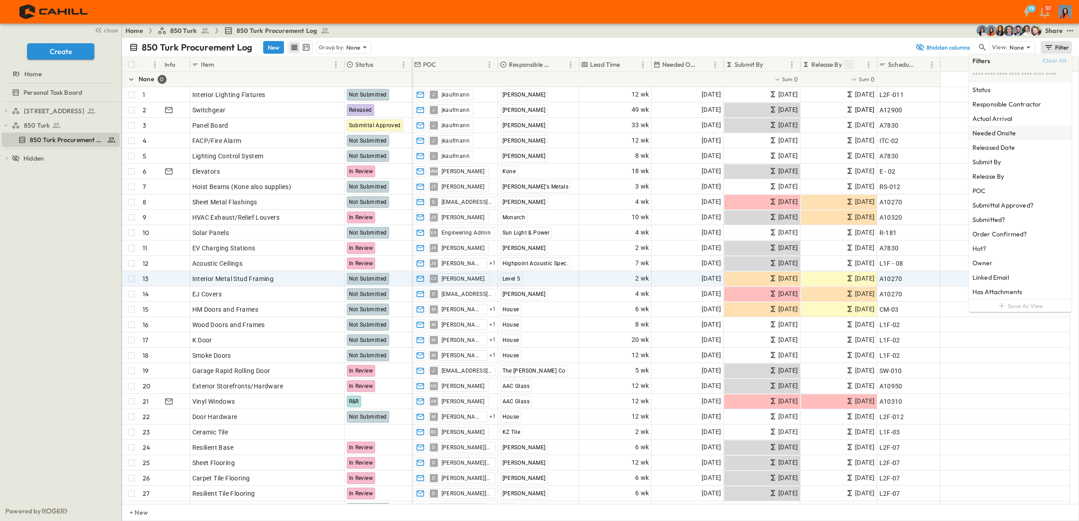
click at [942, 280] on div at bounding box center [1005, 278] width 130 height 15
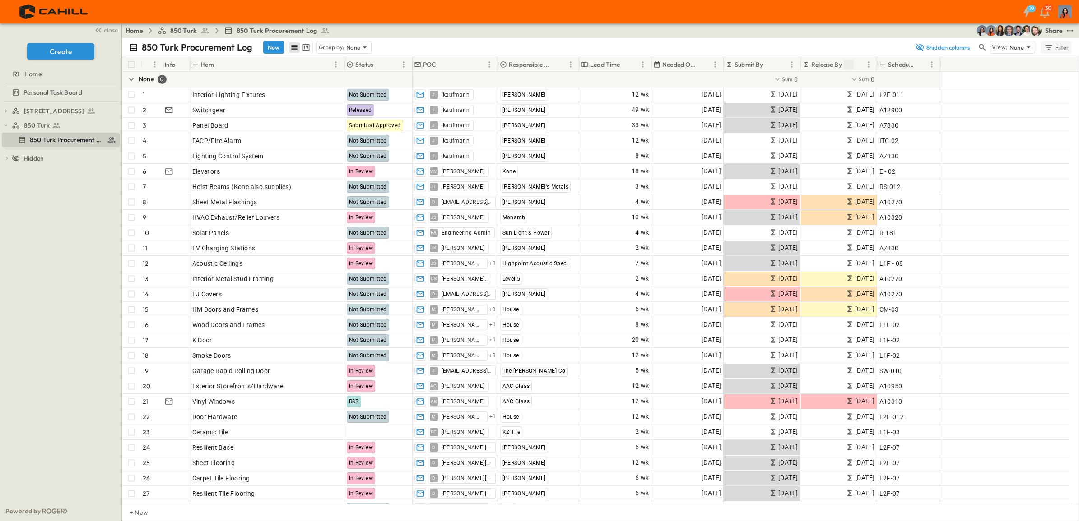
click at [1056, 46] on div "Filter" at bounding box center [1056, 47] width 26 height 10
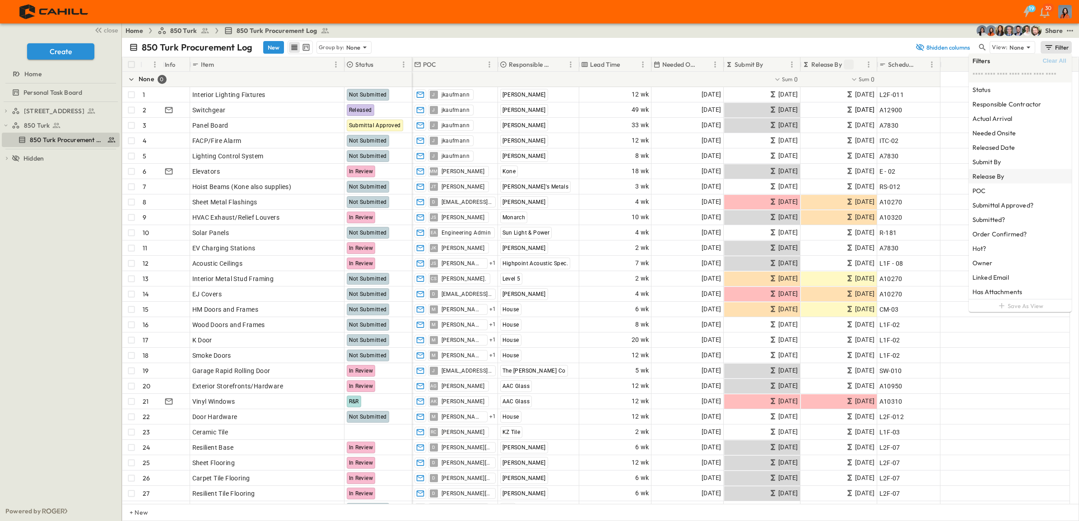
click at [993, 175] on h6 "Release By" at bounding box center [988, 176] width 32 height 9
click at [876, 243] on span "Next 6 months" at bounding box center [909, 244] width 112 height 10
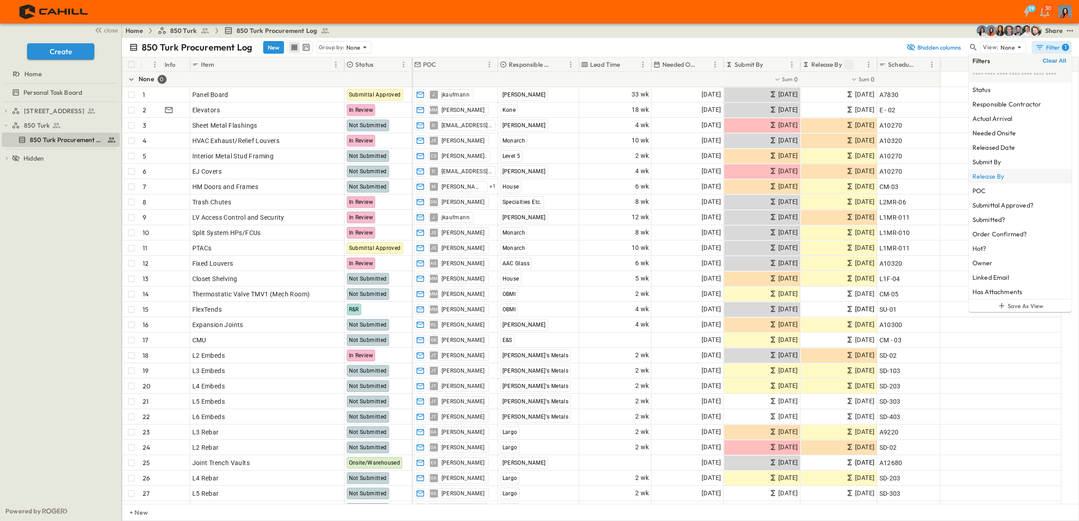
click at [991, 175] on h6 "Release By" at bounding box center [988, 176] width 32 height 9
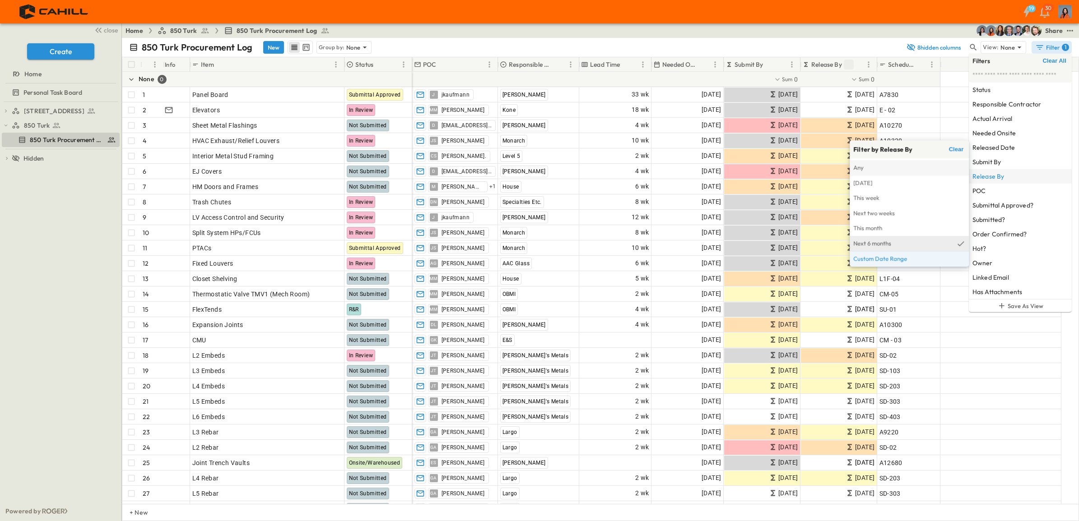
click at [892, 255] on span "Custom Date Range" at bounding box center [909, 260] width 112 height 10
click at [892, 255] on div "L1MR-011" at bounding box center [908, 248] width 63 height 15
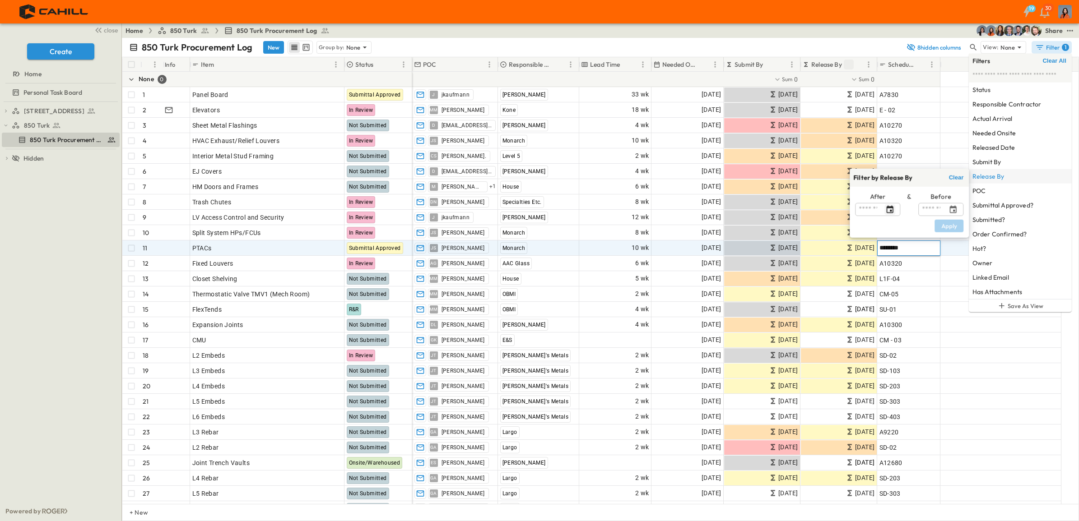
click at [888, 206] on icon "Choose date" at bounding box center [889, 209] width 7 height 8
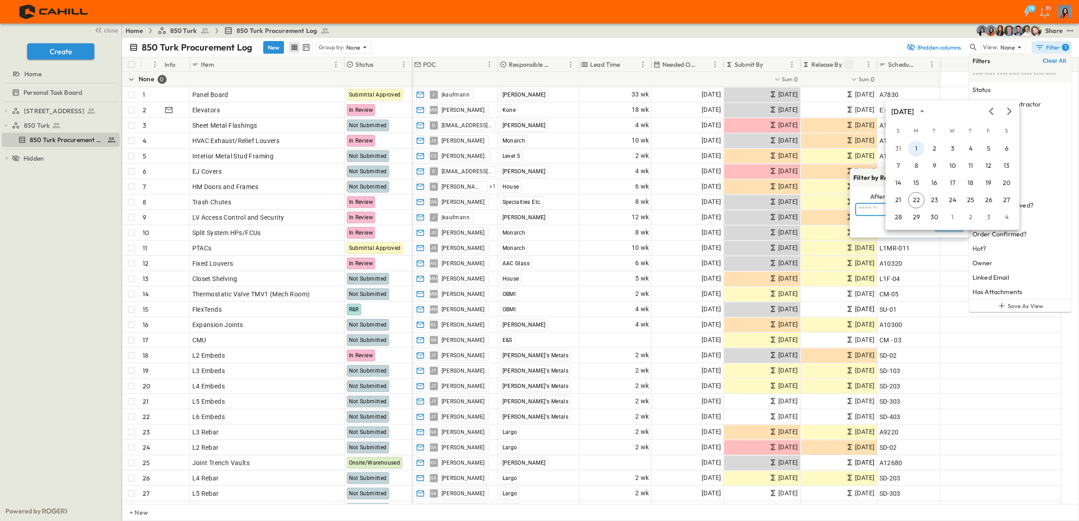
click at [914, 147] on body "19 30 close Create Home Personal Task Board 750 Golden Gate Procurement Log 850…" at bounding box center [539, 260] width 1079 height 521
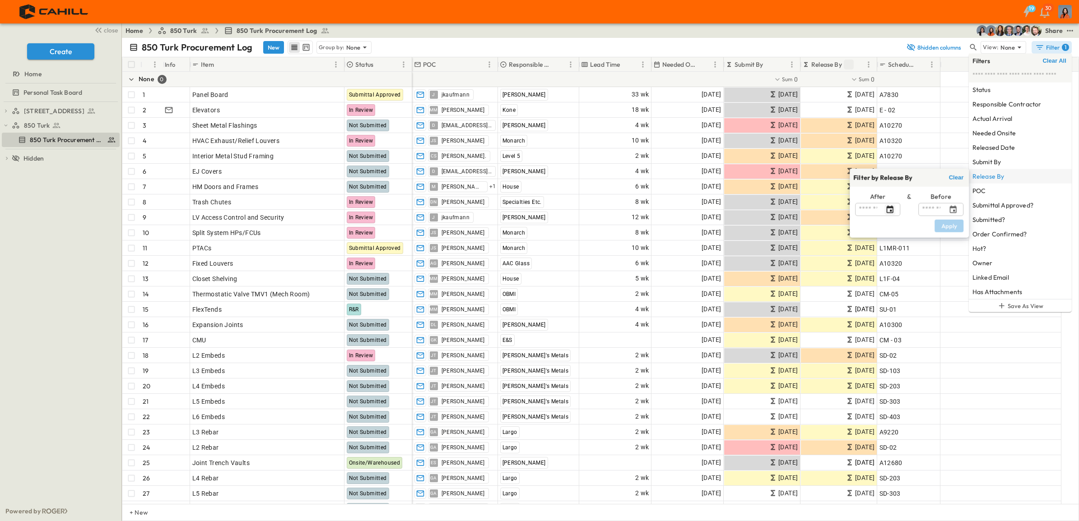
click at [887, 206] on icon "Choose date" at bounding box center [889, 209] width 7 height 8
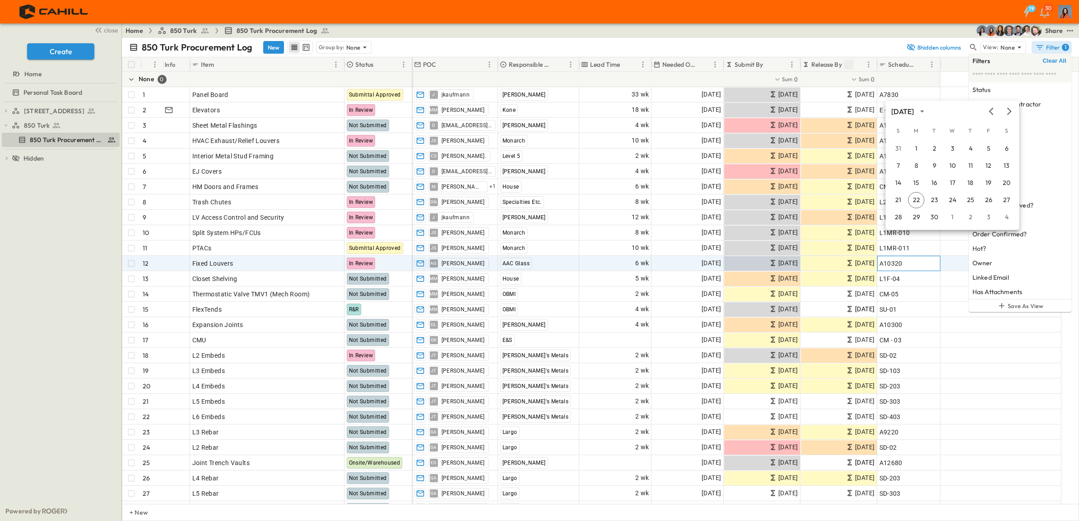
click at [936, 258] on div "A10320" at bounding box center [908, 263] width 59 height 13
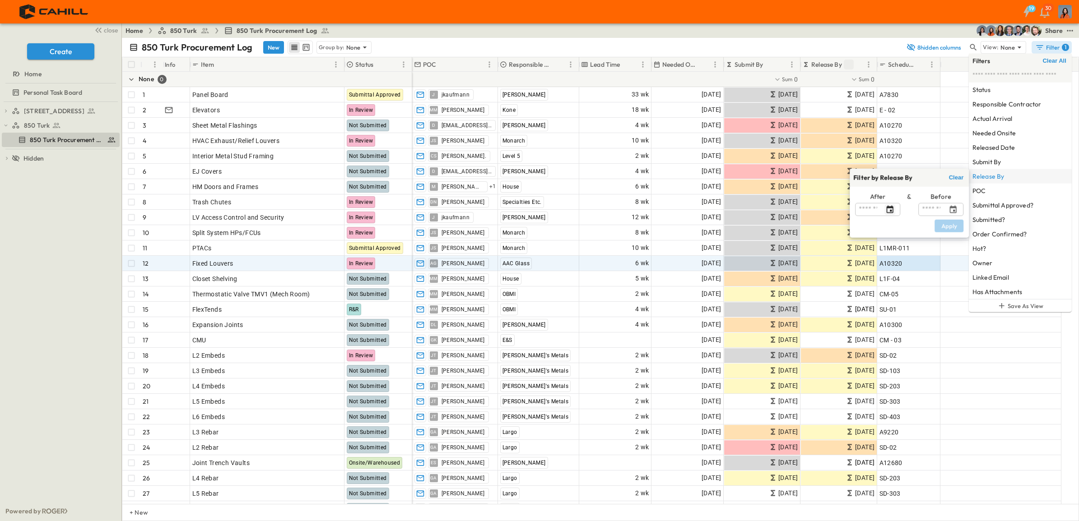
click at [955, 177] on span "Clear" at bounding box center [956, 177] width 15 height 7
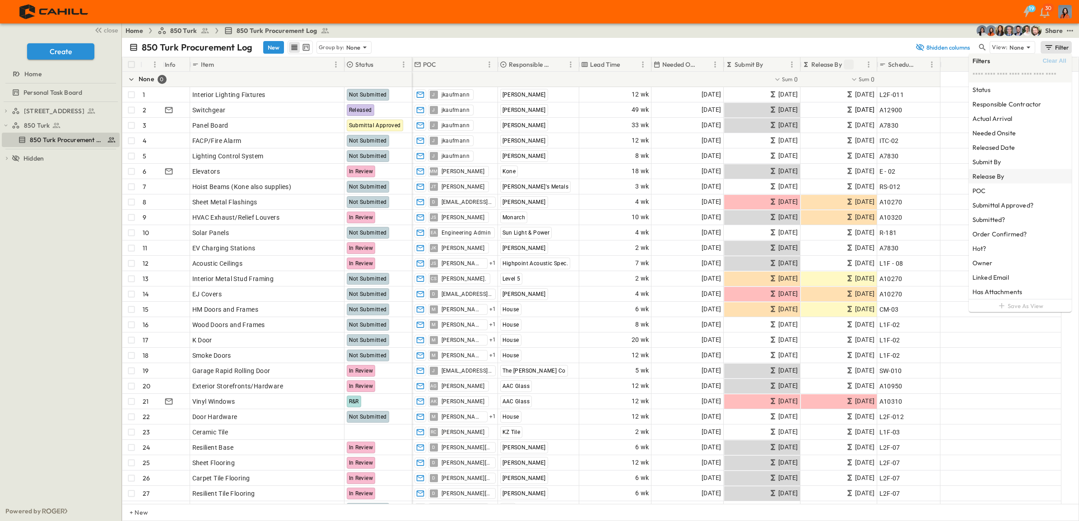
click at [993, 177] on h6 "Release By" at bounding box center [988, 176] width 32 height 9
click at [899, 258] on span "Custom Date Range" at bounding box center [909, 260] width 112 height 10
click at [954, 205] on icon "Choose date" at bounding box center [952, 209] width 9 height 9
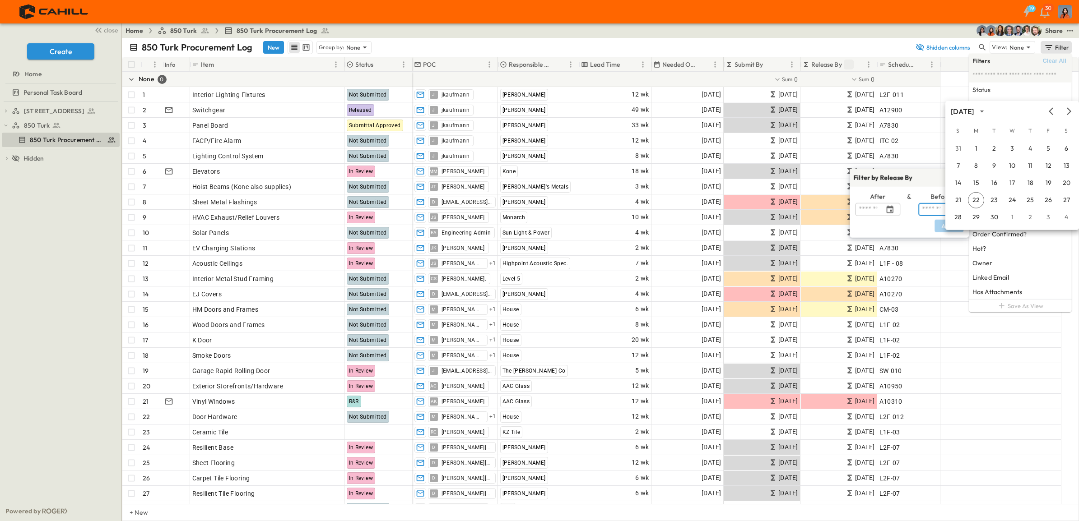
click at [1068, 106] on div "September 2025" at bounding box center [1012, 112] width 134 height 14
click at [1068, 111] on icon "Next month" at bounding box center [1068, 111] width 9 height 9
click at [1045, 213] on body "19 30 close Create Home Personal Task Board 750 Golden Gate Procurement Log 850…" at bounding box center [539, 260] width 1079 height 521
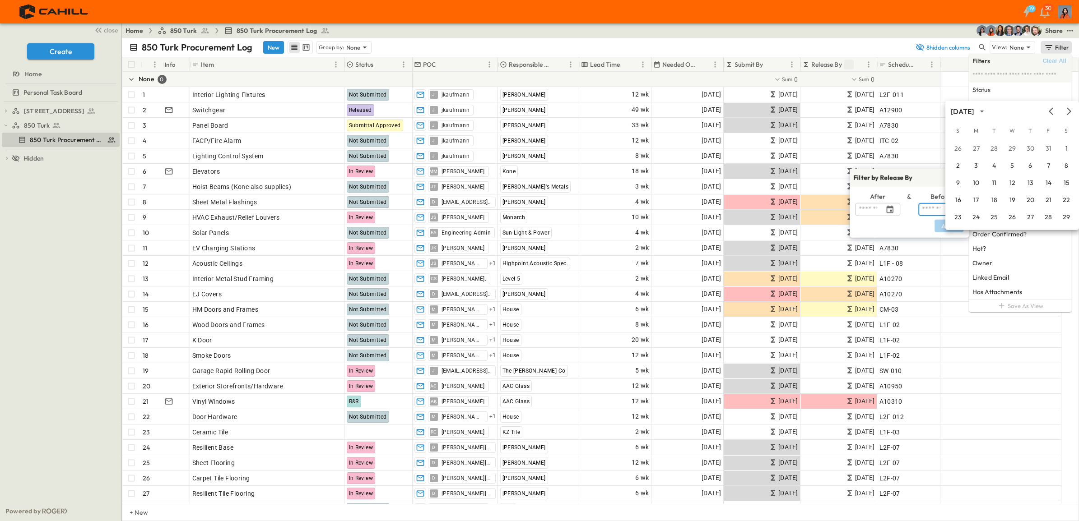
click at [927, 210] on input "text" at bounding box center [931, 209] width 26 height 13
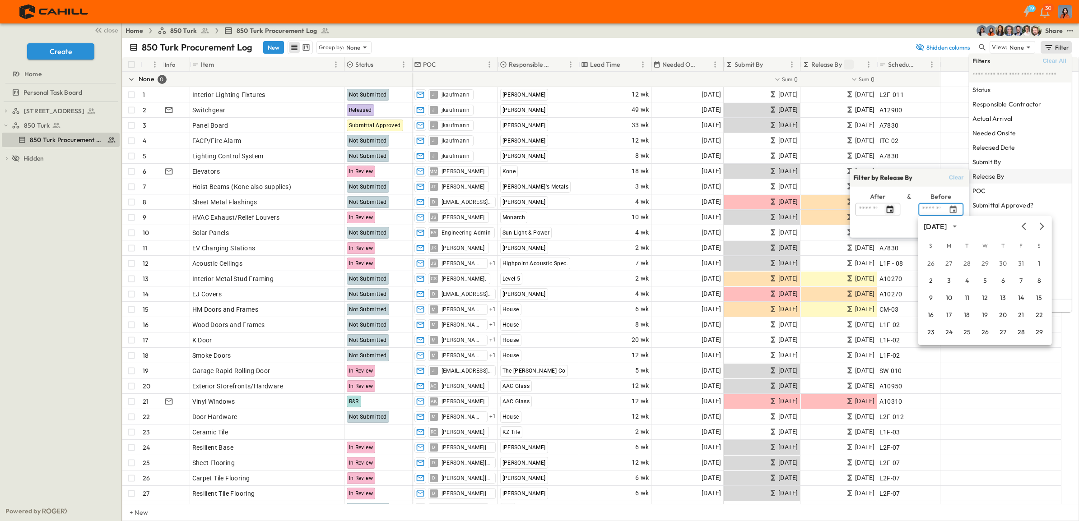
click at [890, 210] on icon "Choose date" at bounding box center [889, 209] width 7 height 8
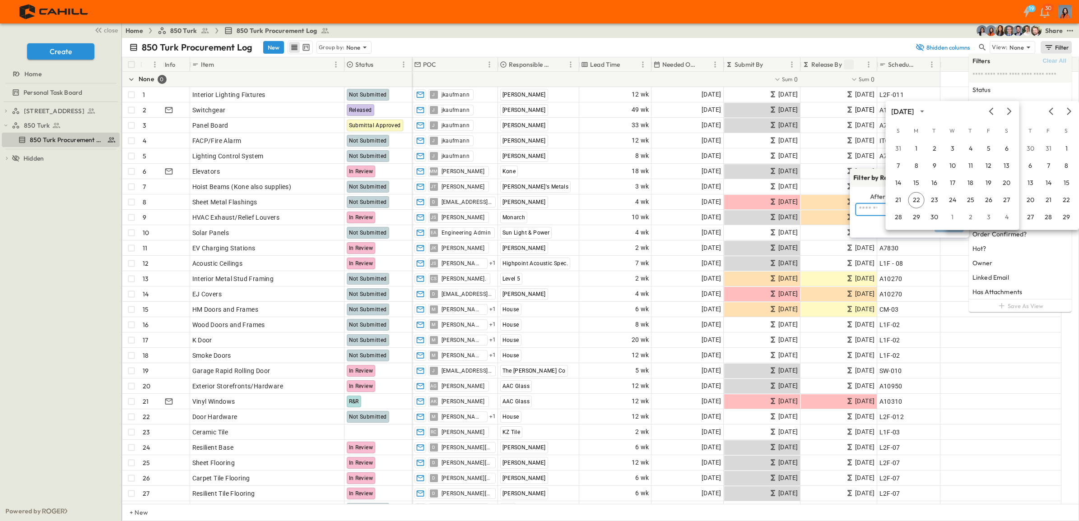
drag, startPoint x: 916, startPoint y: 198, endPoint x: 922, endPoint y: 200, distance: 6.3
click at [916, 197] on body "19 30 close Create Home Personal Task Board 750 Golden Gate Procurement Log 850…" at bounding box center [539, 260] width 1079 height 521
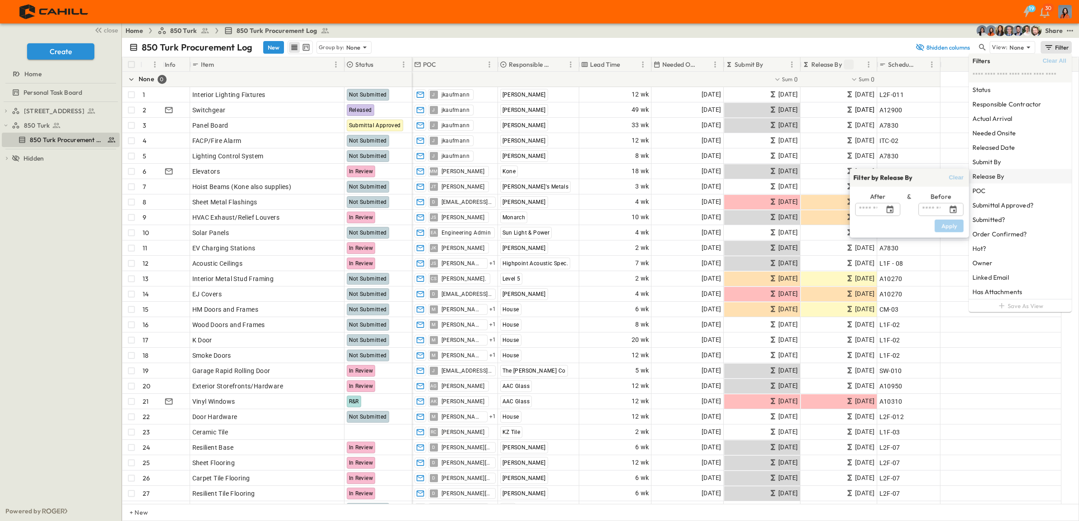
click at [953, 176] on span "Clear" at bounding box center [956, 177] width 15 height 7
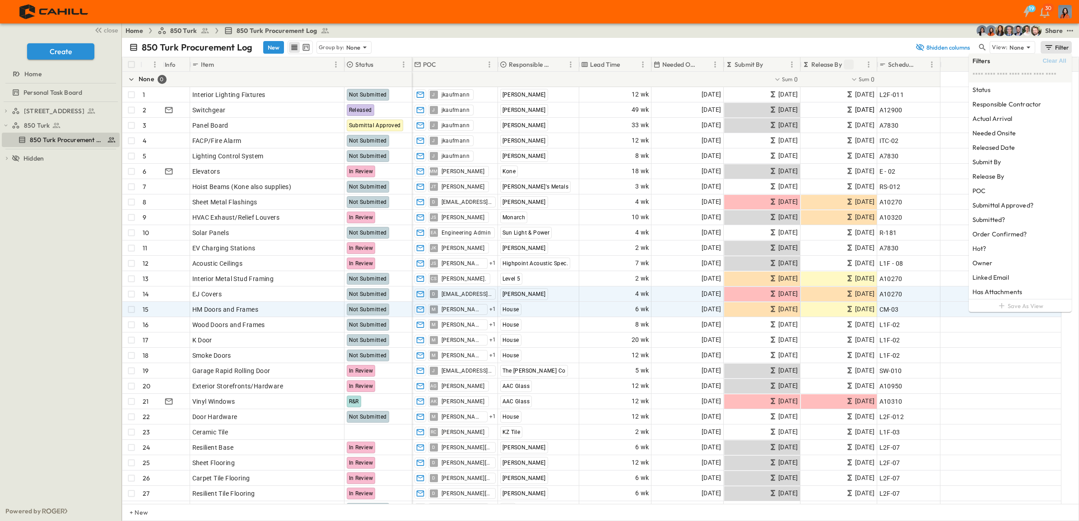
click at [948, 301] on div at bounding box center [1000, 294] width 121 height 15
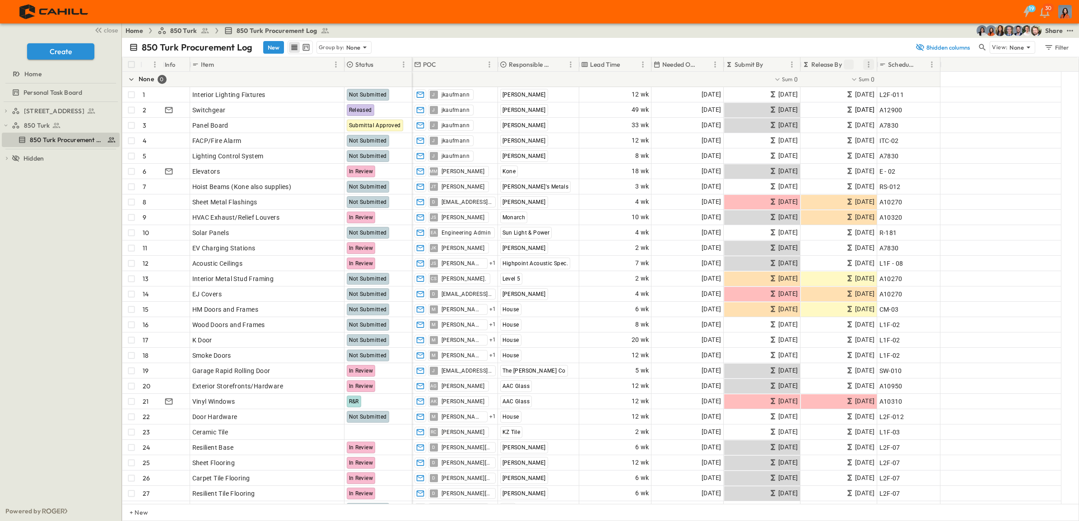
click at [866, 62] on icon "Menu" at bounding box center [868, 64] width 9 height 9
click at [838, 77] on span "Group by Release By" at bounding box center [825, 80] width 81 height 9
drag, startPoint x: 1078, startPoint y: 131, endPoint x: 1078, endPoint y: 184, distance: 52.3
click at [1078, 184] on html "19 30 close Create Home Personal Task Board 750 Golden Gate Procurement Log 850…" at bounding box center [539, 260] width 1079 height 521
click at [486, 398] on div "AK Amol Kurhade" at bounding box center [454, 401] width 85 height 14
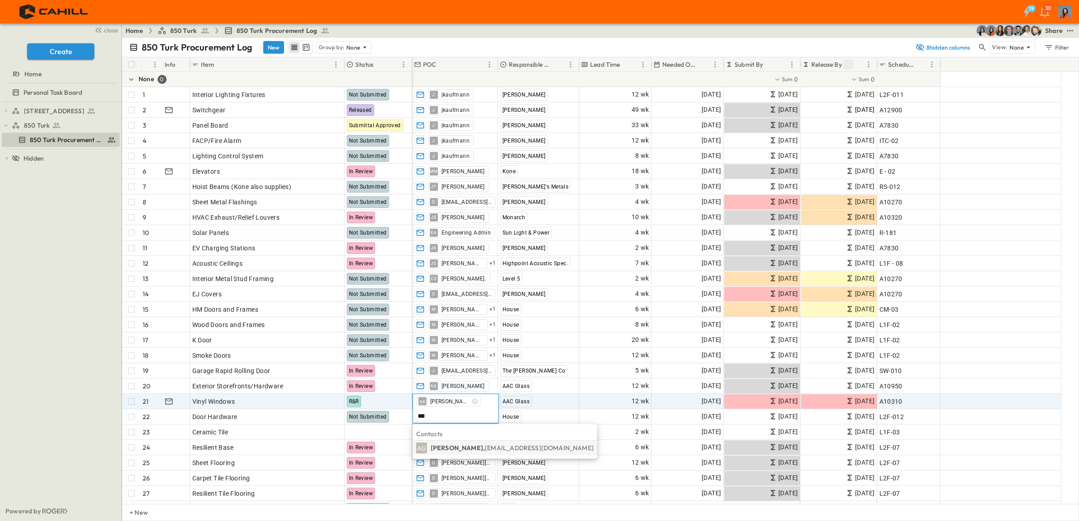
type input "***"
click at [485, 448] on span "abhi@aacglassincsf.com" at bounding box center [539, 448] width 109 height 8
click at [472, 399] on icon "button" at bounding box center [475, 401] width 6 height 6
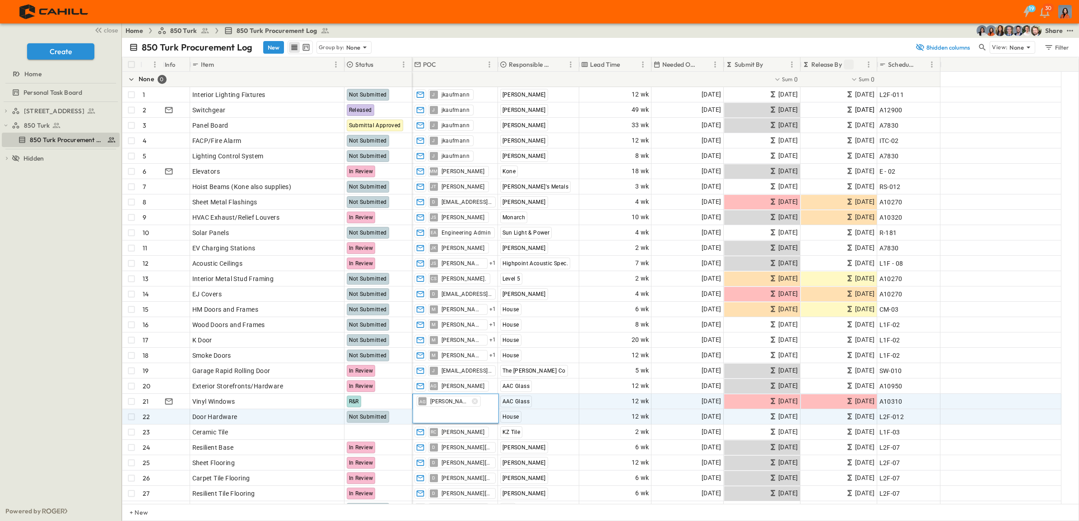
click at [1043, 421] on div at bounding box center [1000, 416] width 121 height 15
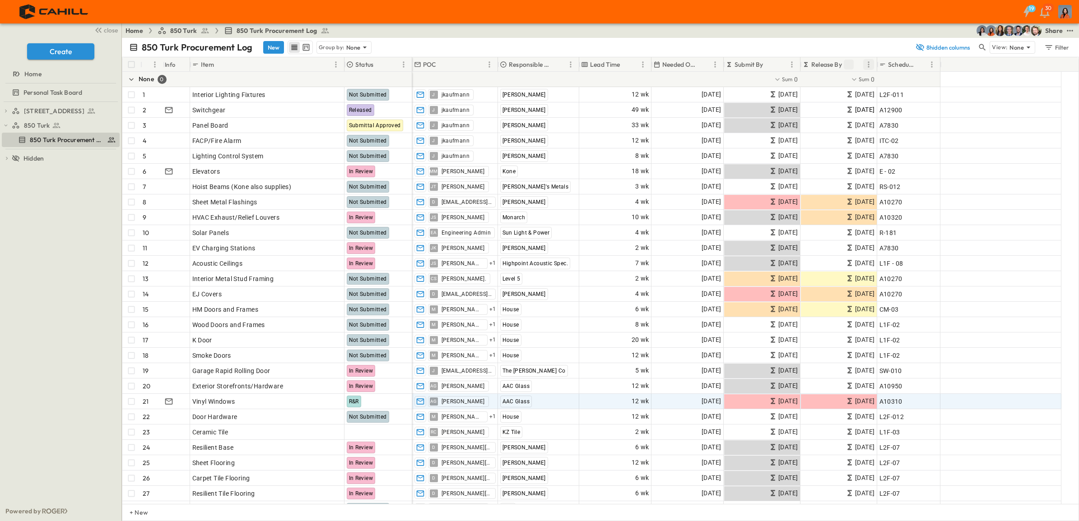
click at [870, 63] on icon "Menu" at bounding box center [868, 64] width 9 height 9
click at [846, 45] on div "850 Turk Procurement Log New Group by: None" at bounding box center [519, 48] width 781 height 14
click at [790, 65] on icon "Menu" at bounding box center [791, 64] width 9 height 9
click at [766, 78] on span "Stop grouping by Submit By" at bounding box center [749, 80] width 81 height 9
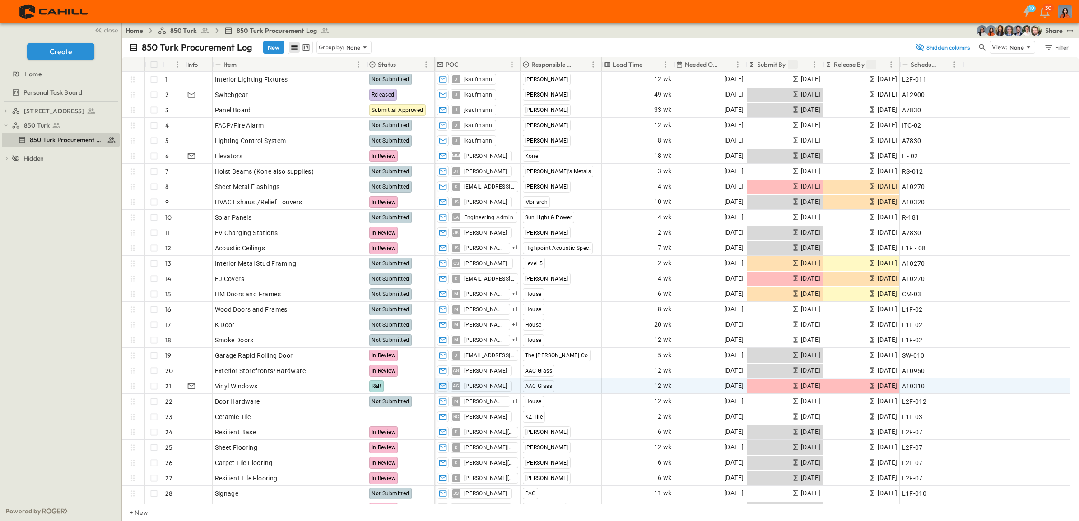
click at [794, 62] on icon "Sort" at bounding box center [792, 64] width 8 height 8
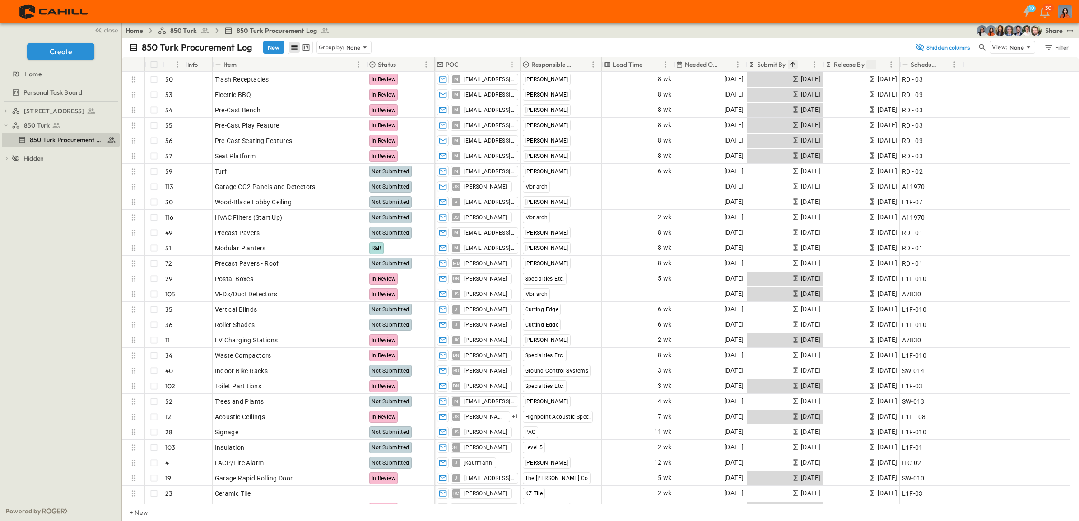
click at [794, 63] on icon "Sort" at bounding box center [792, 64] width 8 height 8
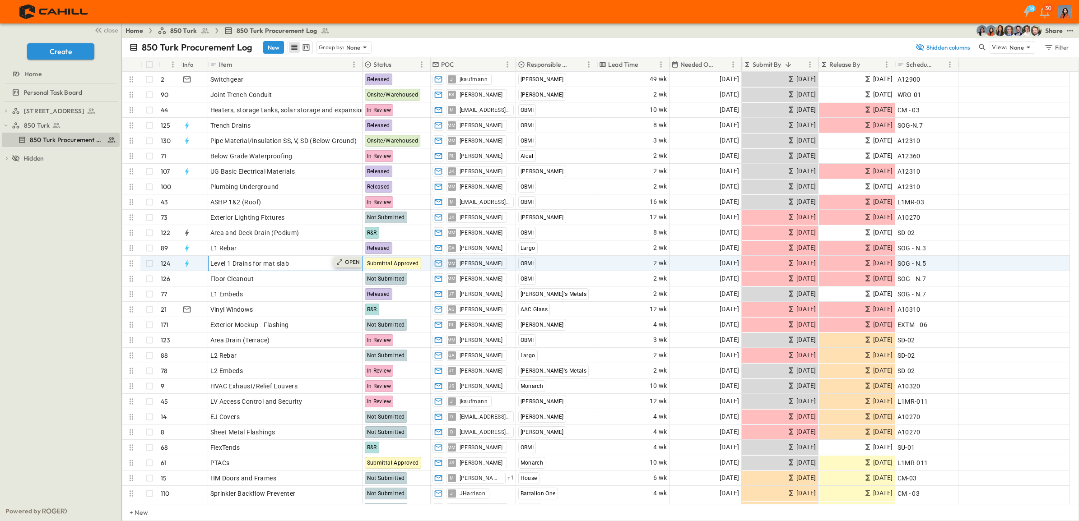
click at [352, 262] on p "OPEN" at bounding box center [352, 262] width 15 height 7
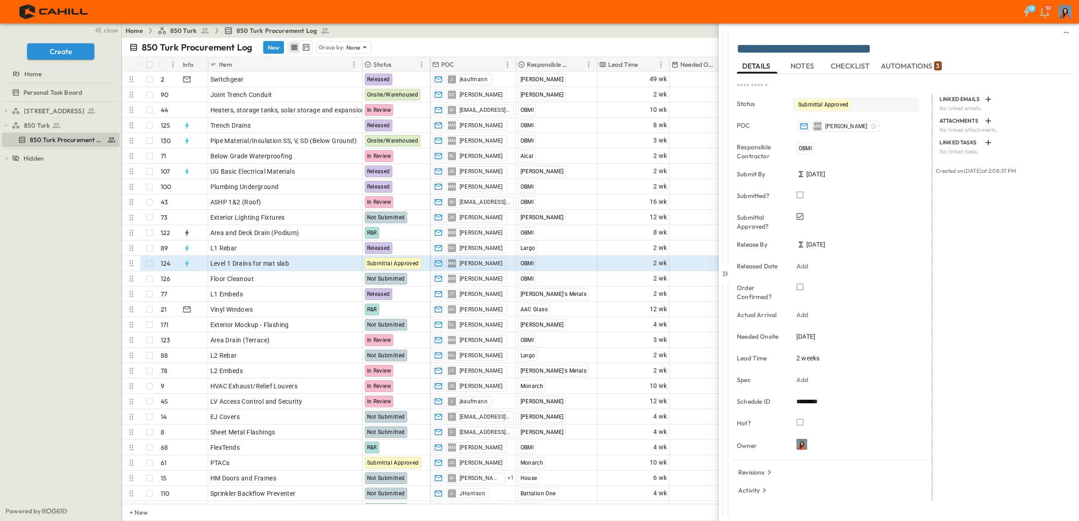
click at [822, 102] on span "Submittal Approved" at bounding box center [823, 105] width 50 height 6
click at [724, 271] on icon at bounding box center [724, 273] width 9 height 9
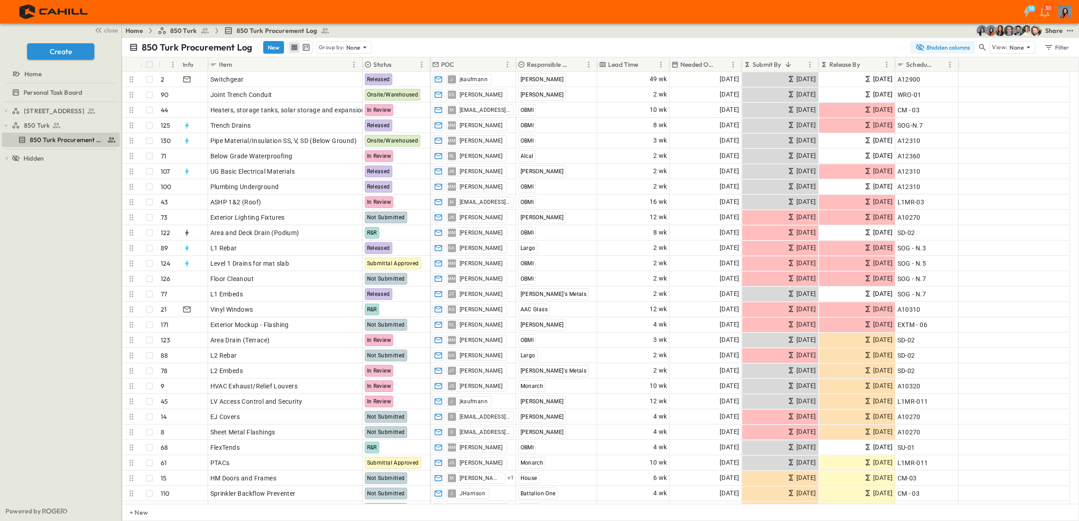
click at [932, 46] on button "8 hidden columns" at bounding box center [942, 47] width 65 height 13
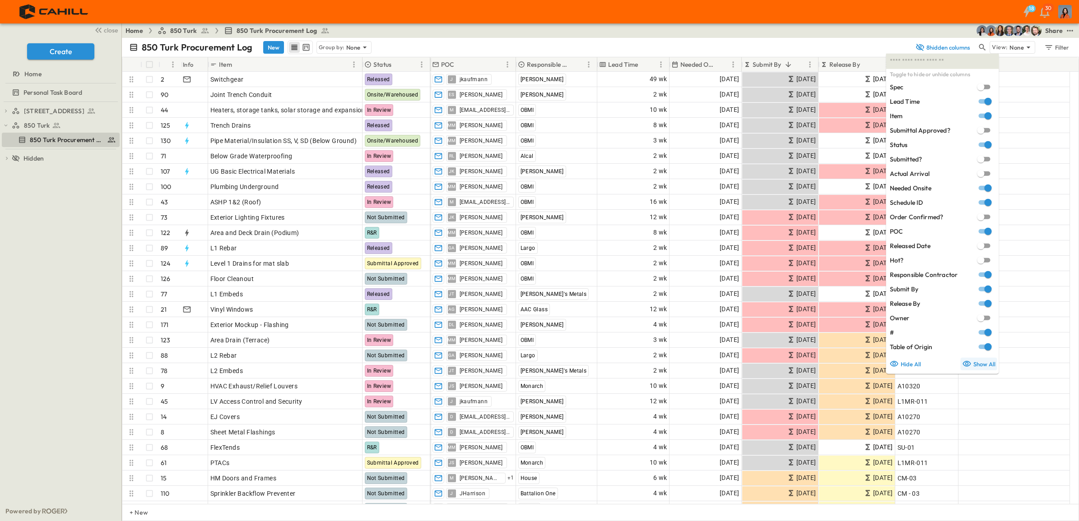
click at [982, 362] on button "Show All" at bounding box center [978, 364] width 37 height 13
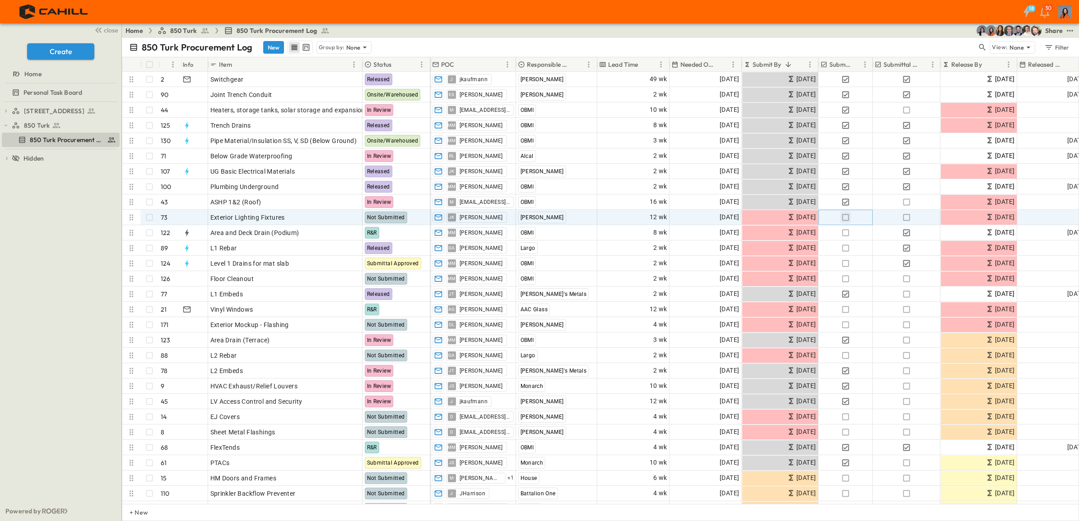
click at [844, 217] on icon "button" at bounding box center [845, 217] width 9 height 9
click at [845, 215] on icon "button" at bounding box center [845, 217] width 9 height 9
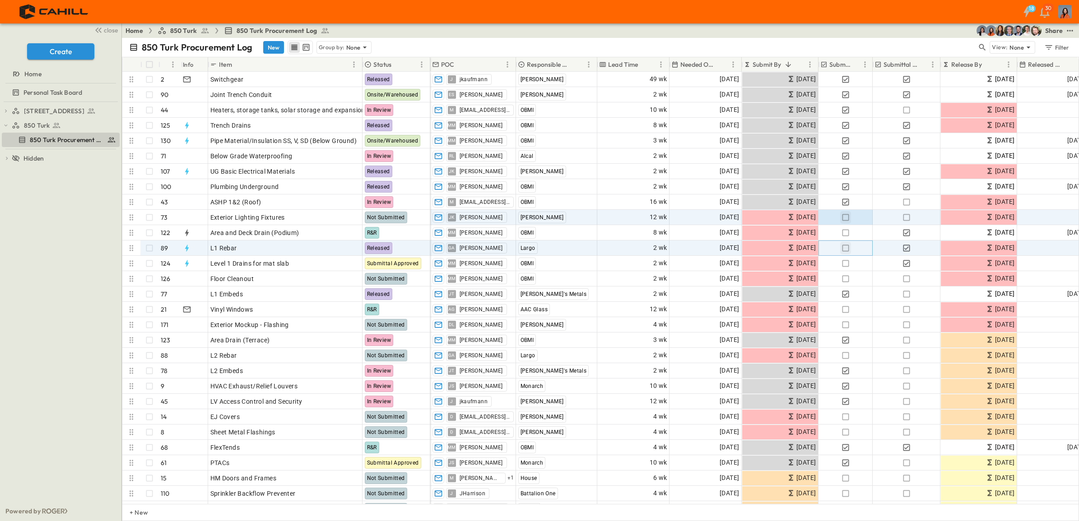
click at [845, 247] on icon "button" at bounding box center [845, 248] width 9 height 9
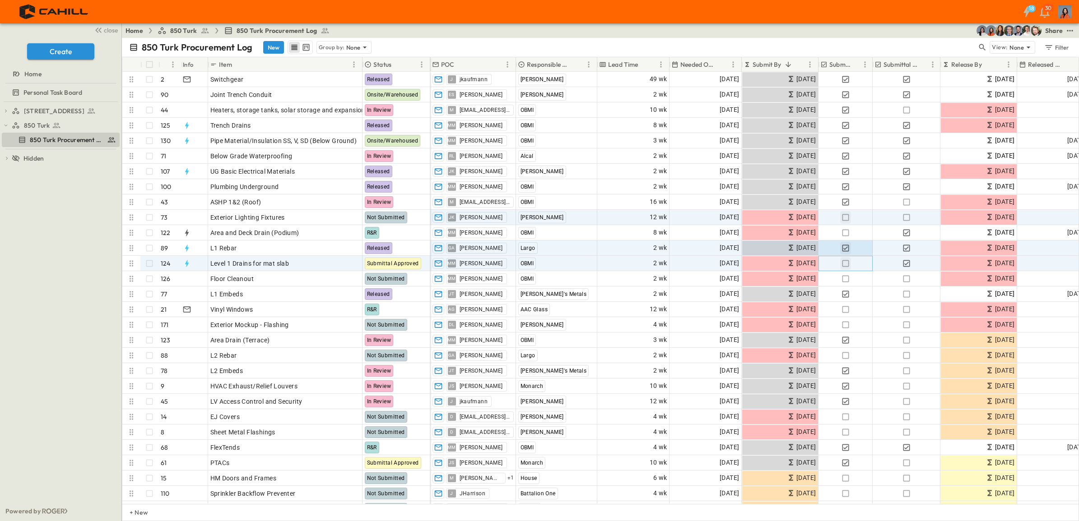
click at [844, 263] on icon "button" at bounding box center [845, 263] width 9 height 9
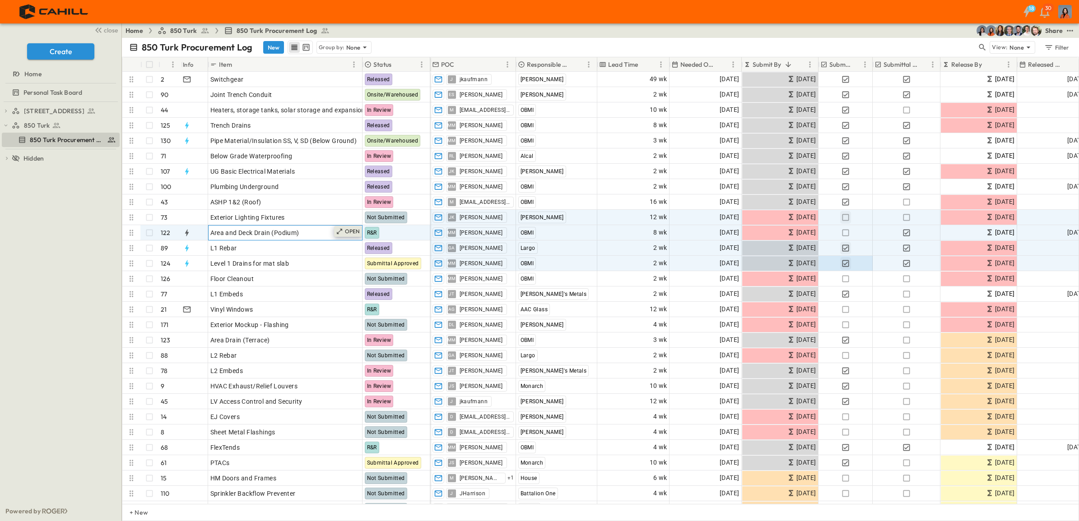
click at [355, 230] on p "OPEN" at bounding box center [352, 231] width 15 height 7
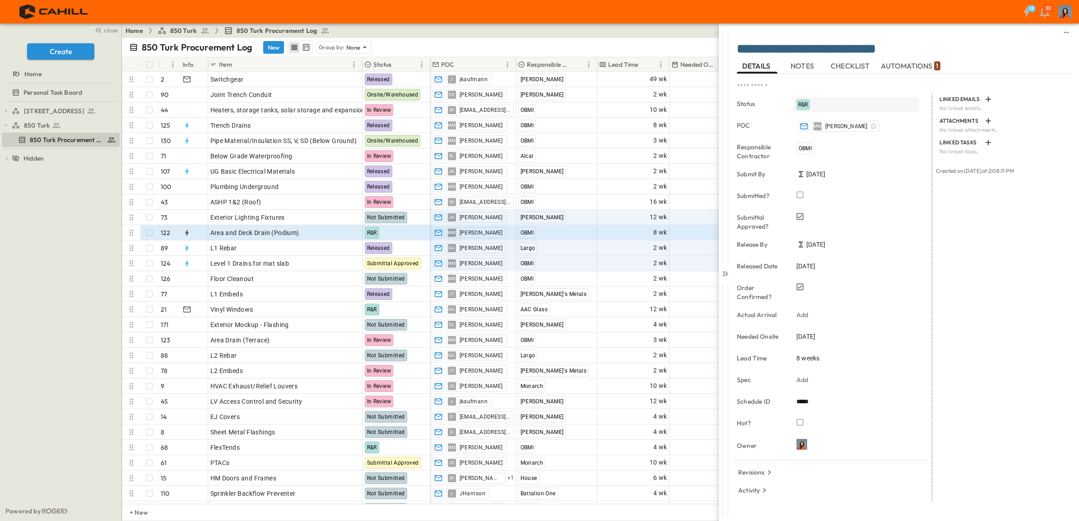
click at [809, 99] on div "R&R" at bounding box center [803, 104] width 14 height 11
click at [825, 177] on span "Submittal Approved" at bounding box center [836, 179] width 50 height 7
click at [802, 104] on span "R&R" at bounding box center [803, 105] width 10 height 6
click at [814, 206] on span "R&R" at bounding box center [816, 207] width 10 height 7
click at [725, 273] on icon at bounding box center [724, 273] width 4 height 5
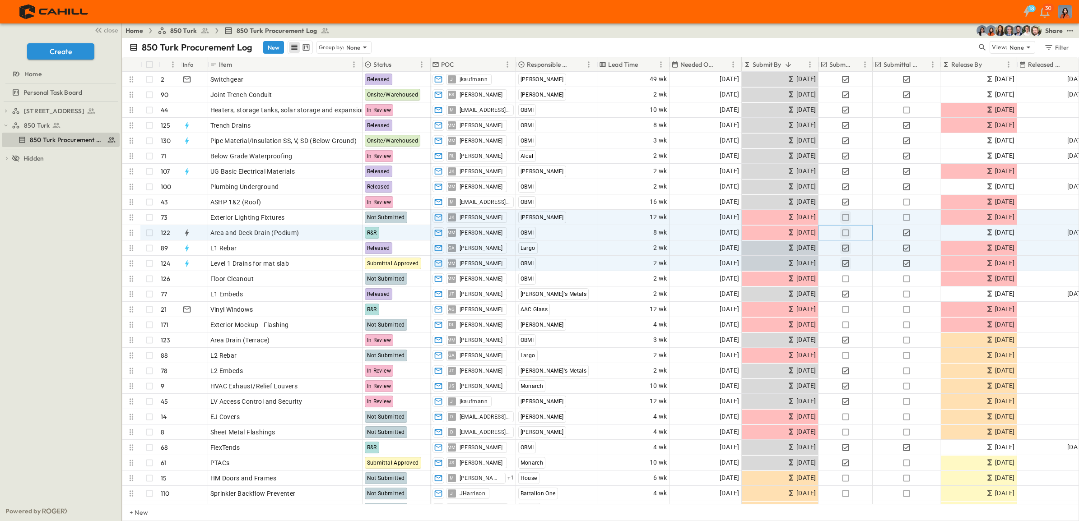
click at [845, 232] on icon "button" at bounding box center [845, 232] width 9 height 9
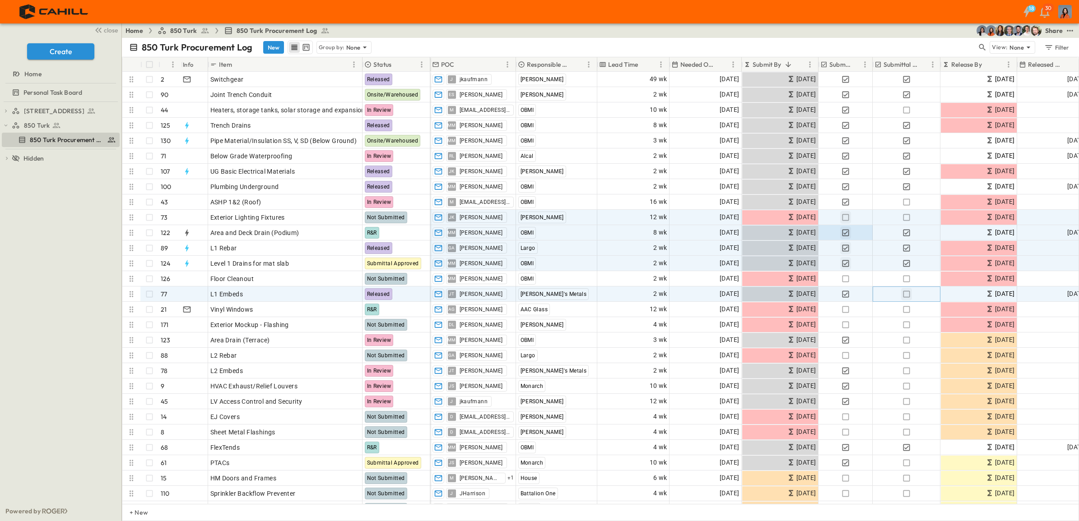
click at [903, 290] on icon "button" at bounding box center [906, 294] width 9 height 9
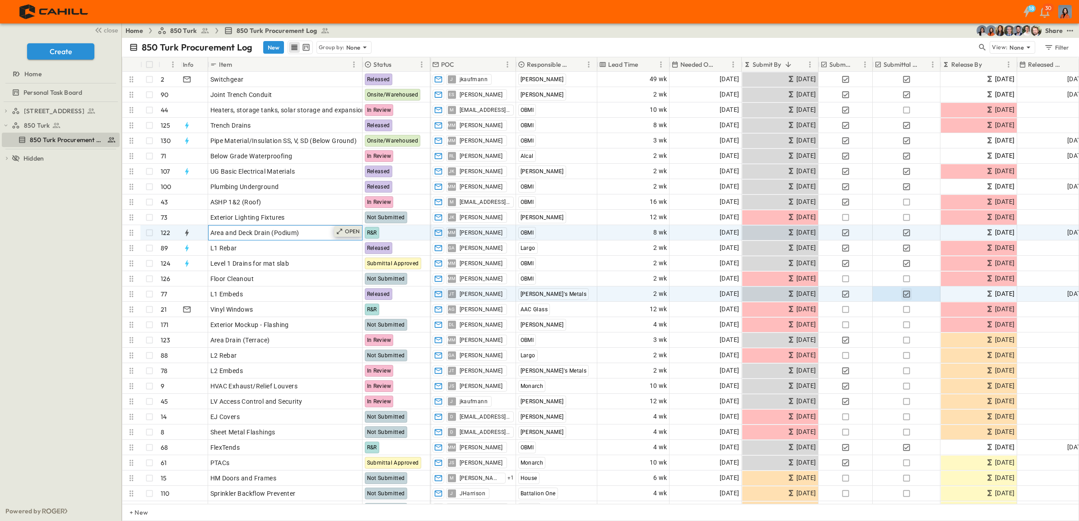
click at [355, 231] on p "OPEN" at bounding box center [352, 231] width 15 height 7
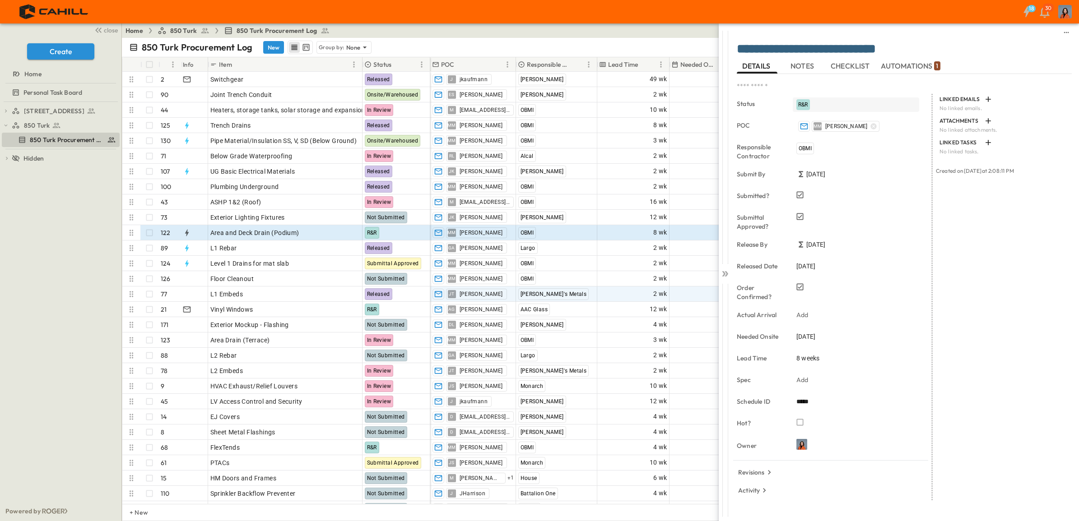
click at [809, 105] on div "R&R" at bounding box center [803, 104] width 14 height 11
click at [830, 177] on span "Submittal Approved" at bounding box center [836, 179] width 50 height 7
click at [725, 275] on icon at bounding box center [726, 273] width 4 height 5
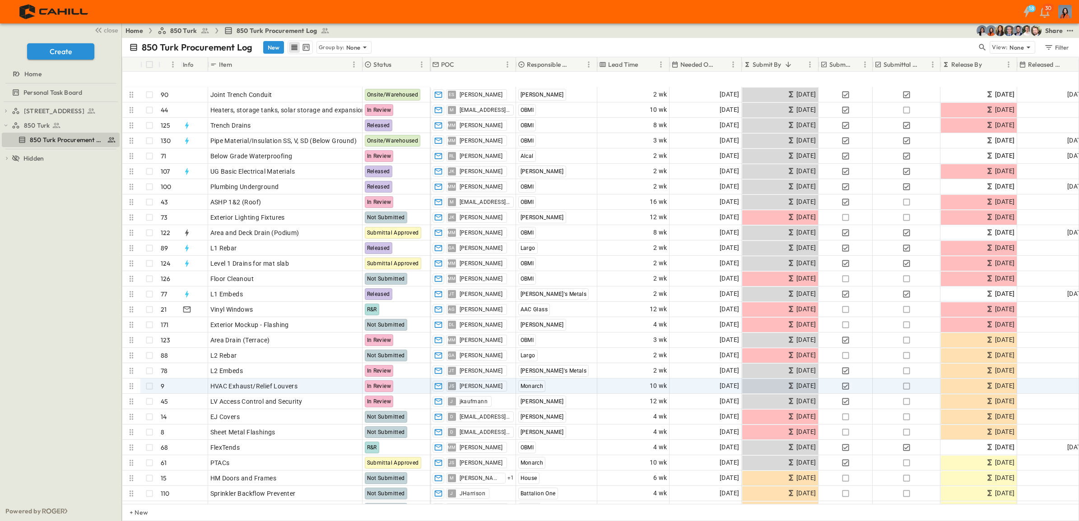
scroll to position [56, 0]
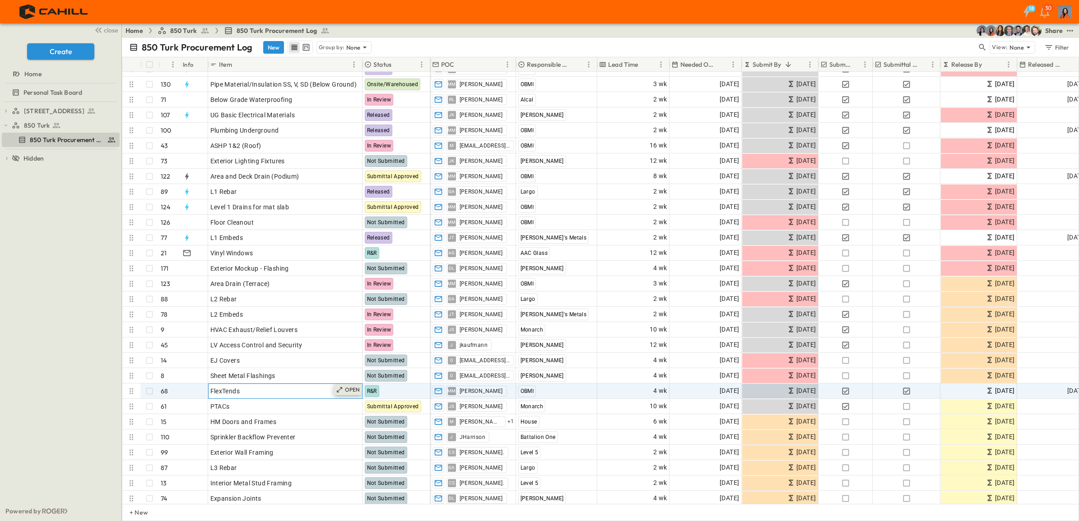
click at [355, 389] on p "OPEN" at bounding box center [352, 389] width 15 height 7
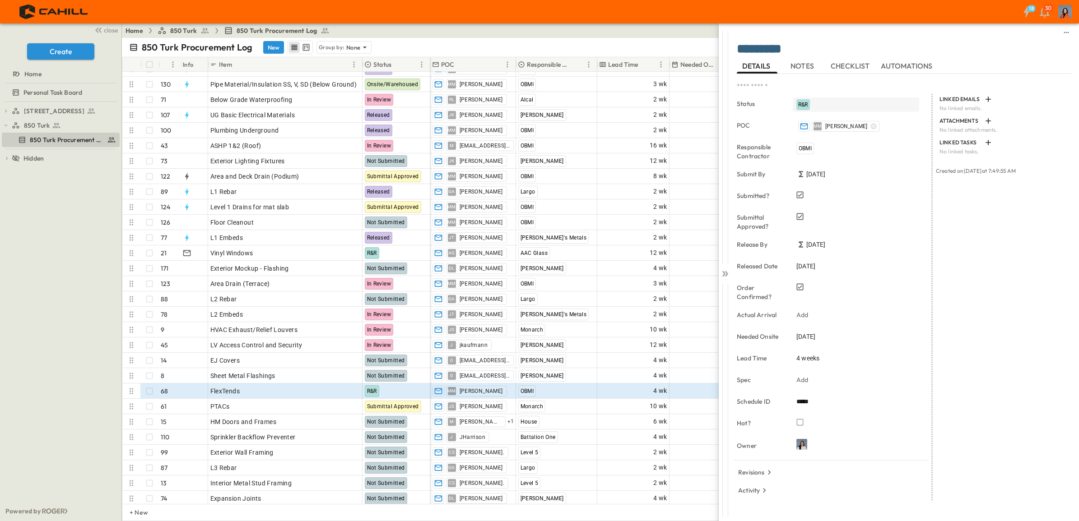
click at [801, 102] on span "R&R" at bounding box center [803, 105] width 10 height 6
click at [817, 191] on span "Released" at bounding box center [822, 193] width 22 height 7
click at [727, 274] on icon at bounding box center [726, 273] width 4 height 5
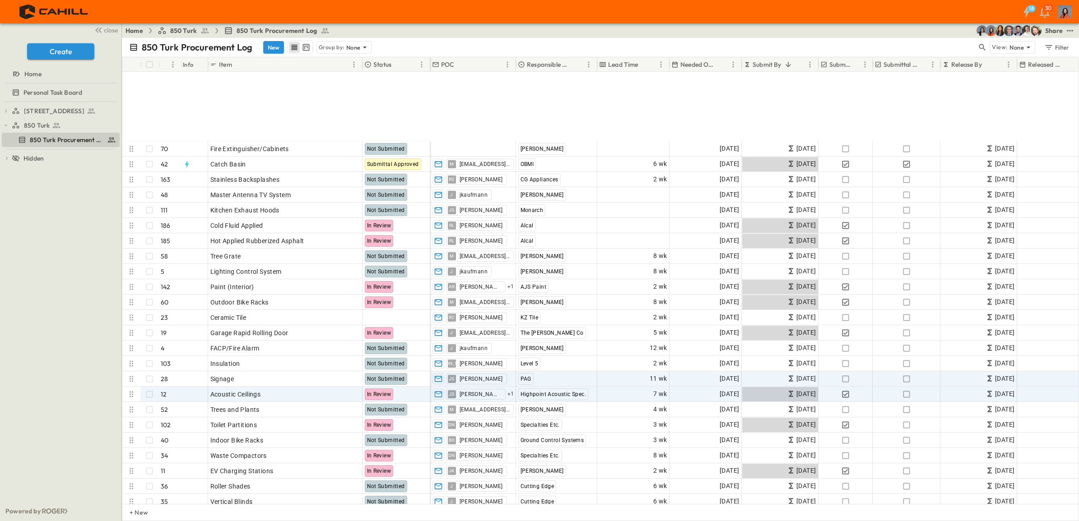
scroll to position [1692, 0]
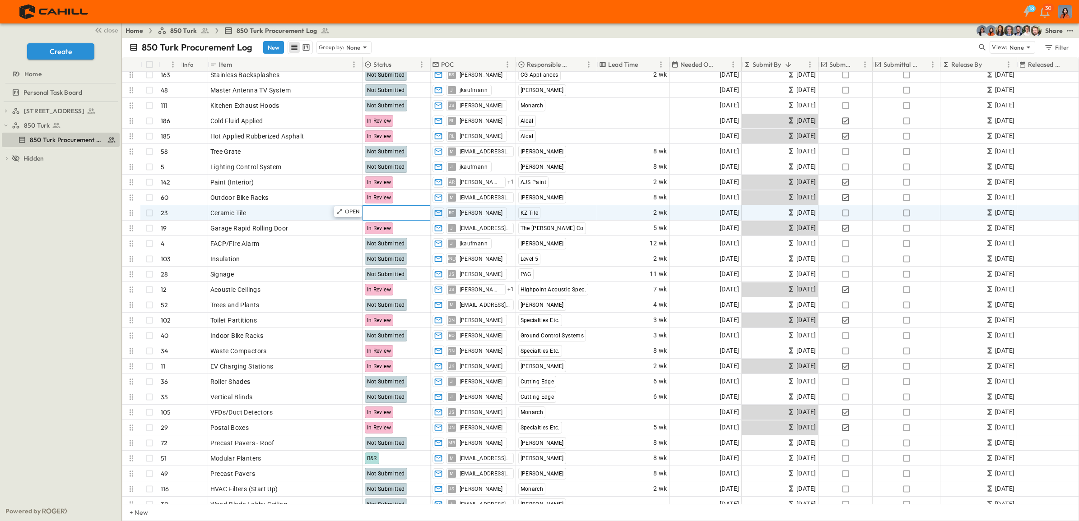
click at [372, 212] on div at bounding box center [396, 213] width 67 height 14
click at [349, 211] on p "OPEN" at bounding box center [352, 211] width 15 height 7
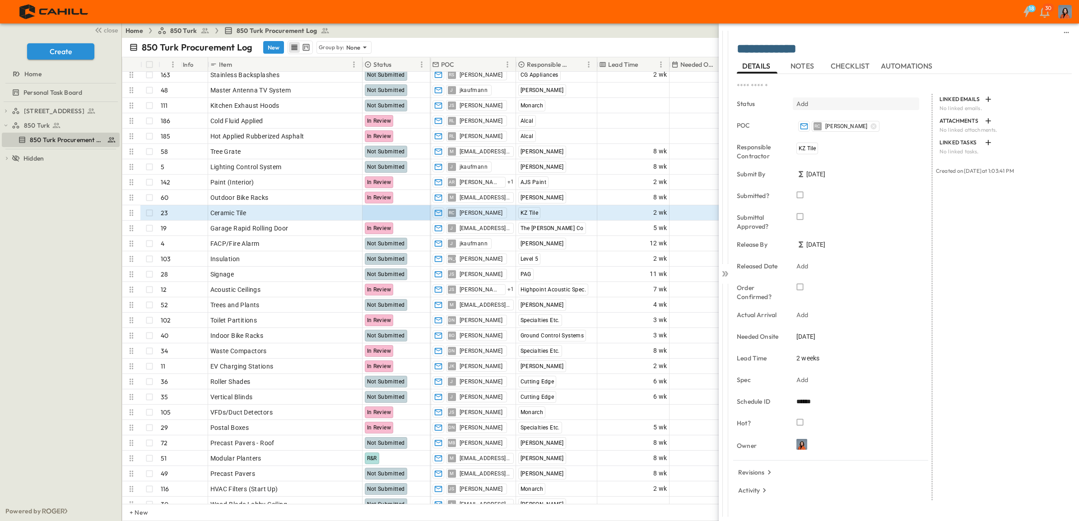
click at [804, 103] on p "Add" at bounding box center [802, 103] width 12 height 9
click at [838, 141] on span "Not Submitted" at bounding box center [840, 143] width 37 height 7
click at [724, 273] on icon at bounding box center [724, 273] width 4 height 5
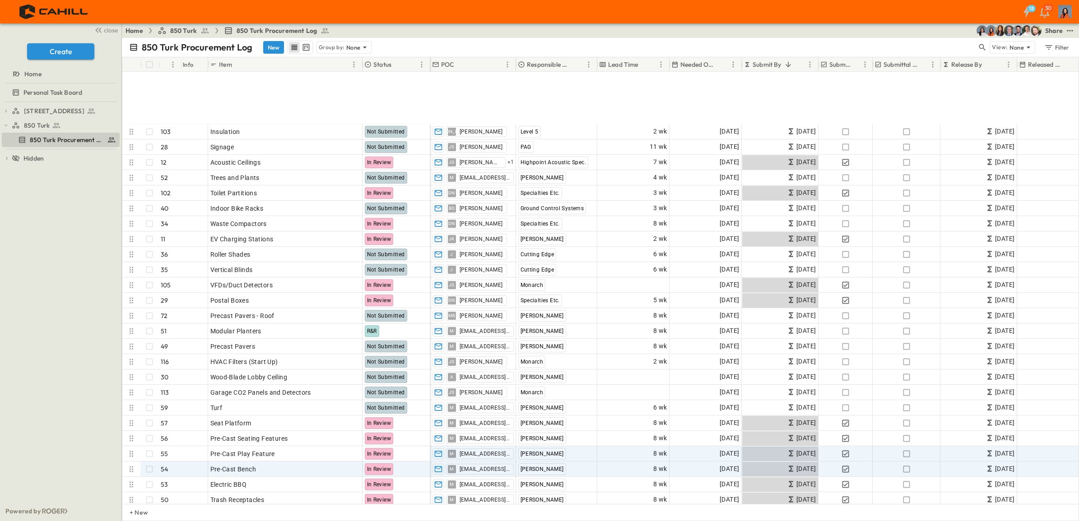
scroll to position [1918, 0]
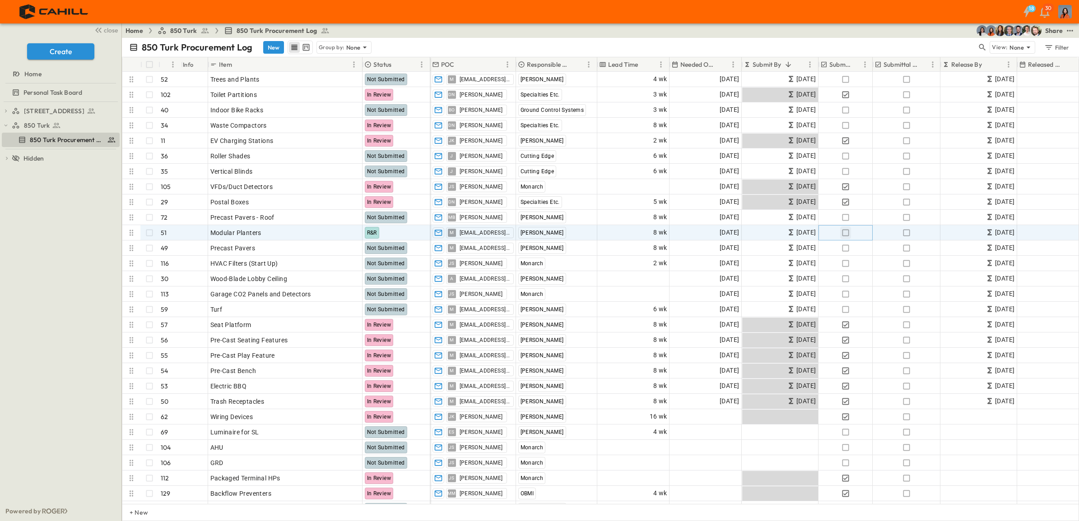
drag, startPoint x: 847, startPoint y: 233, endPoint x: 842, endPoint y: 235, distance: 4.9
click at [847, 232] on icon "button" at bounding box center [845, 232] width 9 height 9
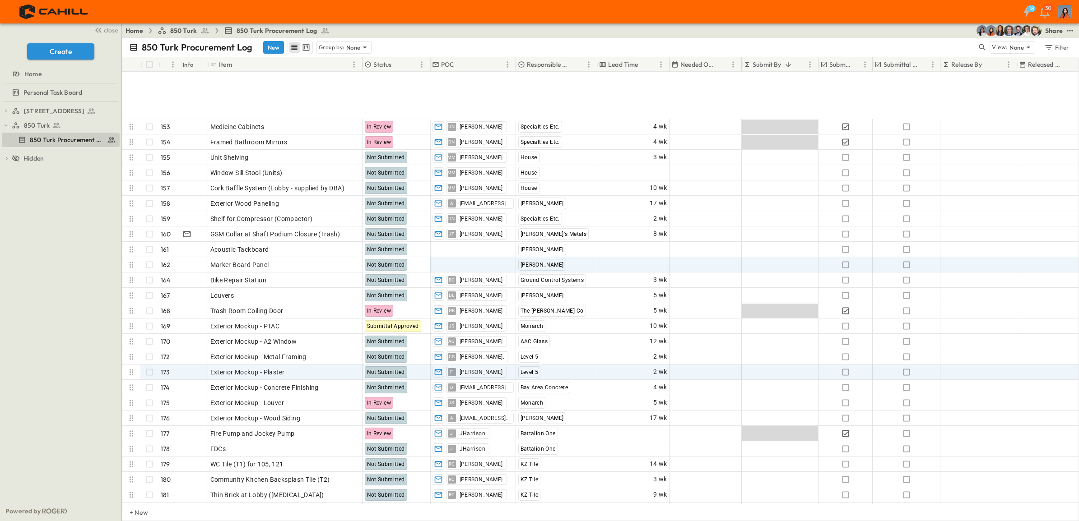
scroll to position [2595, 0]
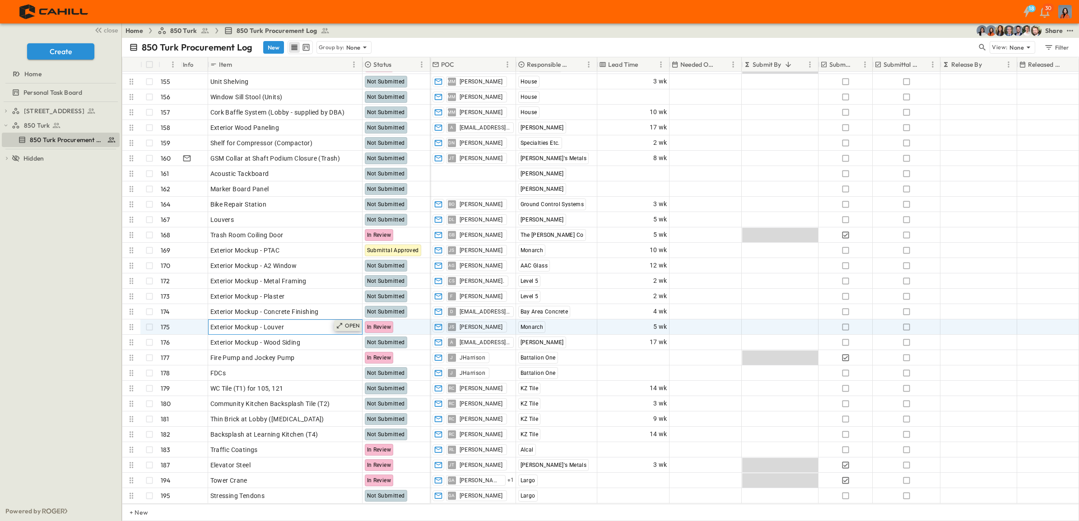
click at [348, 322] on p "OPEN" at bounding box center [352, 325] width 15 height 7
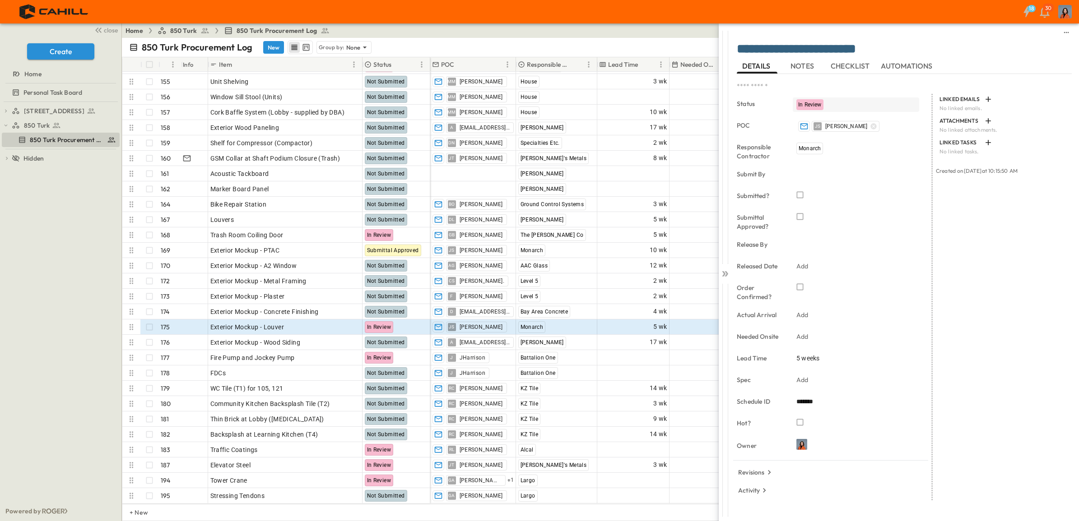
click at [815, 104] on span "In Review" at bounding box center [809, 105] width 23 height 6
click at [813, 148] on span "Not Submitted" at bounding box center [829, 150] width 37 height 7
click at [725, 272] on icon at bounding box center [726, 273] width 4 height 5
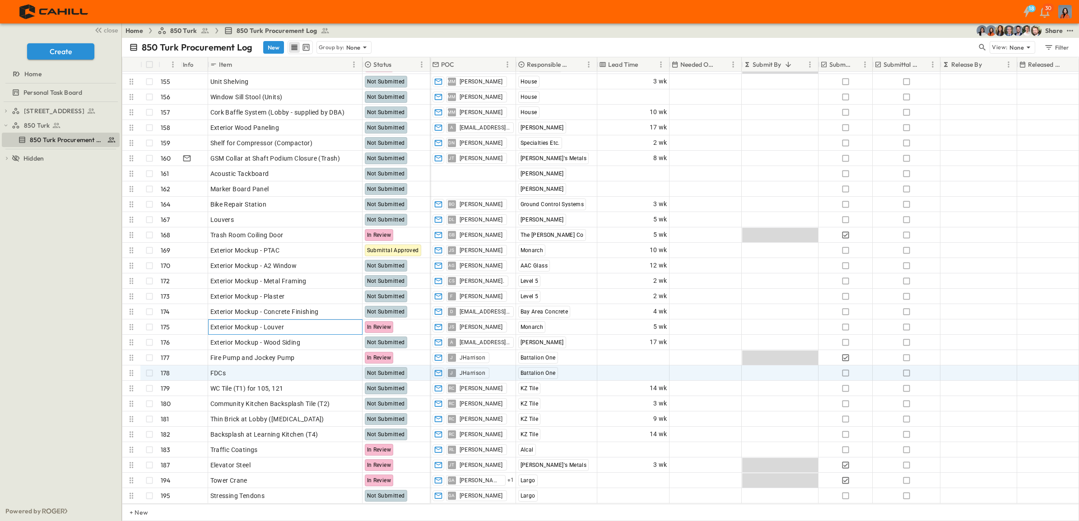
scroll to position [2599, 0]
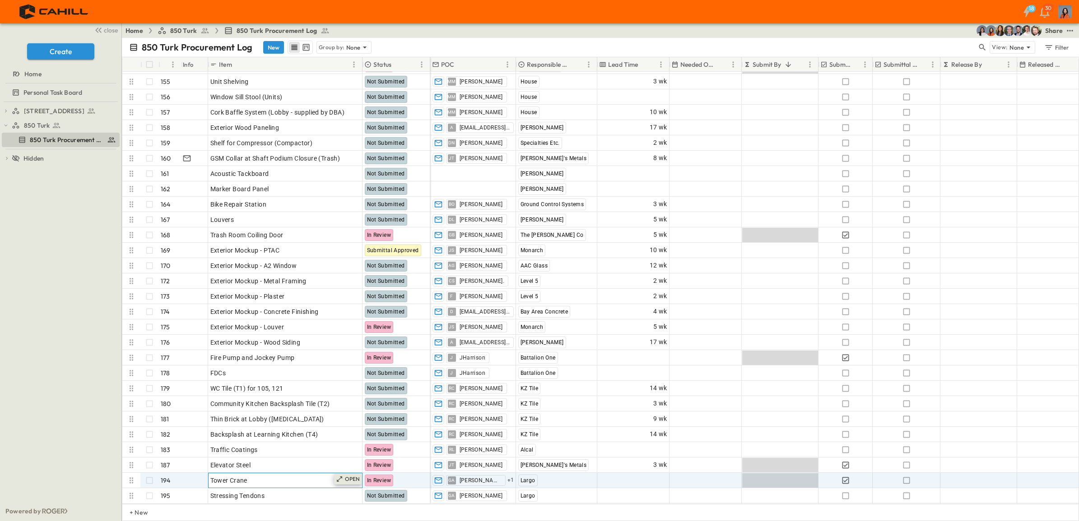
click at [352, 476] on p "OPEN" at bounding box center [352, 479] width 15 height 7
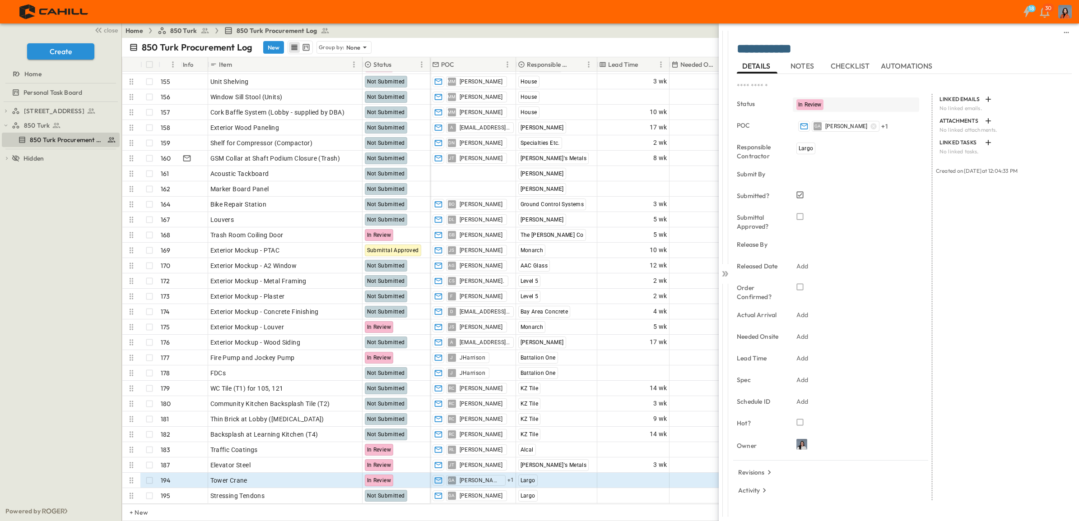
click at [811, 105] on span "In Review" at bounding box center [809, 105] width 23 height 6
click at [815, 192] on span "Released" at bounding box center [822, 193] width 22 height 7
click at [723, 270] on icon at bounding box center [724, 273] width 9 height 9
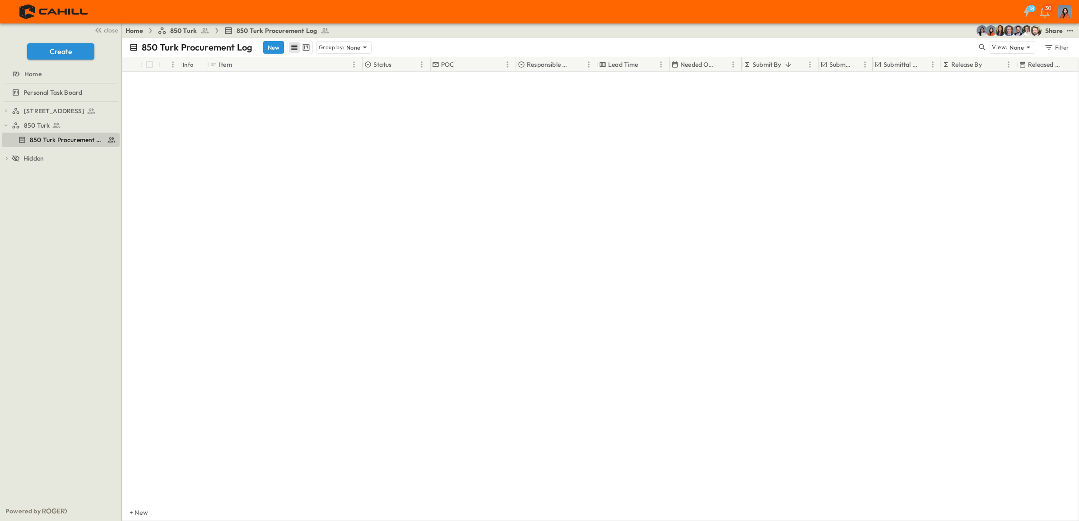
scroll to position [2599, 0]
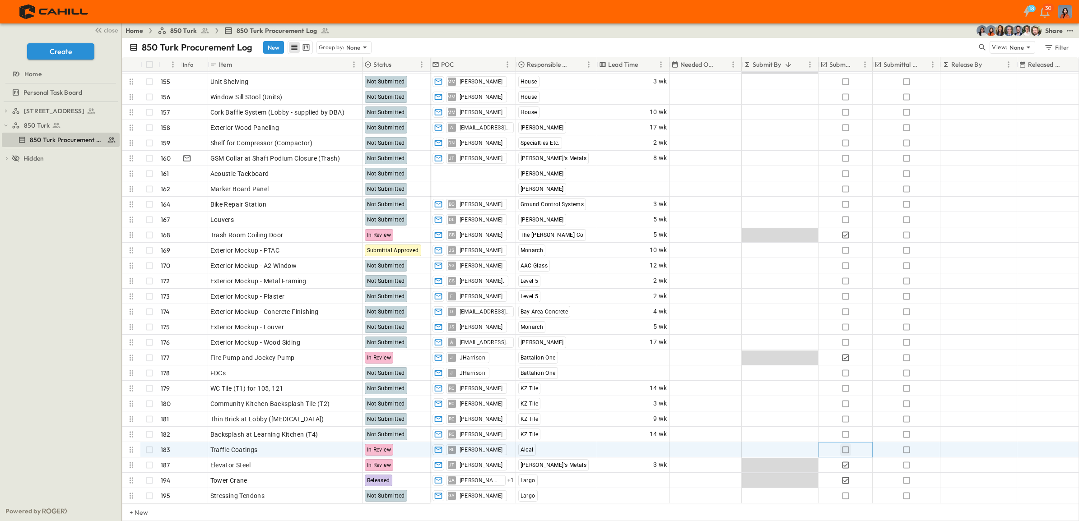
click at [845, 445] on icon "button" at bounding box center [845, 449] width 9 height 9
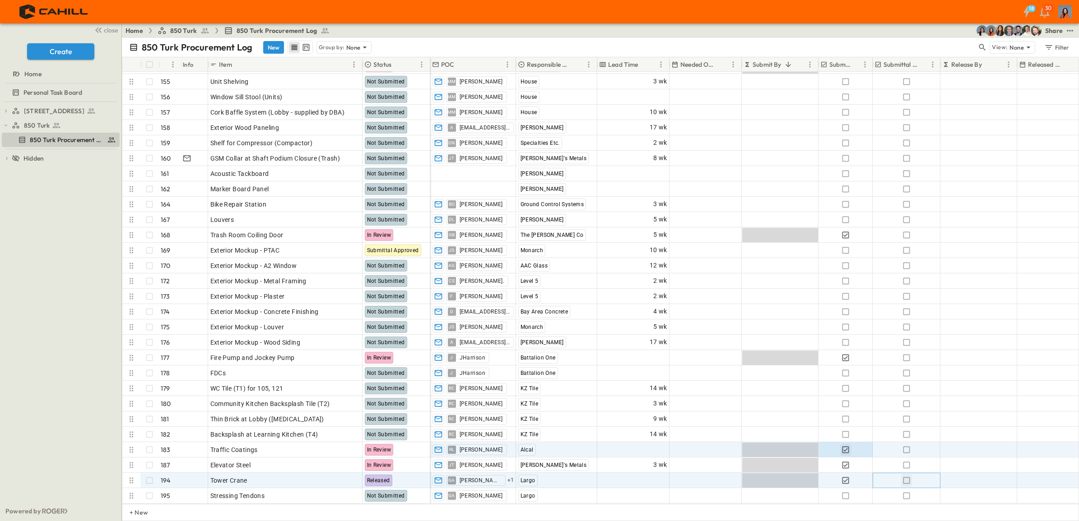
click at [906, 476] on icon "button" at bounding box center [906, 480] width 9 height 9
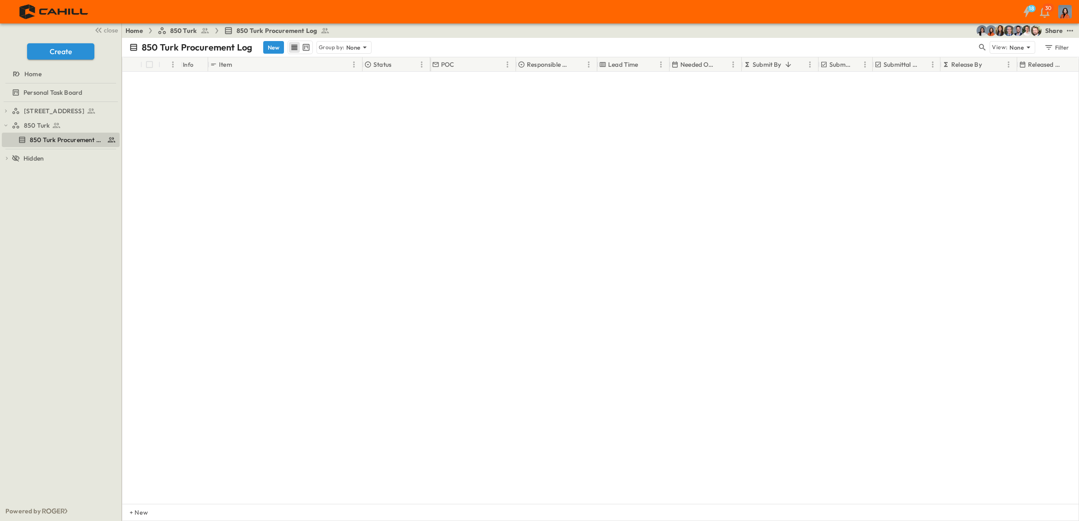
scroll to position [117, 0]
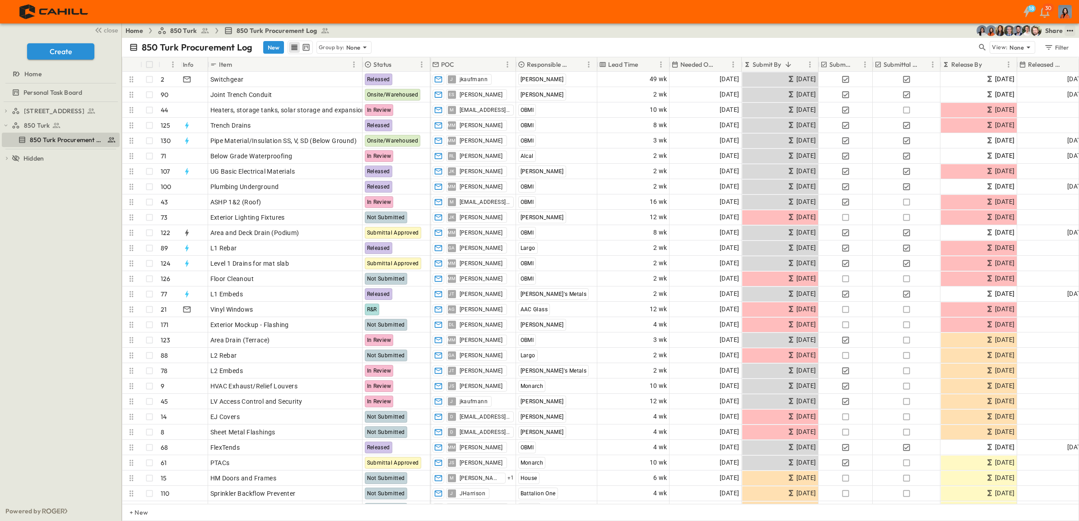
click at [1070, 27] on icon "test" at bounding box center [1069, 30] width 9 height 9
click at [1070, 29] on icon "test" at bounding box center [1069, 30] width 9 height 9
click at [988, 135] on span "PDF" at bounding box center [994, 139] width 12 height 8
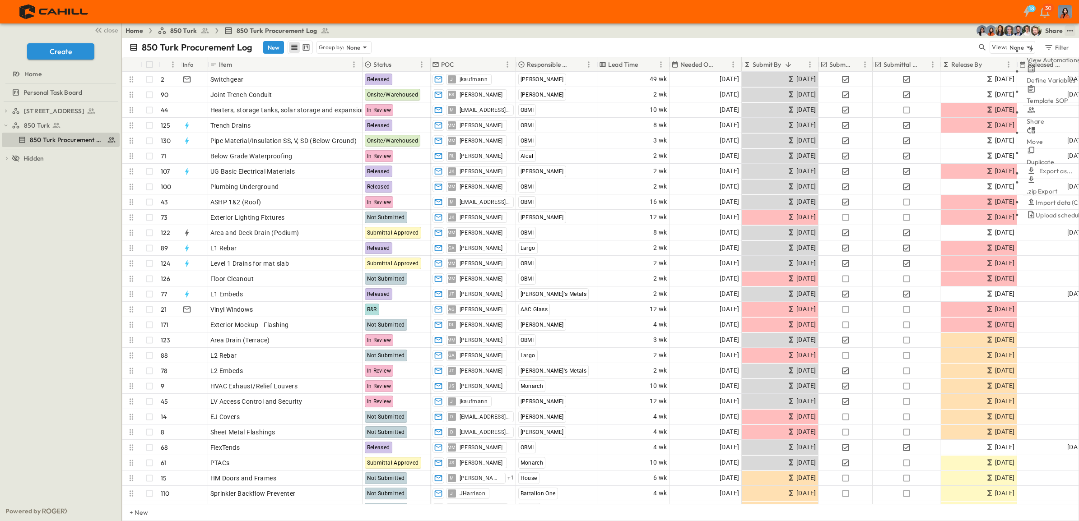
click at [88, 265] on div "750 Golden Gate Procurement Log 850 Turk 850 Turk Procurement Log To pick up a …" at bounding box center [60, 301] width 121 height 399
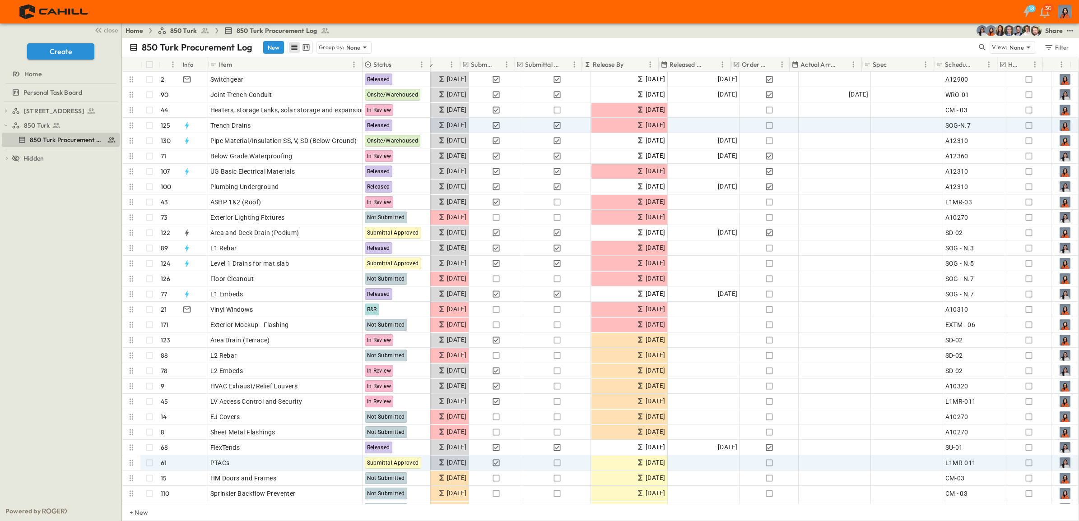
scroll to position [0, 358]
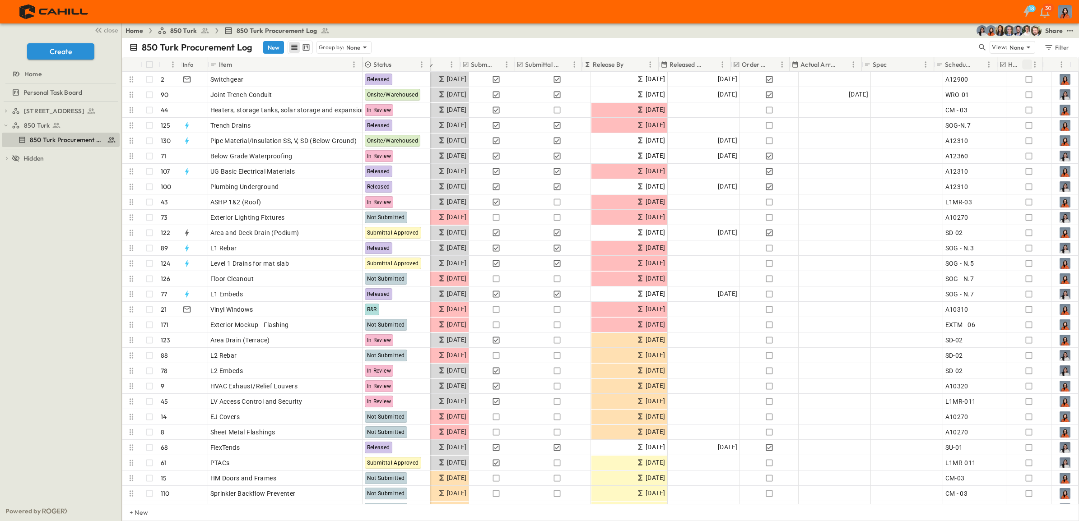
click at [1022, 64] on button "Sort" at bounding box center [1027, 65] width 10 height 10
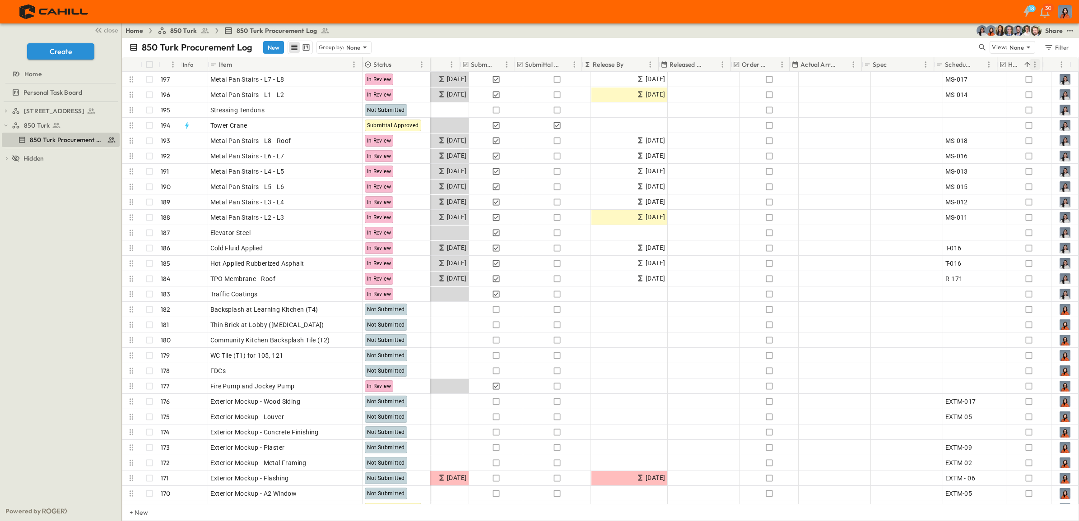
click at [1032, 62] on icon "Menu" at bounding box center [1034, 64] width 9 height 9
click at [991, 104] on span "Hide column" at bounding box center [1009, 108] width 36 height 8
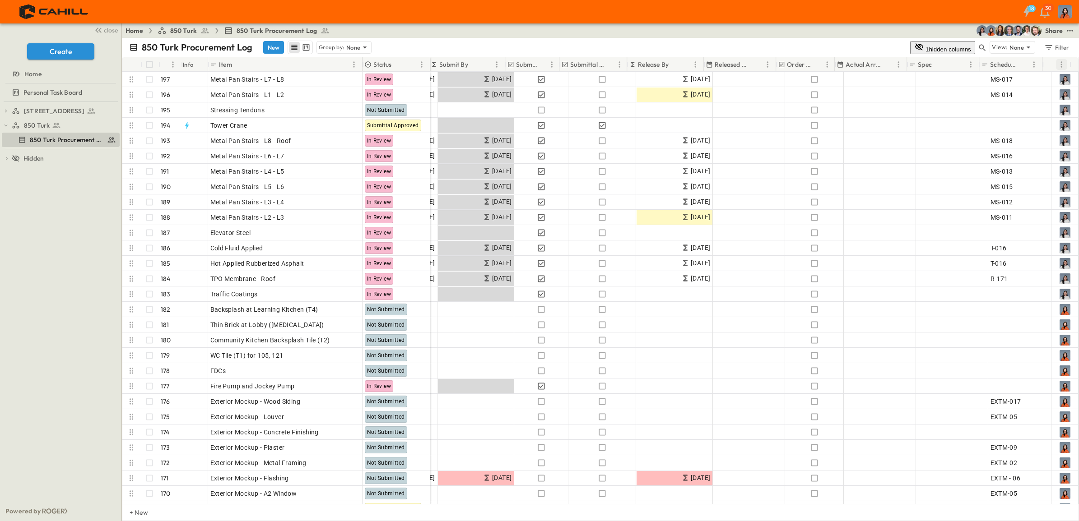
scroll to position [0, 313]
click at [1061, 64] on icon "Menu" at bounding box center [1060, 64] width 9 height 9
click at [1018, 104] on span "Hide column" at bounding box center [1036, 108] width 36 height 8
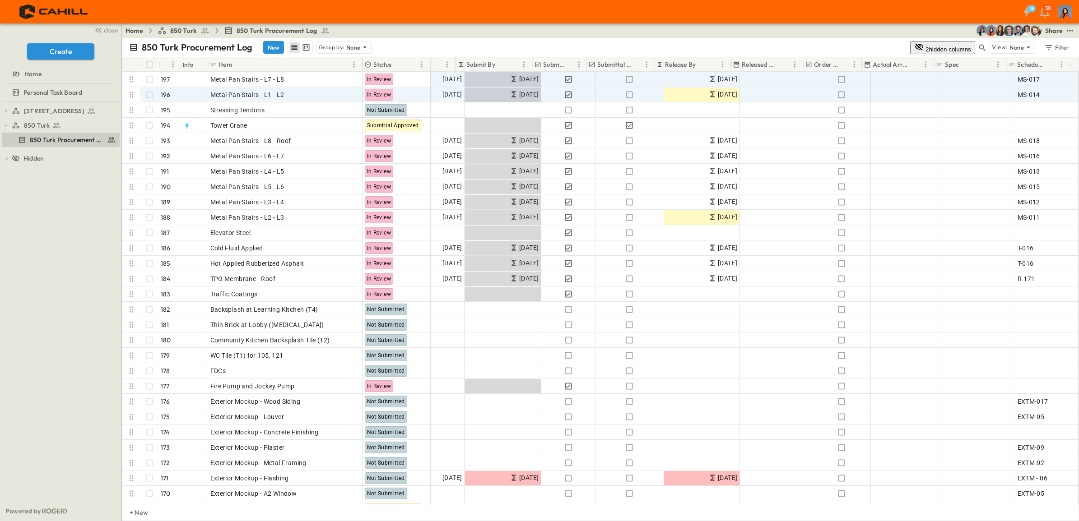
scroll to position [0, 286]
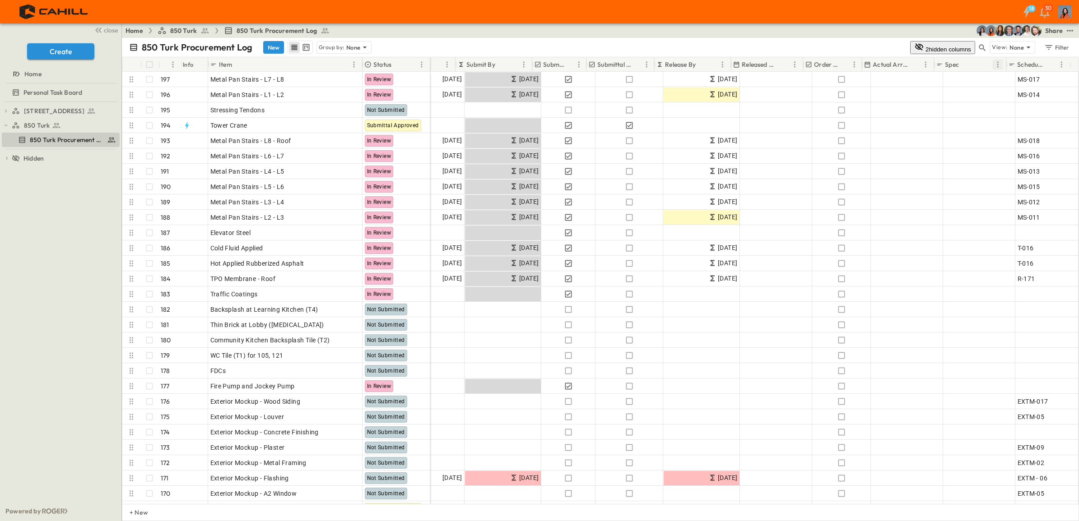
click at [998, 62] on icon "Menu" at bounding box center [997, 64] width 9 height 9
click at [954, 104] on span "Hide column" at bounding box center [972, 108] width 36 height 8
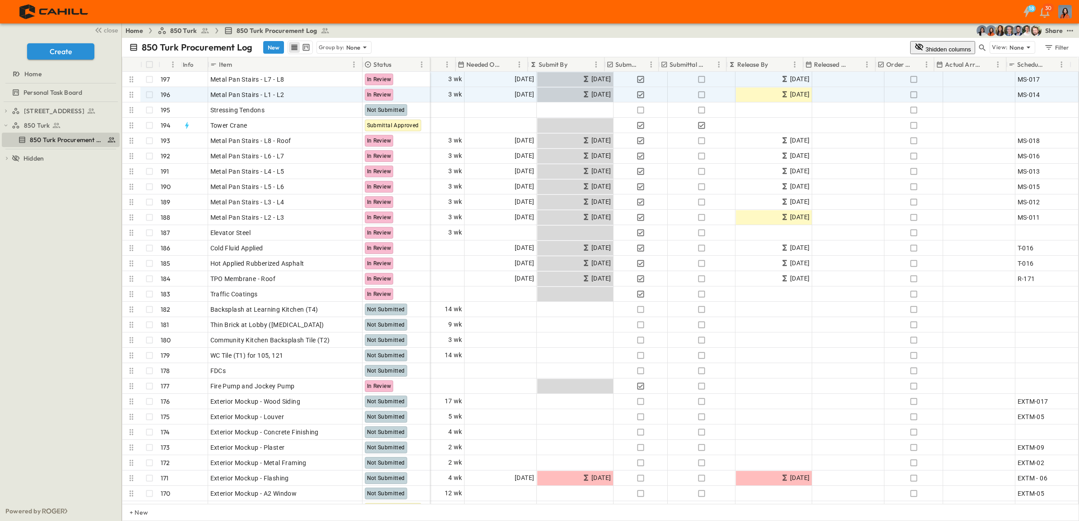
scroll to position [0, 213]
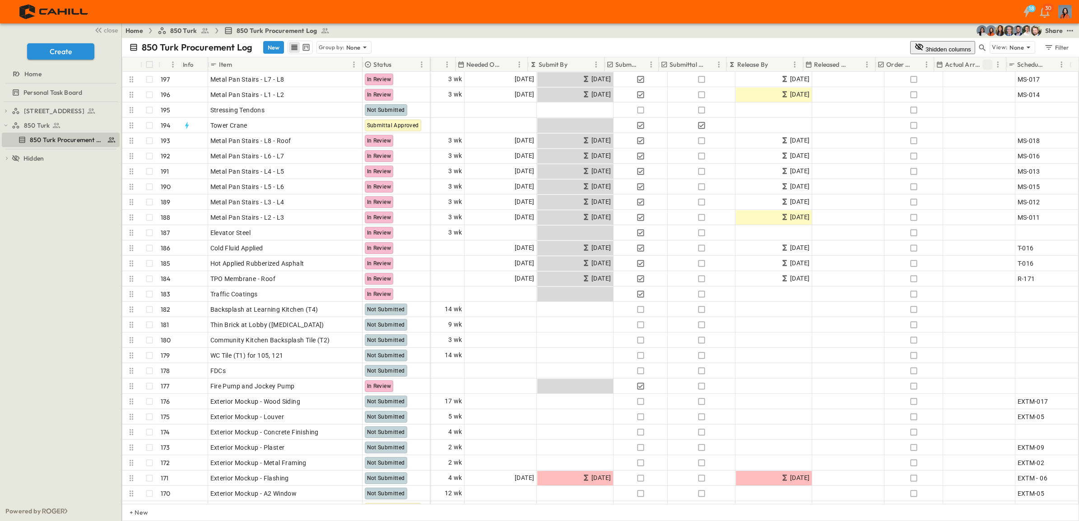
click at [998, 60] on icon "Menu" at bounding box center [997, 64] width 9 height 9
click at [950, 104] on span "Hide column" at bounding box center [953, 108] width 36 height 8
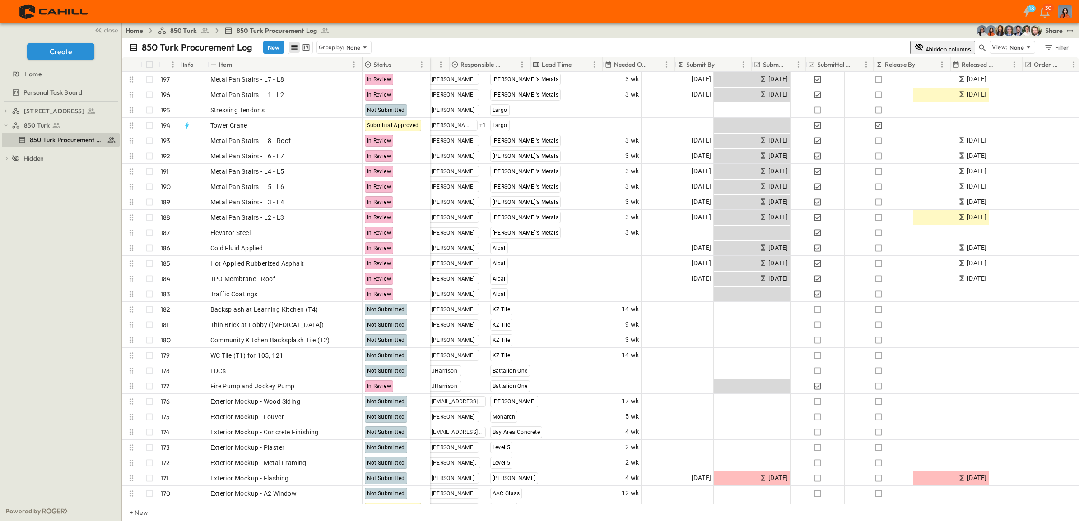
scroll to position [0, 0]
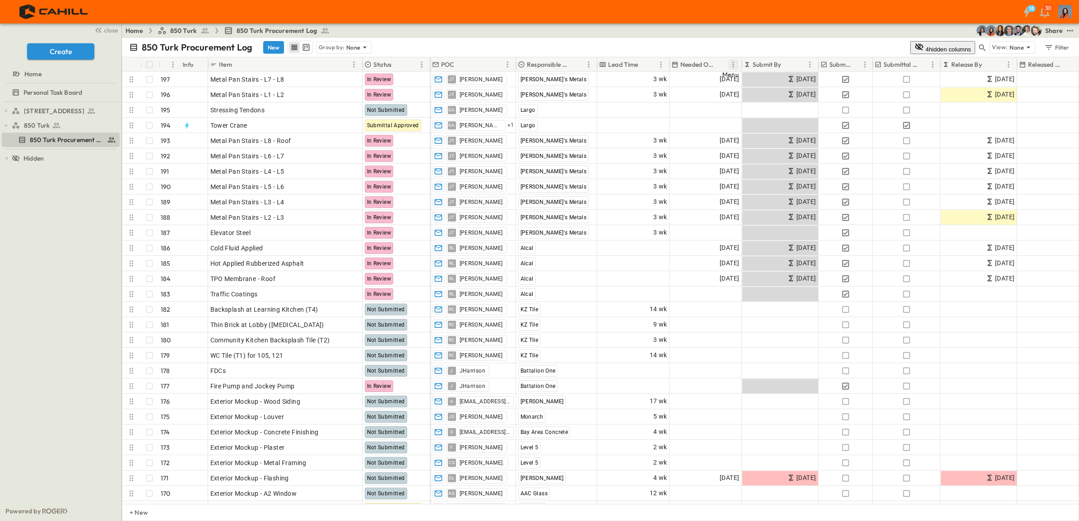
click at [734, 61] on icon "Menu" at bounding box center [732, 64] width 9 height 9
click at [706, 86] on span "Group by Needed Onsite" at bounding box center [703, 90] width 72 height 8
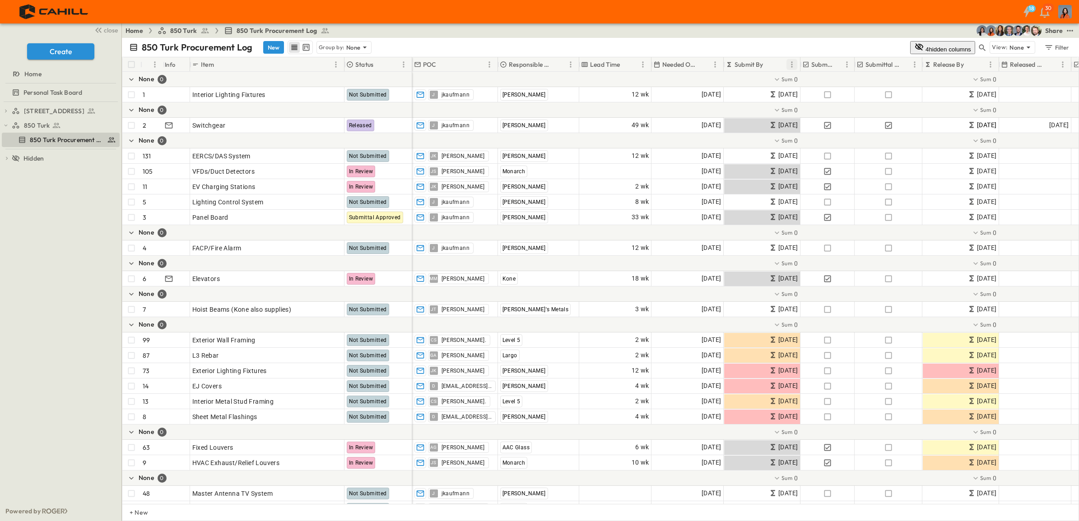
click at [791, 65] on icon "Menu" at bounding box center [791, 64] width 9 height 9
click at [713, 62] on icon "Menu" at bounding box center [714, 64] width 9 height 9
click at [745, 42] on div "850 Turk Procurement Log New Group by: None" at bounding box center [519, 48] width 781 height 14
click at [715, 60] on icon "Menu" at bounding box center [714, 64] width 9 height 9
click at [690, 86] on span "Stop grouping by Needed Onsite" at bounding box center [673, 90] width 94 height 8
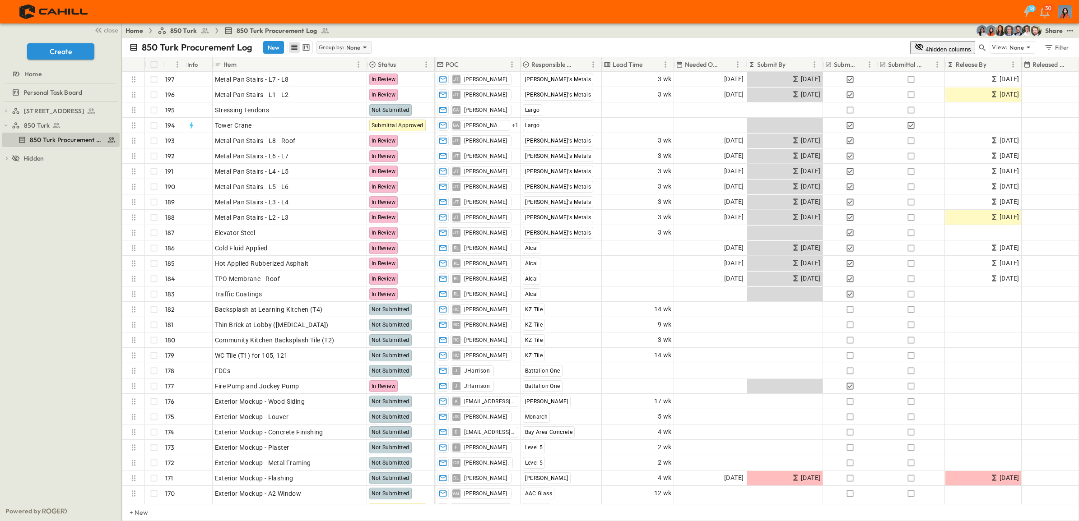
click at [362, 46] on icon at bounding box center [364, 47] width 9 height 9
click at [346, 59] on div "None" at bounding box center [344, 60] width 55 height 13
click at [404, 41] on div "850 Turk Procurement Log New Group by: None" at bounding box center [519, 48] width 781 height 14
click at [1055, 45] on div "Filter" at bounding box center [1056, 47] width 26 height 10
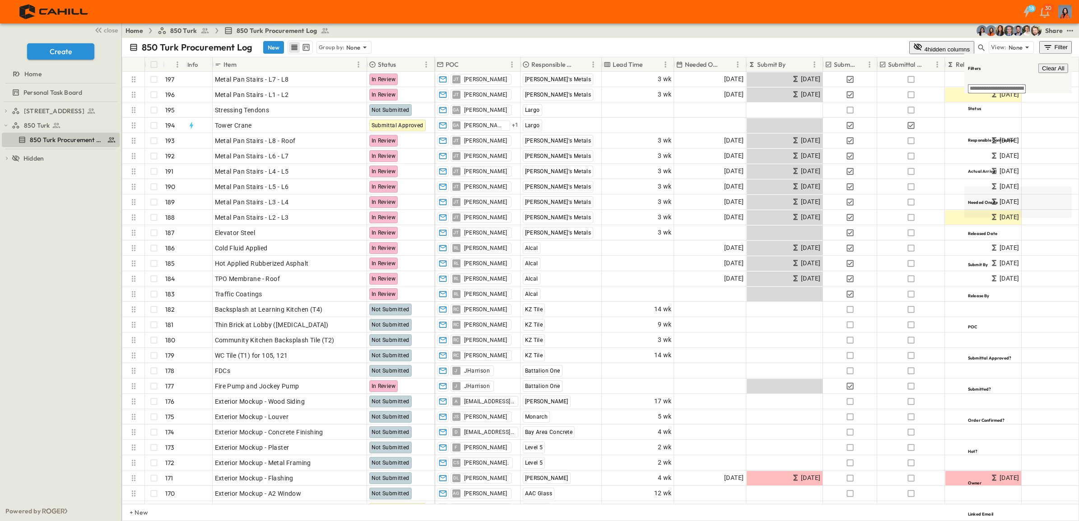
click at [997, 199] on h6 "Needed Onsite" at bounding box center [983, 202] width 30 height 6
click at [910, 192] on span "Next 6 months" at bounding box center [931, 188] width 42 height 8
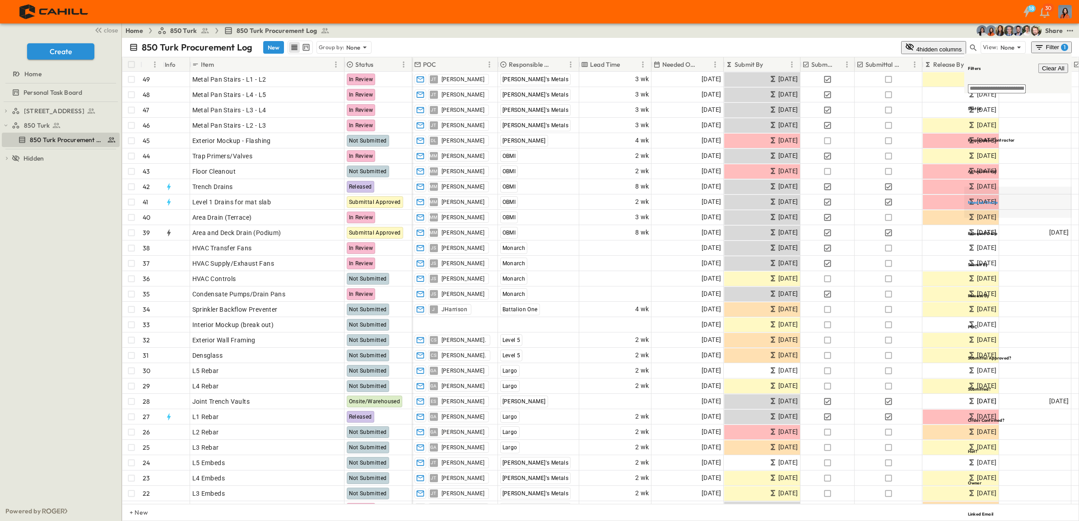
click at [815, 30] on div "Home 850 Turk 850 Turk Procurement Log Share" at bounding box center [600, 30] width 957 height 14
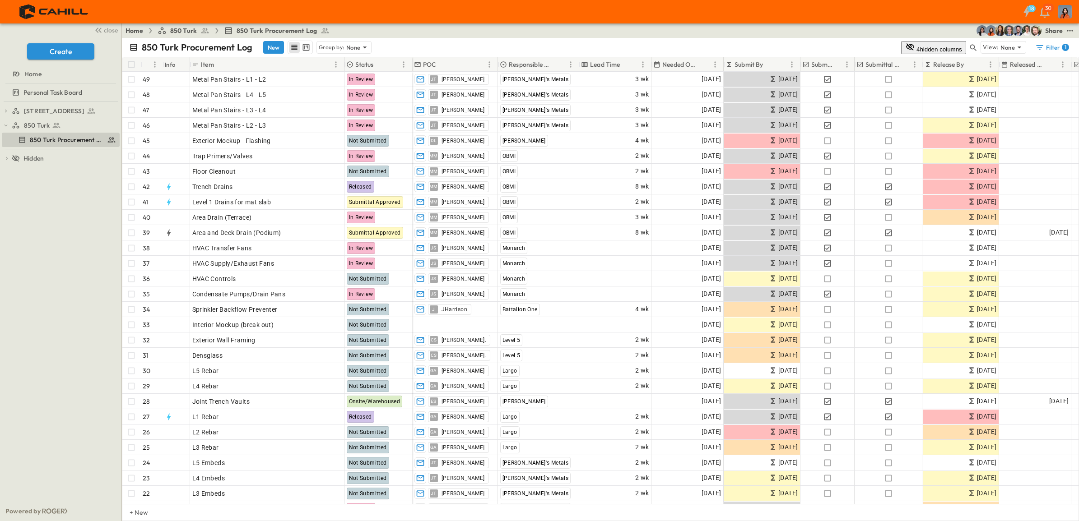
click at [783, 41] on div "850 Turk Procurement Log New Group by: None" at bounding box center [515, 48] width 772 height 14
click at [715, 62] on icon "Menu" at bounding box center [714, 64] width 1 height 6
click at [701, 86] on span "Group by Needed Onsite" at bounding box center [685, 90] width 72 height 8
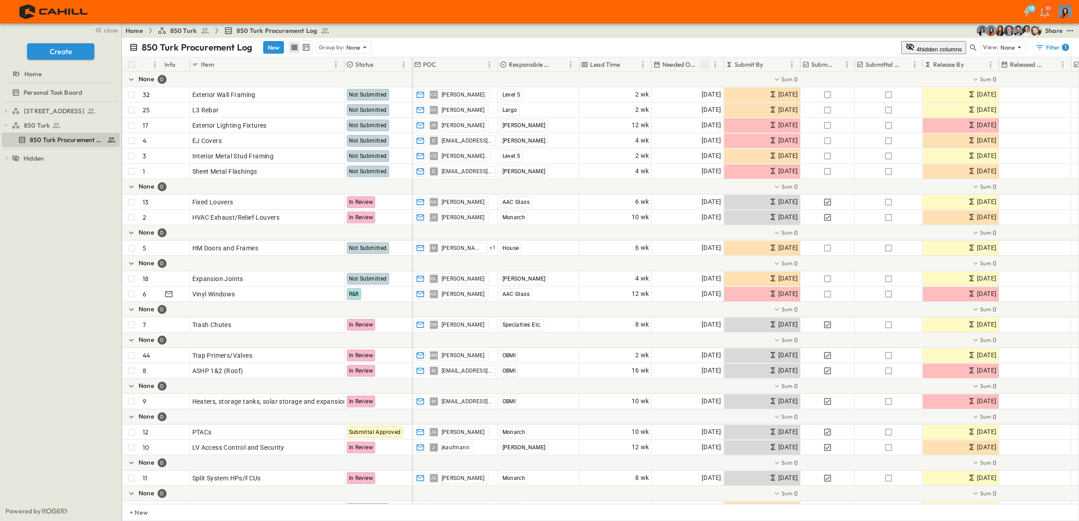
click at [703, 64] on icon "Sort" at bounding box center [704, 64] width 5 height 5
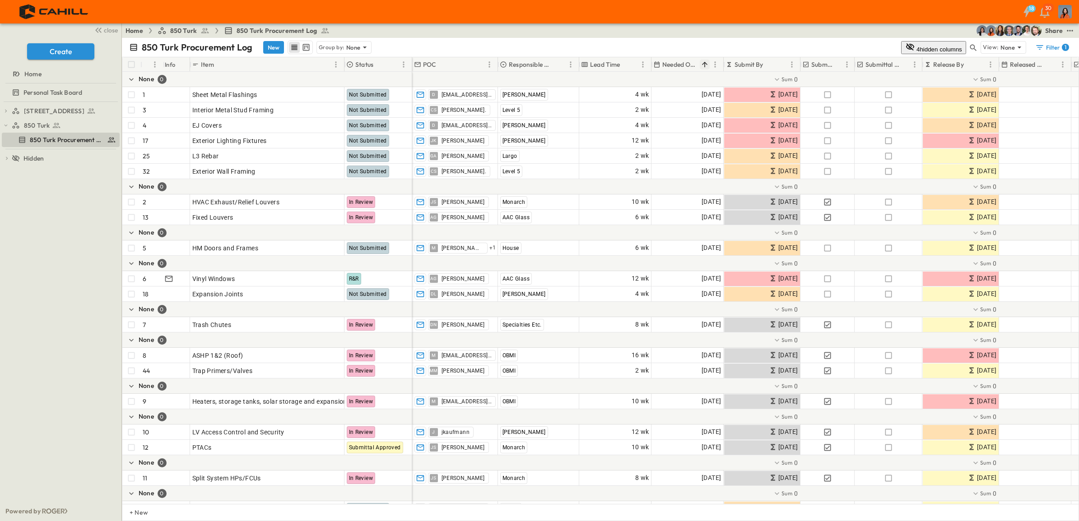
click at [689, 62] on p "Needed Onsite" at bounding box center [680, 64] width 36 height 9
click at [711, 59] on button "Menu" at bounding box center [714, 64] width 11 height 11
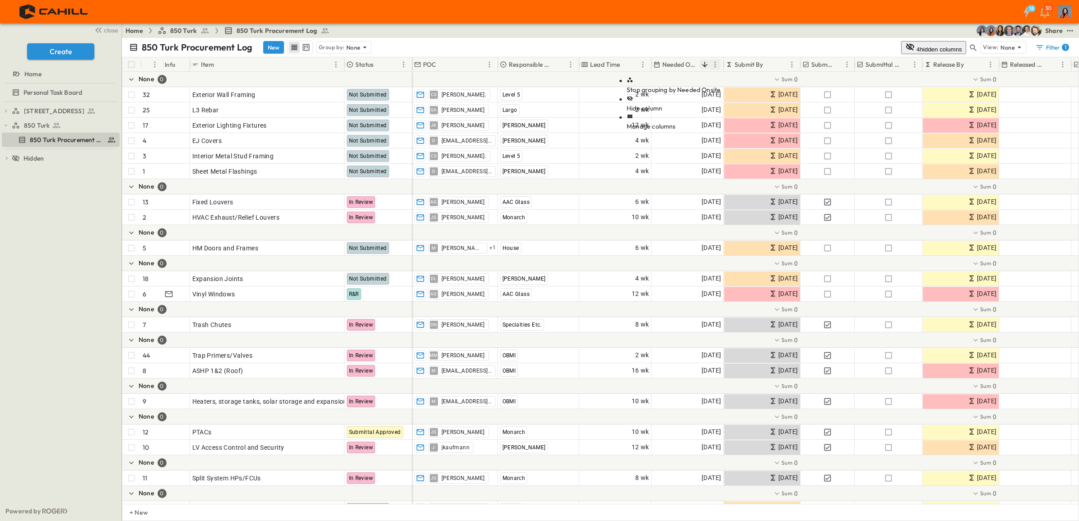
click at [712, 62] on icon "Menu" at bounding box center [714, 64] width 9 height 9
click at [714, 62] on icon "Menu" at bounding box center [714, 64] width 1 height 6
click at [686, 86] on span "Stop grouping by Needed Onsite" at bounding box center [673, 90] width 94 height 8
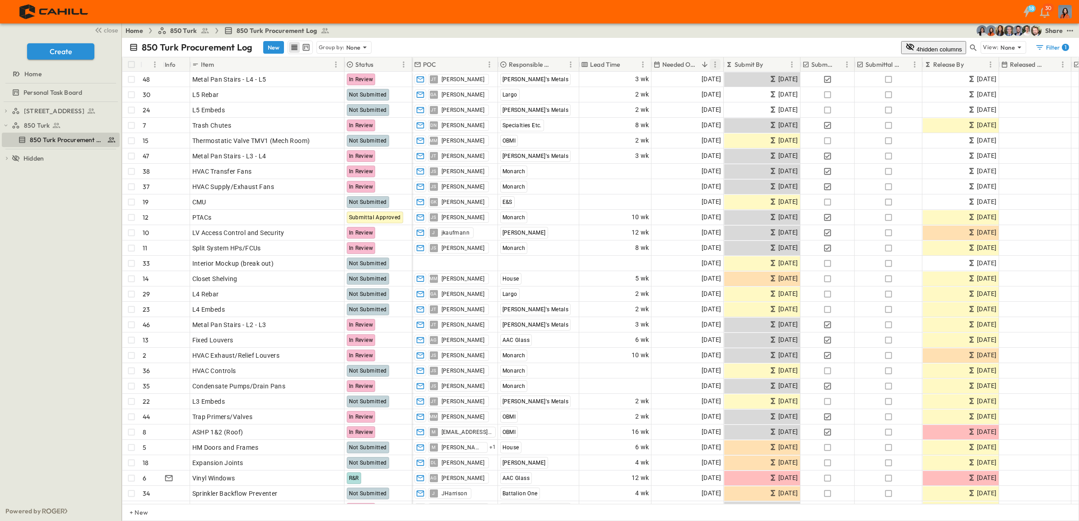
click at [716, 62] on icon "Menu" at bounding box center [714, 64] width 9 height 9
click at [681, 86] on span "Group by Needed Onsite" at bounding box center [685, 90] width 72 height 8
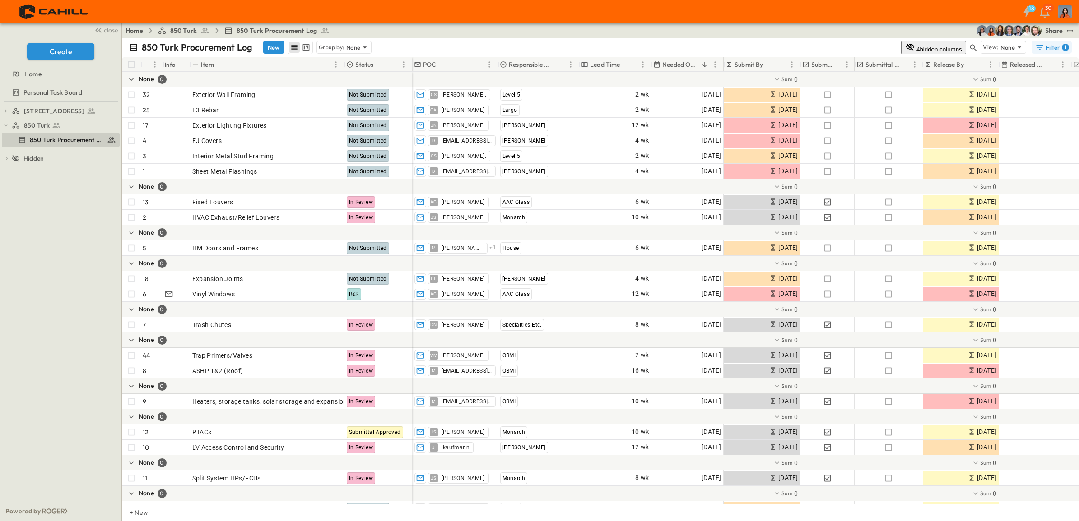
click at [1065, 44] on h6 "1" at bounding box center [1065, 47] width 2 height 7
click at [1069, 28] on icon "test" at bounding box center [1069, 30] width 9 height 9
click at [988, 135] on span "PDF" at bounding box center [994, 139] width 12 height 8
click at [528, 31] on div "Home 850 Turk 850 Turk Procurement Log Share View Automations Define Variables …" at bounding box center [600, 30] width 957 height 14
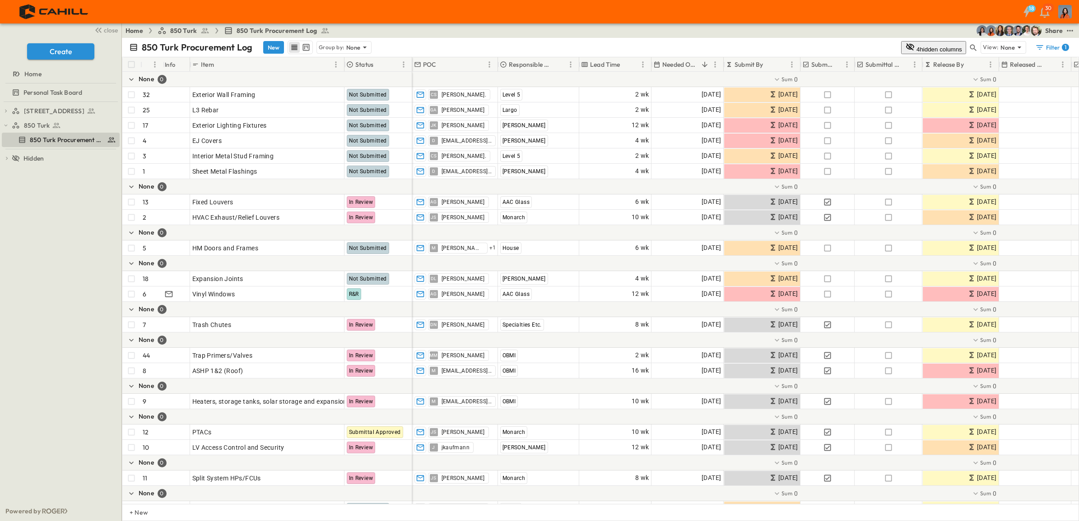
click at [715, 34] on div "Home 850 Turk 850 Turk Procurement Log Share" at bounding box center [600, 30] width 957 height 14
click at [948, 45] on button "4 hidden columns" at bounding box center [933, 47] width 65 height 13
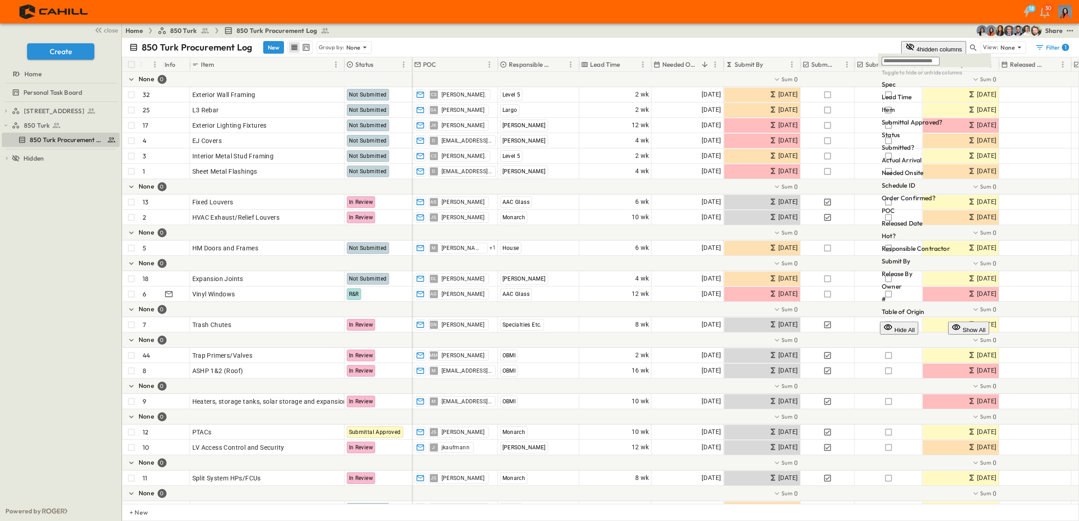
click at [966, 335] on button "Show All" at bounding box center [968, 328] width 41 height 13
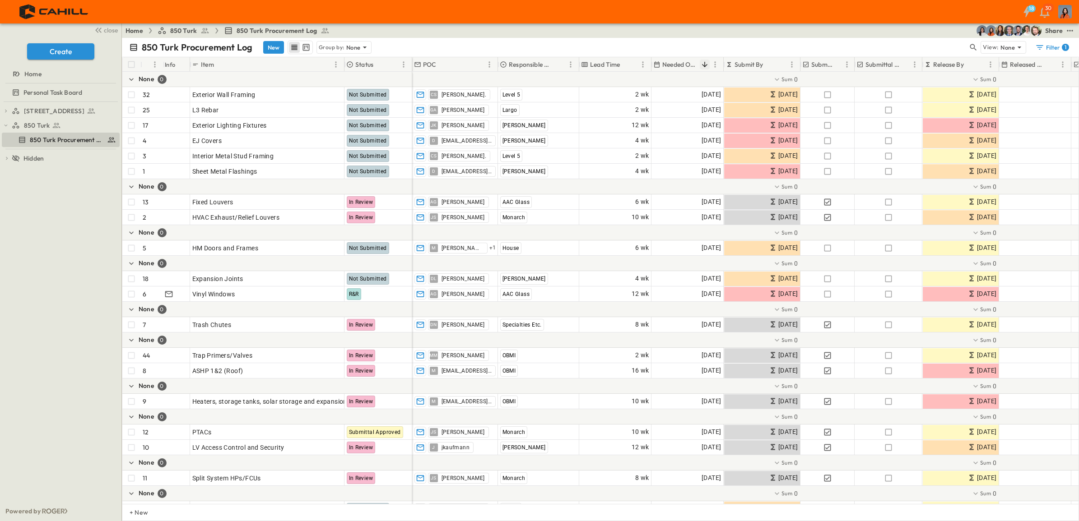
click at [704, 64] on icon "Sort" at bounding box center [704, 64] width 8 height 8
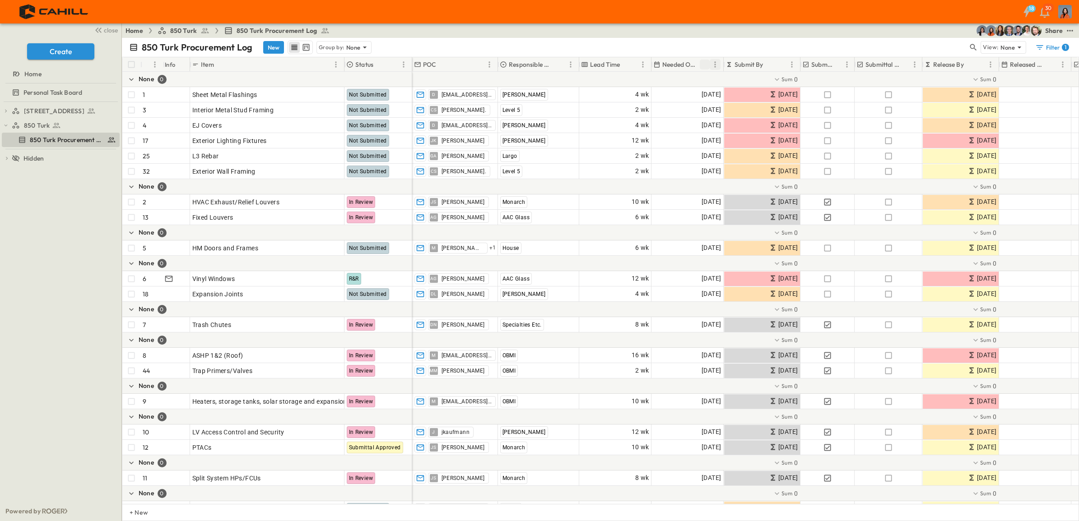
click at [713, 64] on icon "Menu" at bounding box center [714, 64] width 9 height 9
click at [689, 86] on span "Stop grouping by Needed Onsite" at bounding box center [673, 90] width 94 height 8
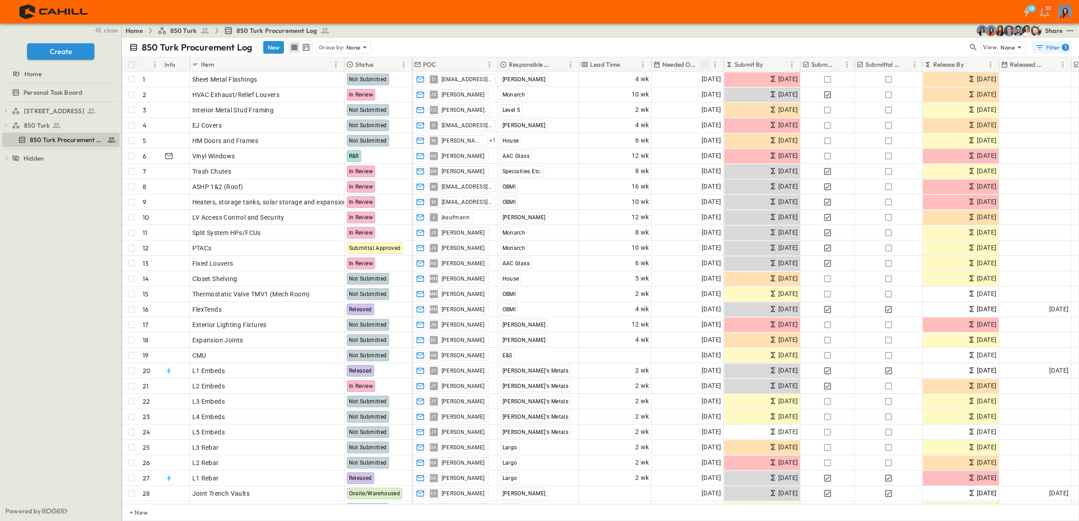
click at [1054, 47] on div "Filter 1" at bounding box center [1052, 47] width 34 height 9
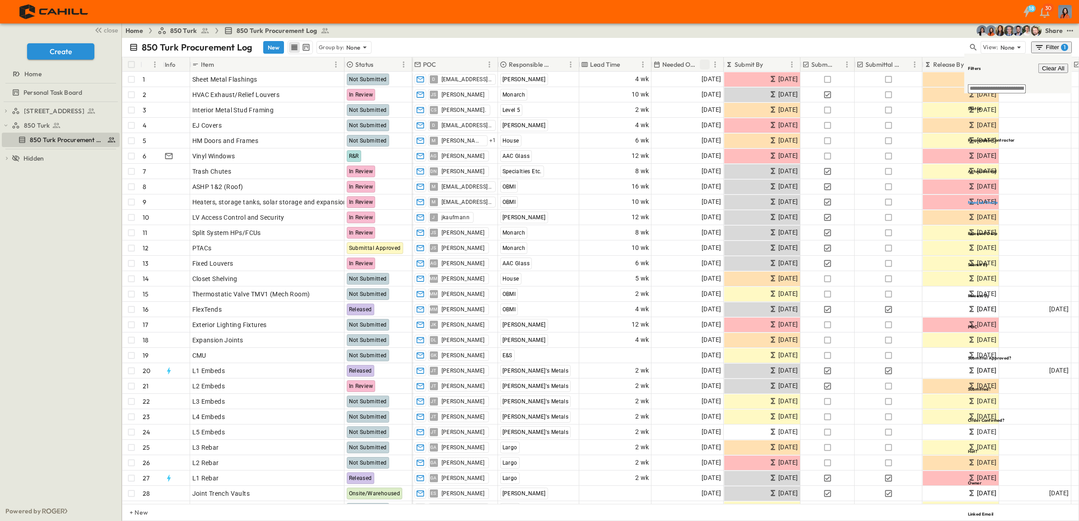
click at [1059, 65] on span "Clear All" at bounding box center [1053, 68] width 23 height 7
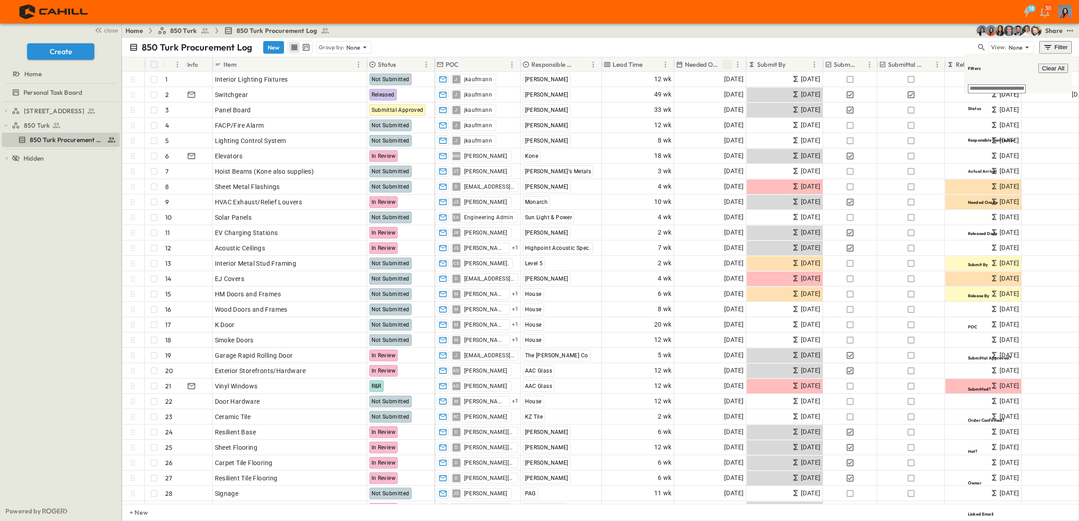
click at [885, 46] on div "850 Turk Procurement Log New Group by: None" at bounding box center [552, 48] width 847 height 14
click at [737, 61] on icon "Menu" at bounding box center [737, 64] width 9 height 9
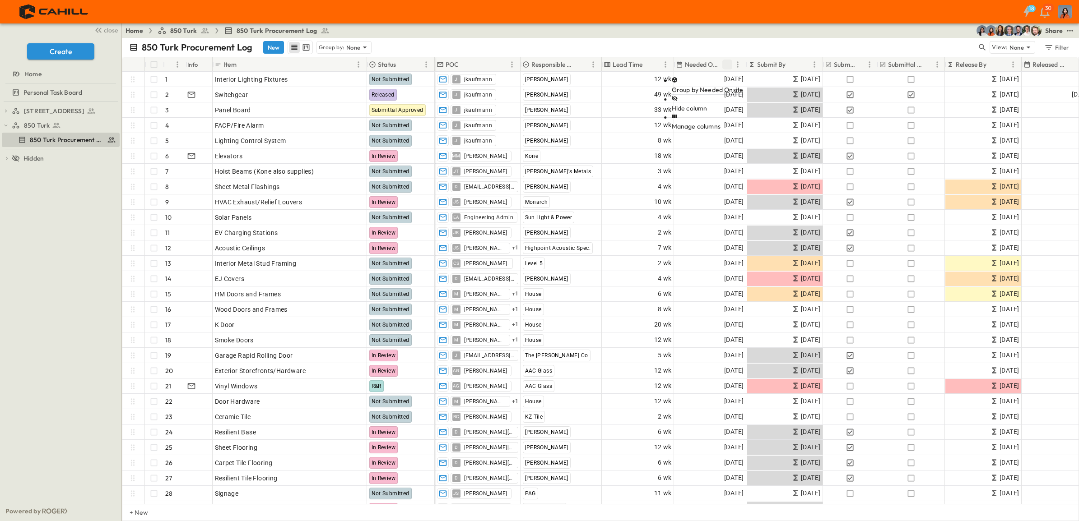
click at [709, 86] on span "Group by Needed Onsite" at bounding box center [708, 90] width 72 height 8
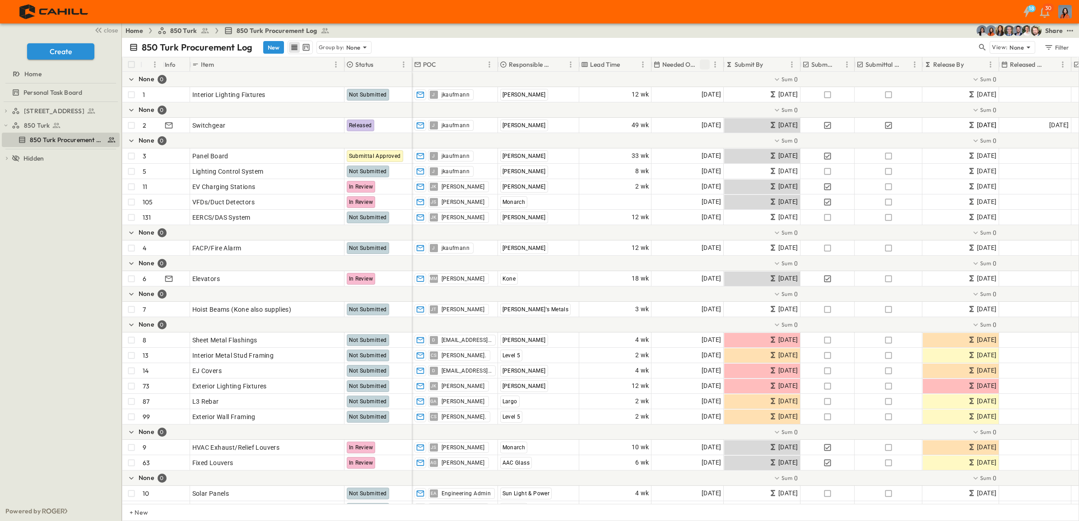
click at [705, 62] on icon "Sort" at bounding box center [704, 64] width 8 height 8
click at [716, 64] on icon "Menu" at bounding box center [714, 64] width 9 height 9
click at [681, 86] on span "Stop grouping by Needed Onsite" at bounding box center [673, 90] width 94 height 8
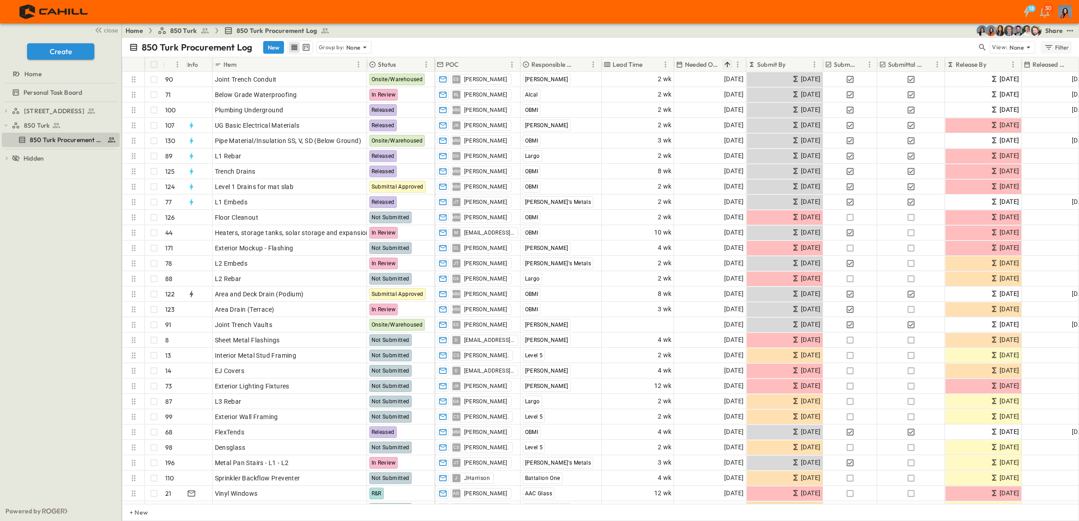
click at [1054, 46] on div "Filter" at bounding box center [1056, 47] width 26 height 10
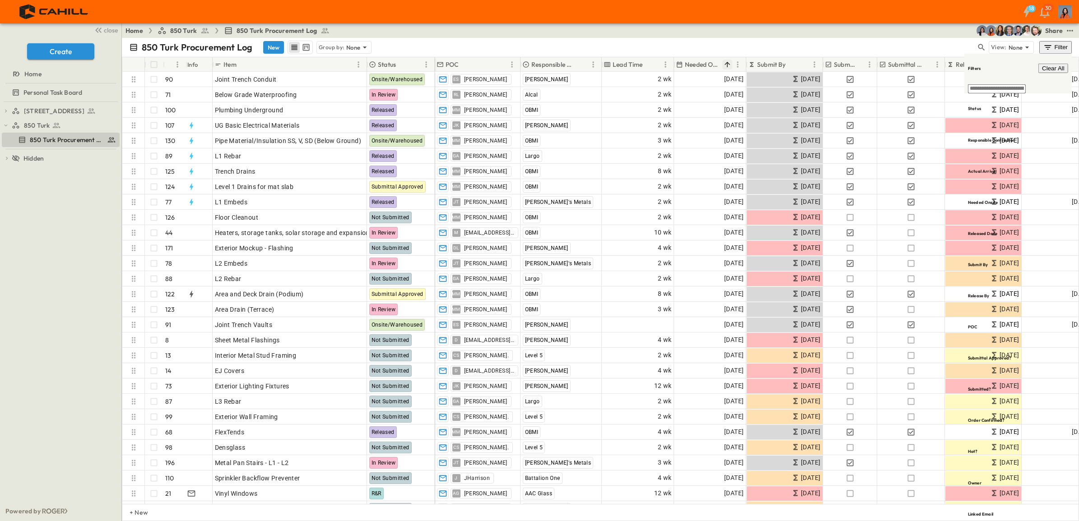
click at [1069, 30] on icon "test" at bounding box center [1069, 30] width 6 height 1
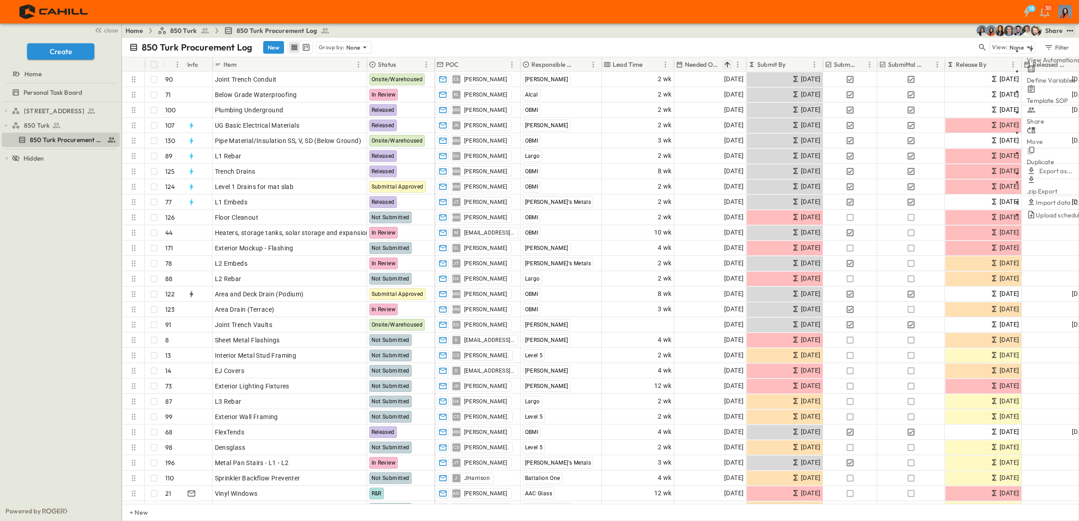
click at [1070, 28] on icon "test" at bounding box center [1069, 30] width 9 height 9
click at [895, 35] on div "Home 850 Turk 850 Turk Procurement Log Share View Automations Define Variables …" at bounding box center [600, 30] width 957 height 14
click at [1069, 31] on icon "test" at bounding box center [1069, 30] width 9 height 9
click at [988, 135] on span "PDF" at bounding box center [994, 139] width 12 height 8
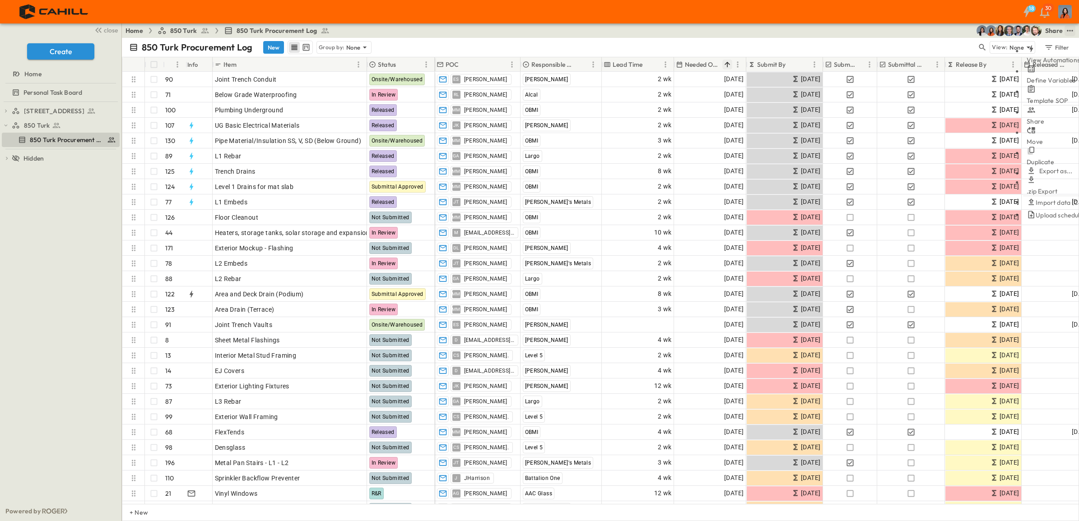
click at [678, 30] on div "Home 850 Turk 850 Turk Procurement Log Share View Automations Define Variables …" at bounding box center [600, 30] width 957 height 14
click at [1068, 32] on icon "test" at bounding box center [1069, 30] width 9 height 9
click at [66, 308] on div "750 Golden Gate Procurement Log 850 Turk 850 Turk Procurement Log To pick up a …" at bounding box center [60, 301] width 121 height 399
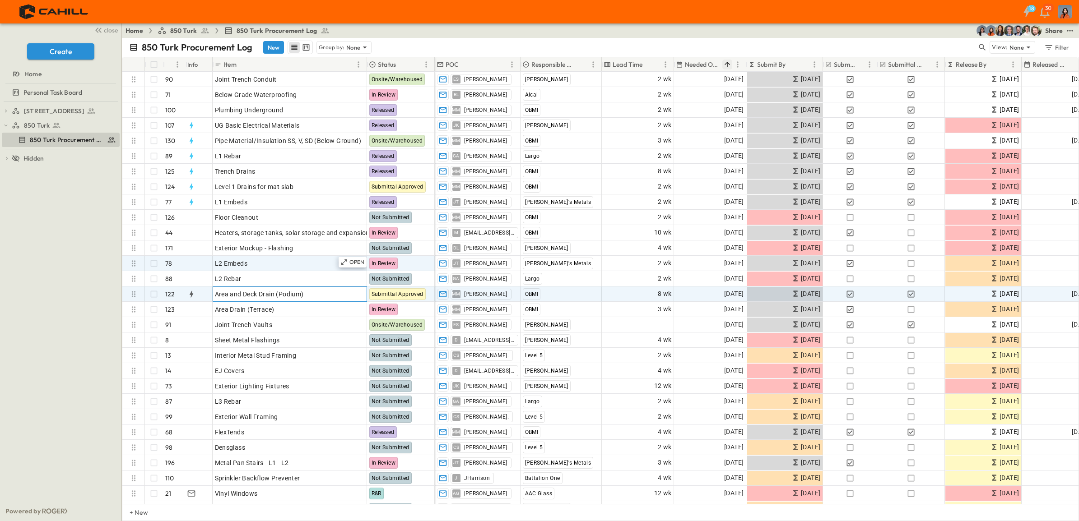
drag, startPoint x: 289, startPoint y: 289, endPoint x: 264, endPoint y: 267, distance: 33.6
click at [289, 288] on div "Area and Deck Drain (Podium)" at bounding box center [290, 294] width 150 height 13
click at [56, 260] on div "750 Golden Gate Procurement Log 850 Turk 850 Turk Procurement Log To pick up a …" at bounding box center [60, 301] width 121 height 399
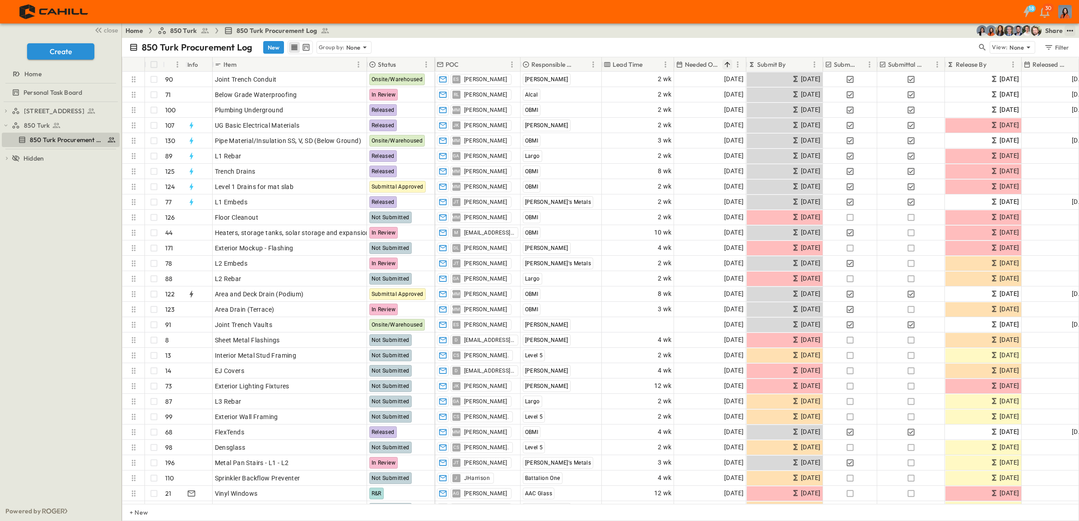
click at [1070, 29] on icon "test" at bounding box center [1069, 30] width 9 height 9
click at [1070, 28] on icon "test" at bounding box center [1069, 30] width 9 height 9
click at [988, 156] on span "CSV" at bounding box center [994, 160] width 13 height 8
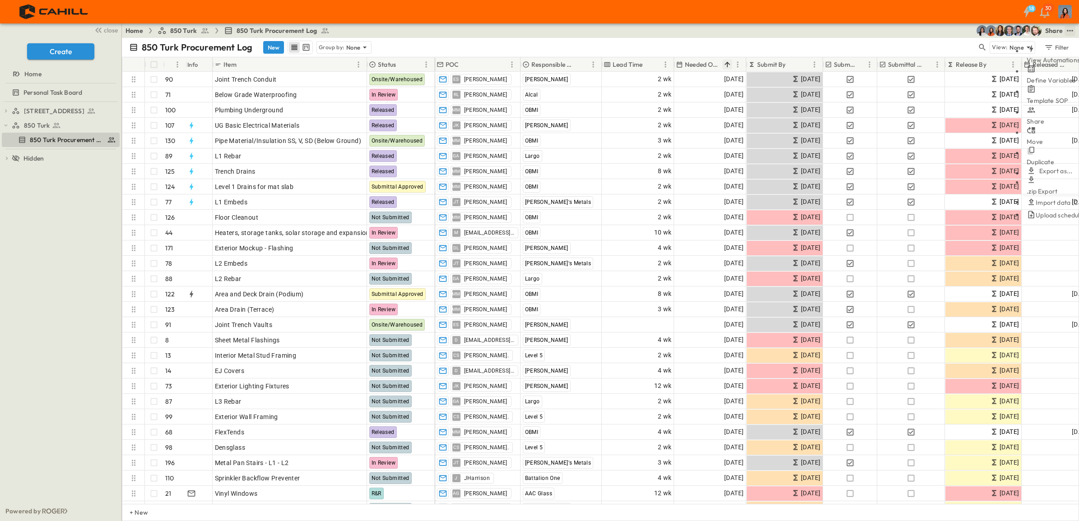
click at [788, 37] on div "Home 850 Turk 850 Turk Procurement Log Share View Automations Define Variables …" at bounding box center [600, 30] width 957 height 14
